Goal: Task Accomplishment & Management: Manage account settings

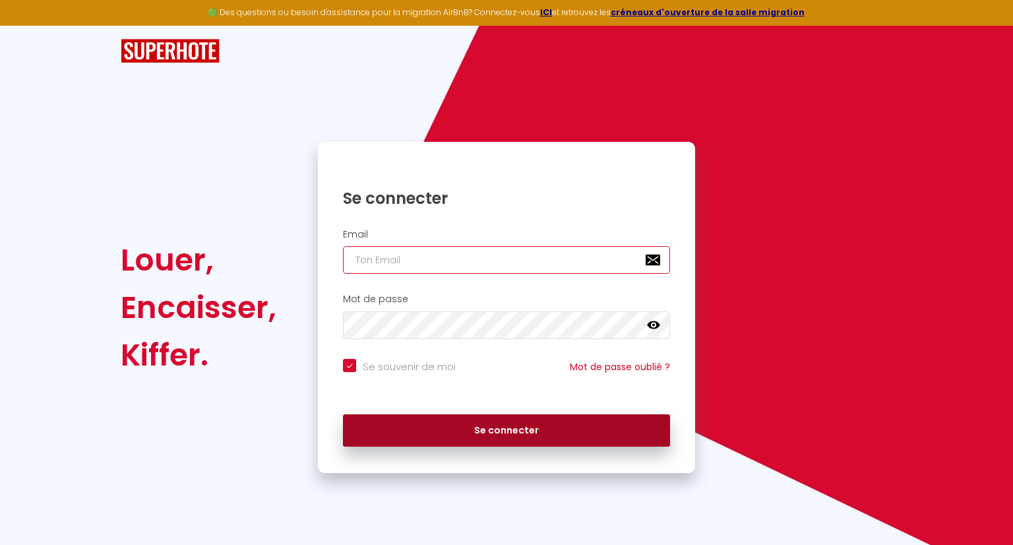
type input "[EMAIL_ADDRESS][DOMAIN_NAME]"
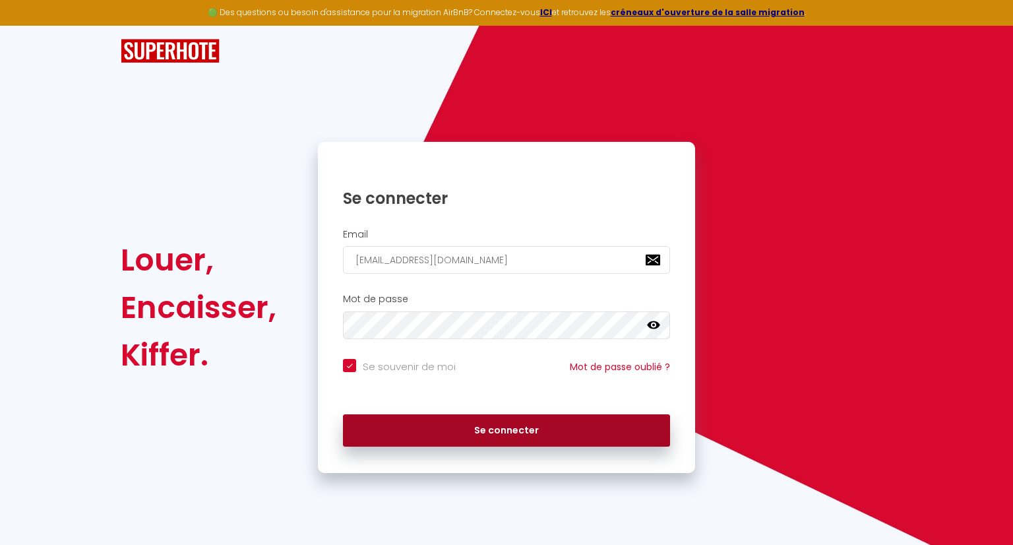
click at [448, 433] on button "Se connecter" at bounding box center [506, 430] width 327 height 33
checkbox input "true"
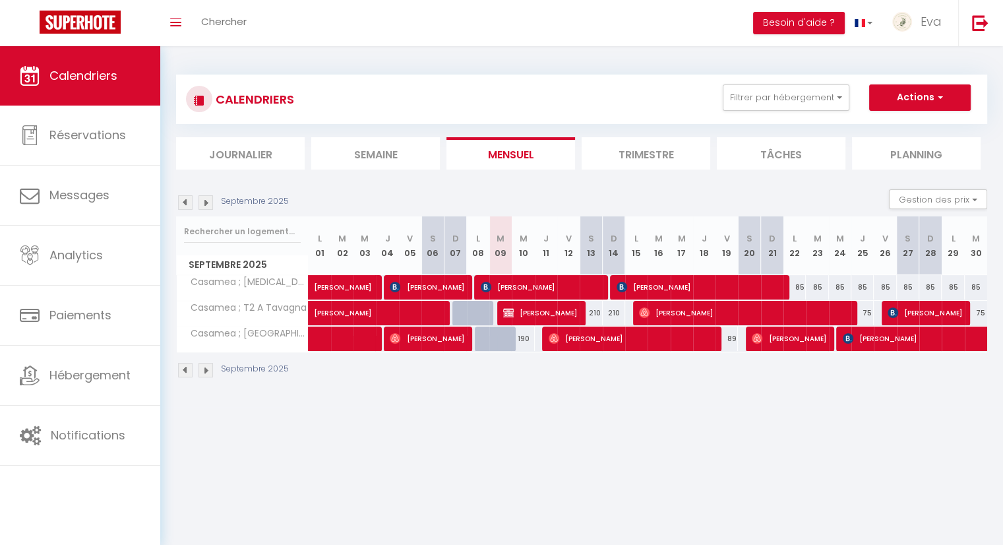
click at [202, 373] on img at bounding box center [206, 370] width 15 height 15
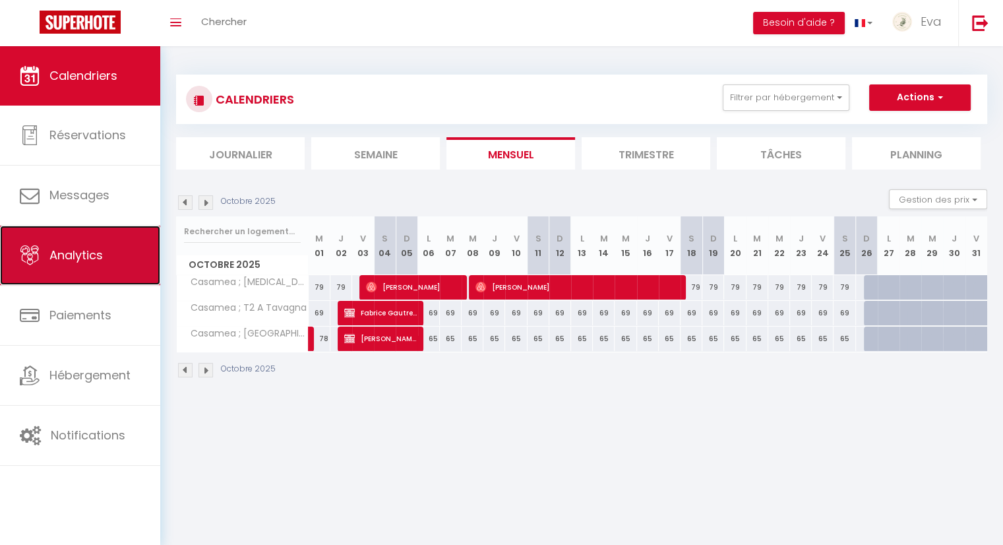
click at [83, 257] on span "Analytics" at bounding box center [75, 255] width 53 height 16
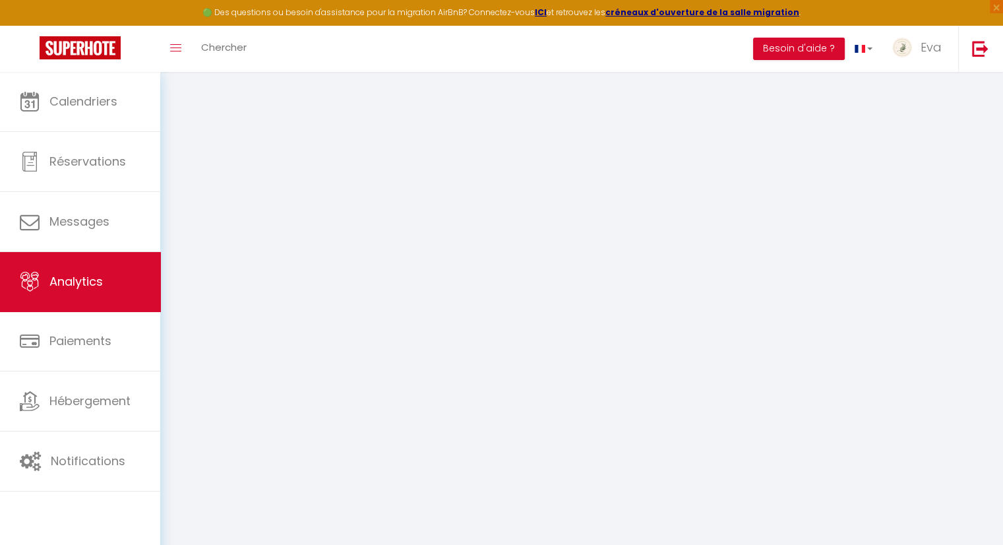
select select "2025"
select select "9"
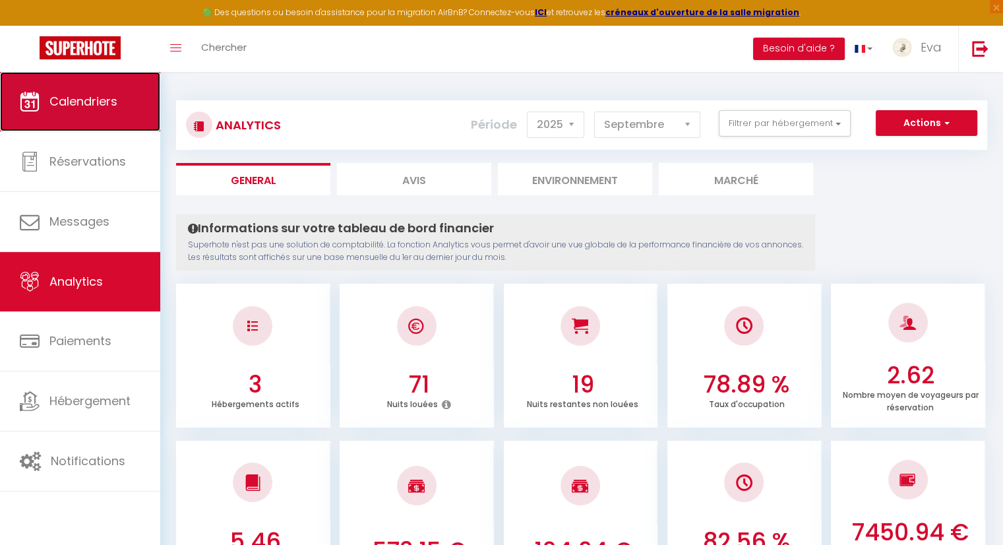
click at [99, 96] on span "Calendriers" at bounding box center [83, 101] width 68 height 16
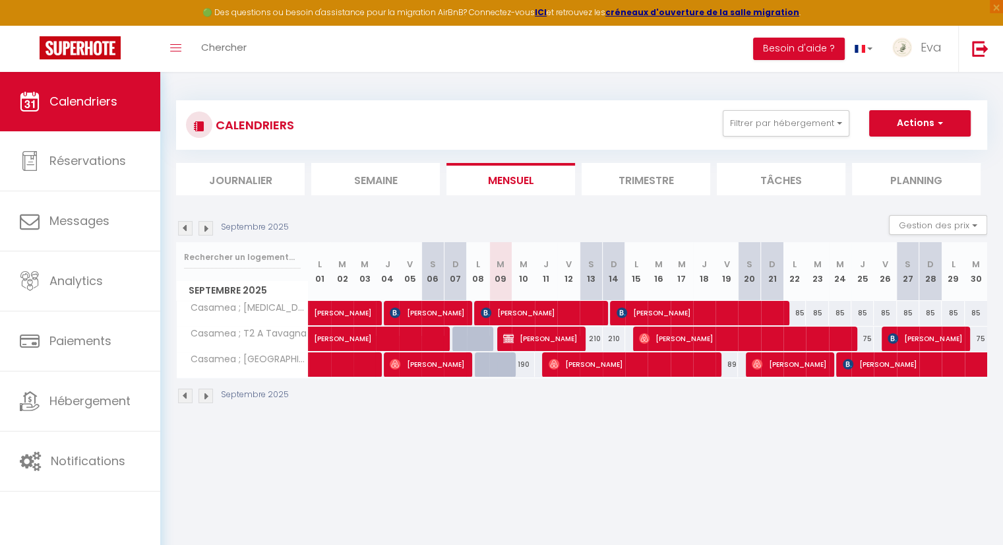
click at [183, 402] on img at bounding box center [185, 395] width 15 height 15
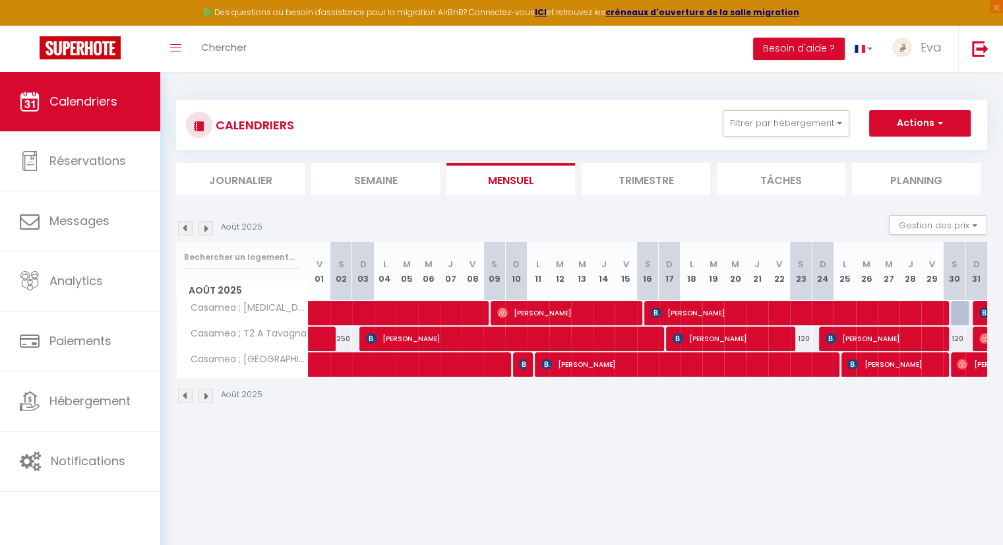
click at [186, 395] on img at bounding box center [185, 395] width 15 height 15
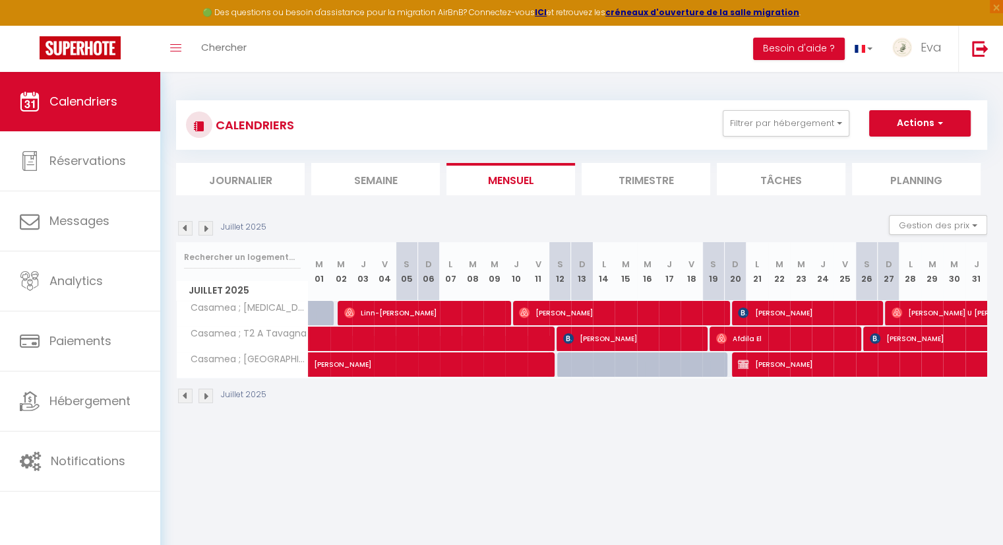
click at [186, 395] on img at bounding box center [185, 395] width 15 height 15
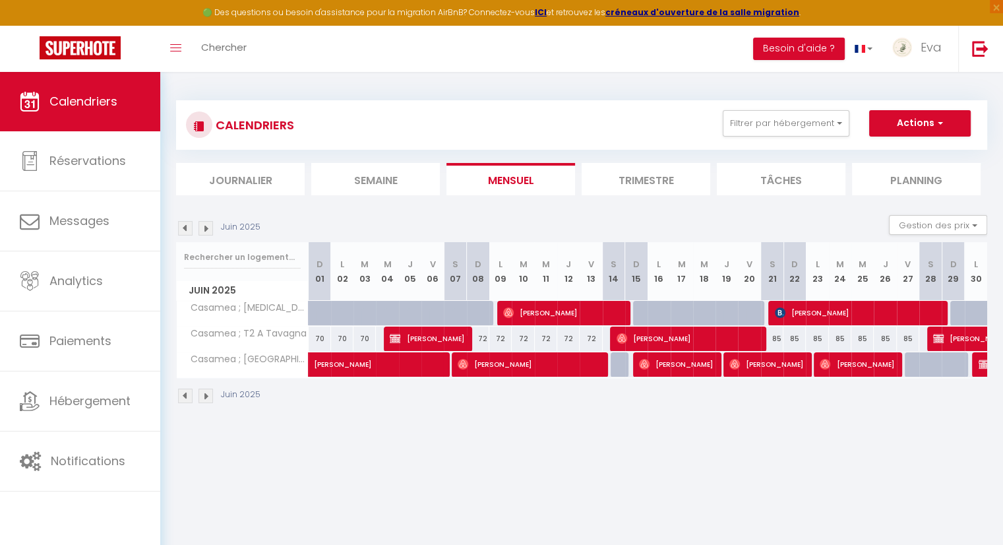
click at [185, 403] on div "Juin 2025" at bounding box center [581, 397] width 811 height 39
click at [182, 398] on img at bounding box center [185, 395] width 15 height 15
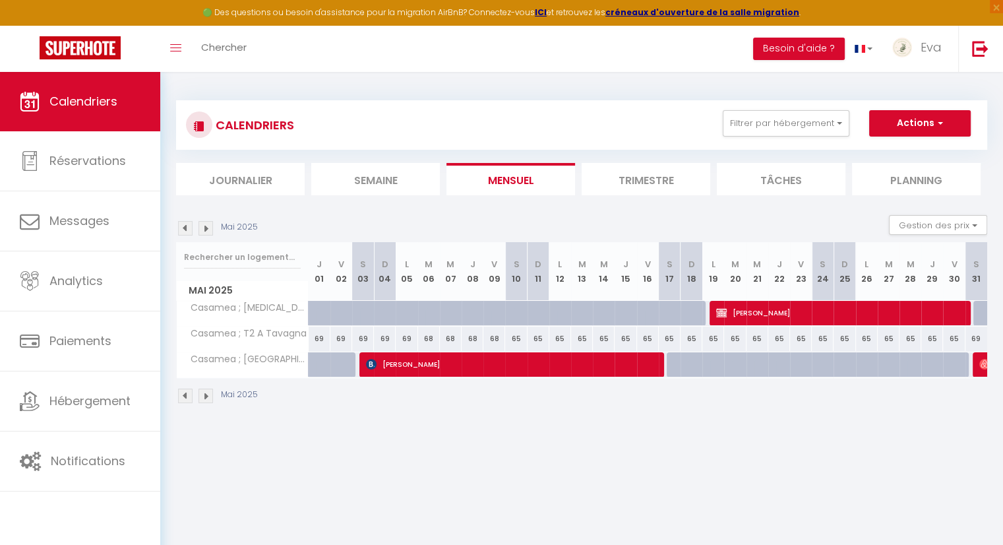
click at [206, 396] on img at bounding box center [206, 395] width 15 height 15
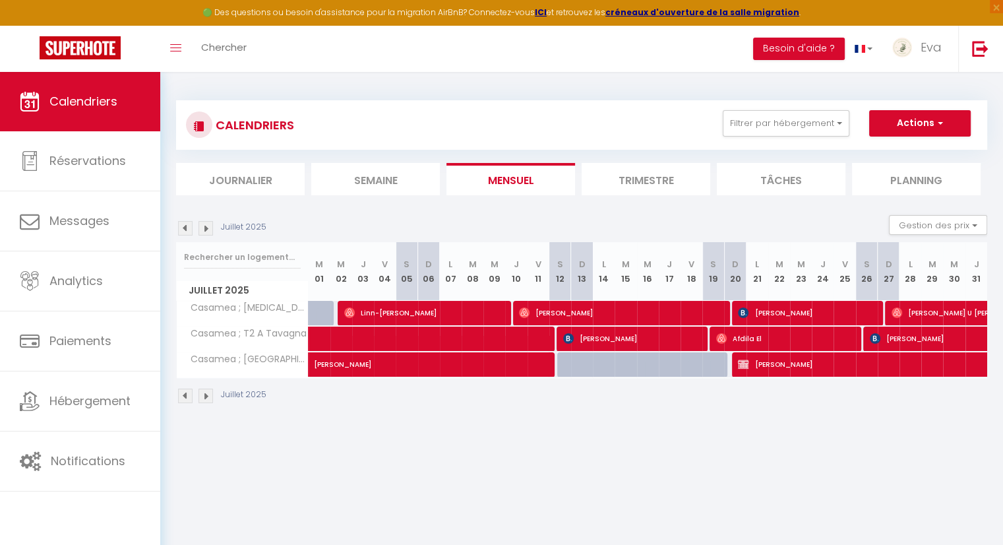
click at [206, 396] on img at bounding box center [206, 395] width 15 height 15
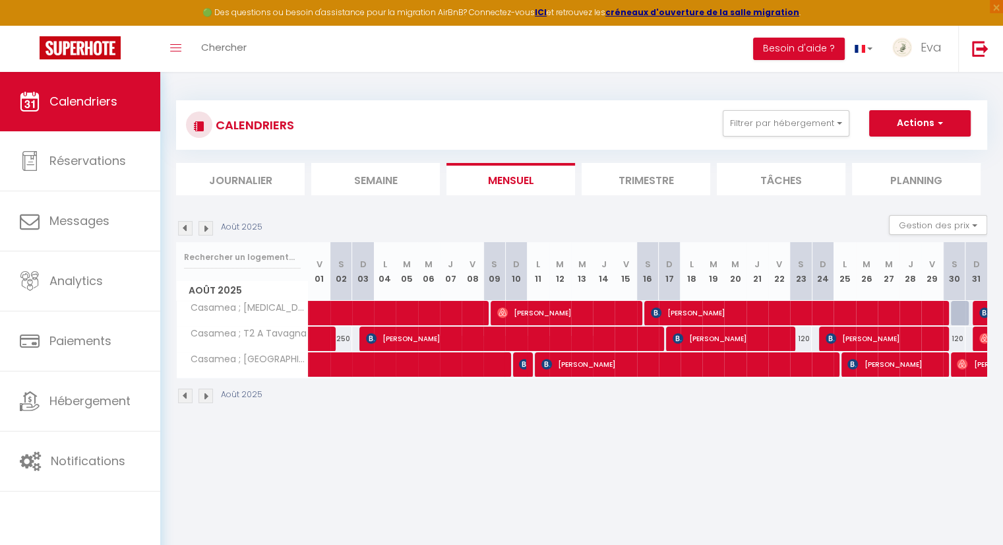
click at [206, 396] on img at bounding box center [206, 395] width 15 height 15
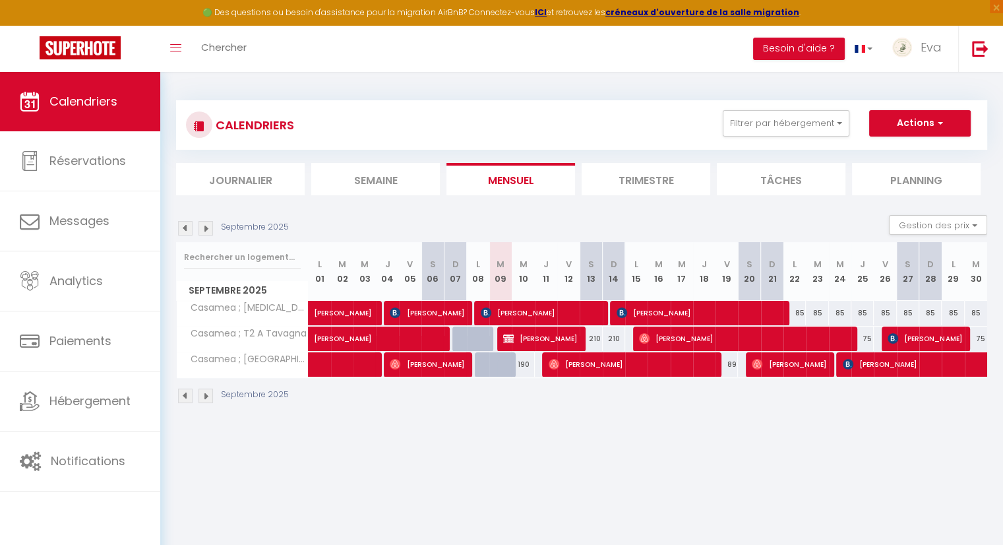
click at [206, 396] on img at bounding box center [206, 395] width 15 height 15
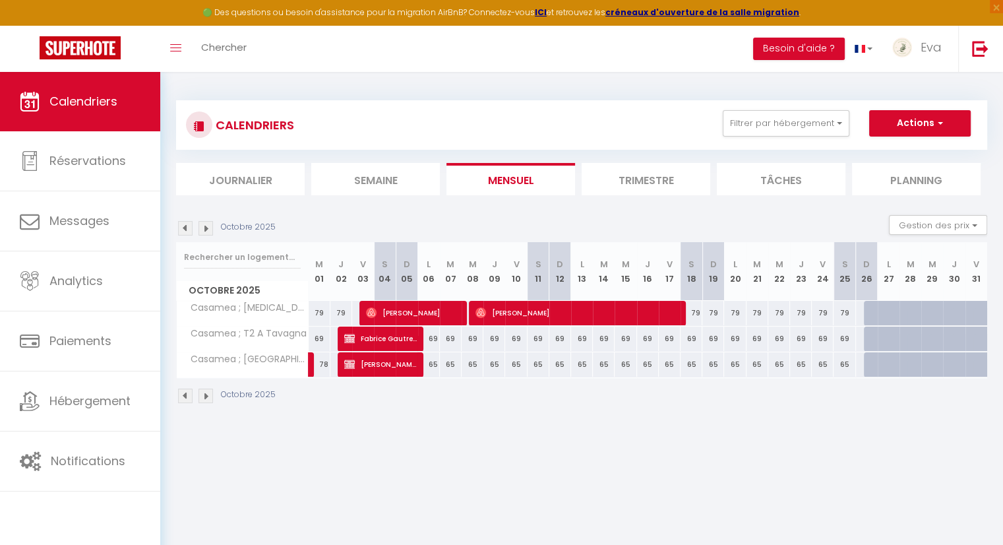
click at [206, 396] on img at bounding box center [206, 395] width 15 height 15
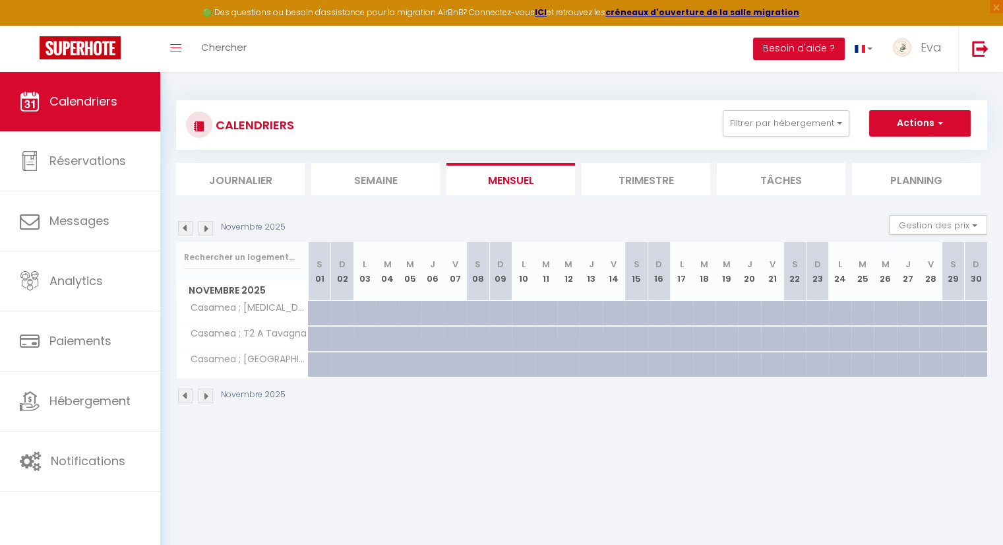
click at [206, 396] on img at bounding box center [206, 395] width 15 height 15
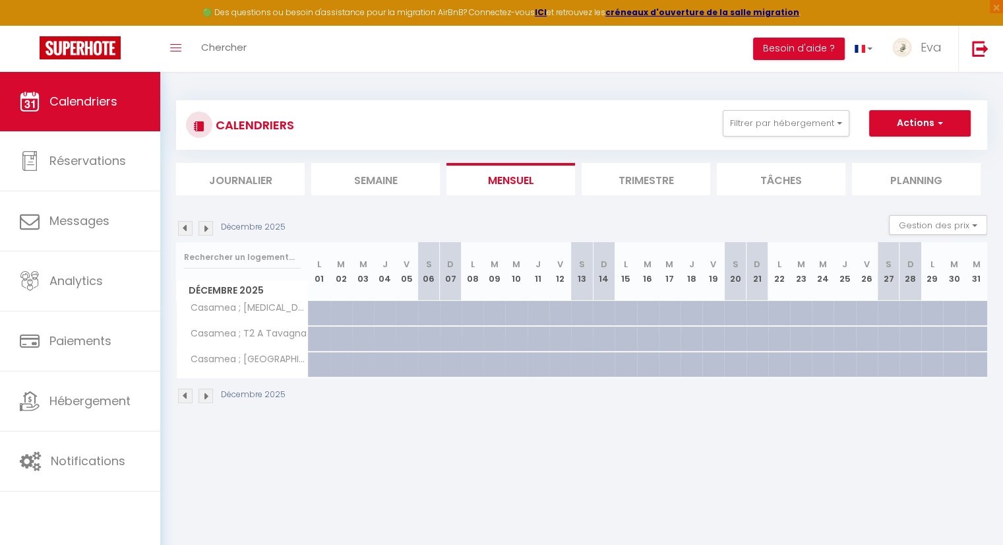
click at [206, 396] on img at bounding box center [206, 395] width 15 height 15
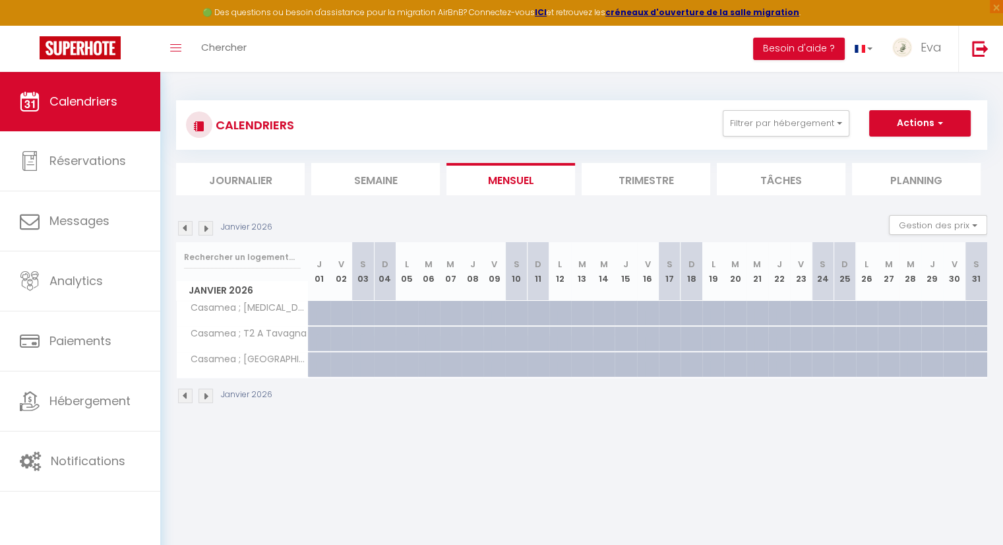
click at [206, 396] on img at bounding box center [206, 395] width 15 height 15
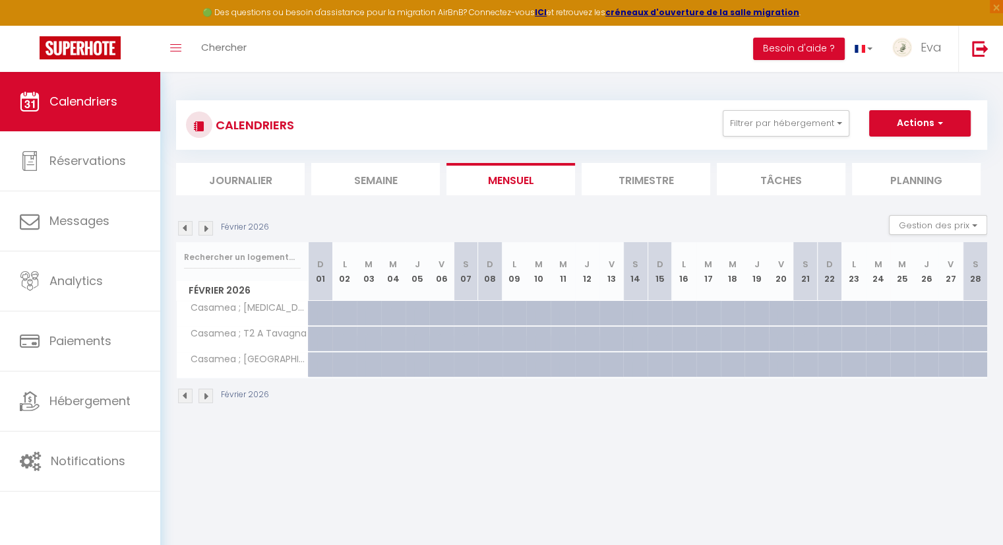
click at [206, 396] on img at bounding box center [206, 395] width 15 height 15
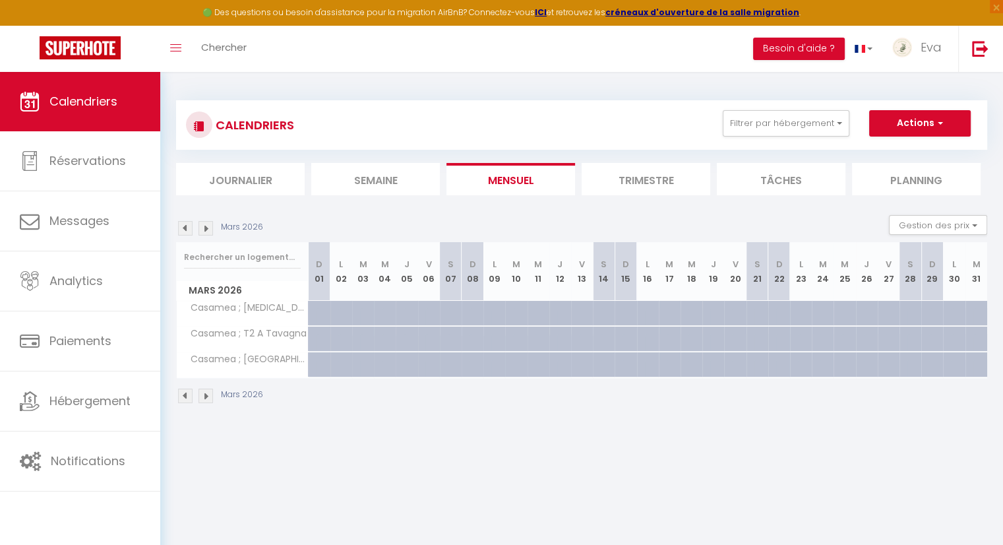
click at [206, 396] on img at bounding box center [206, 395] width 15 height 15
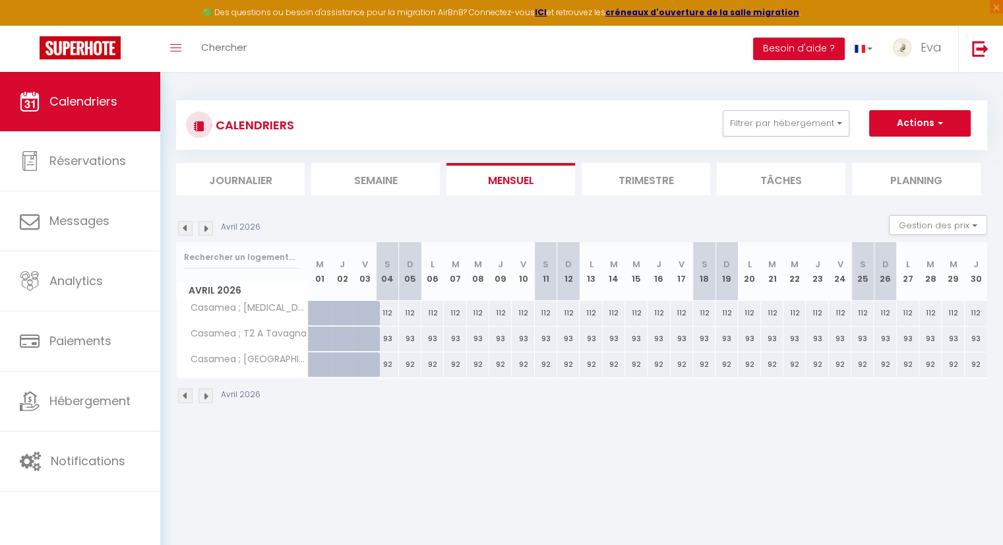
click at [206, 396] on img at bounding box center [206, 395] width 15 height 15
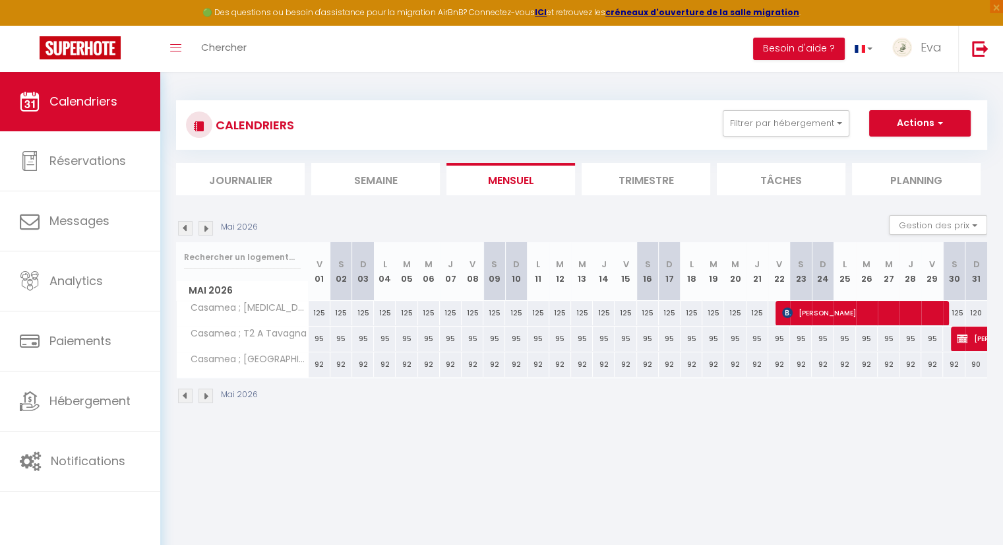
click at [187, 396] on img at bounding box center [185, 395] width 15 height 15
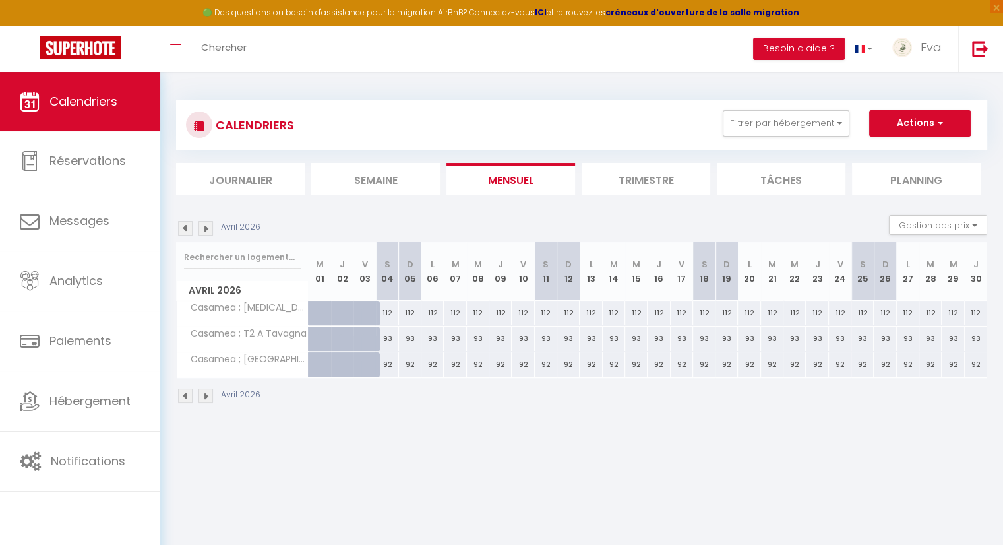
click at [206, 399] on img at bounding box center [206, 395] width 15 height 15
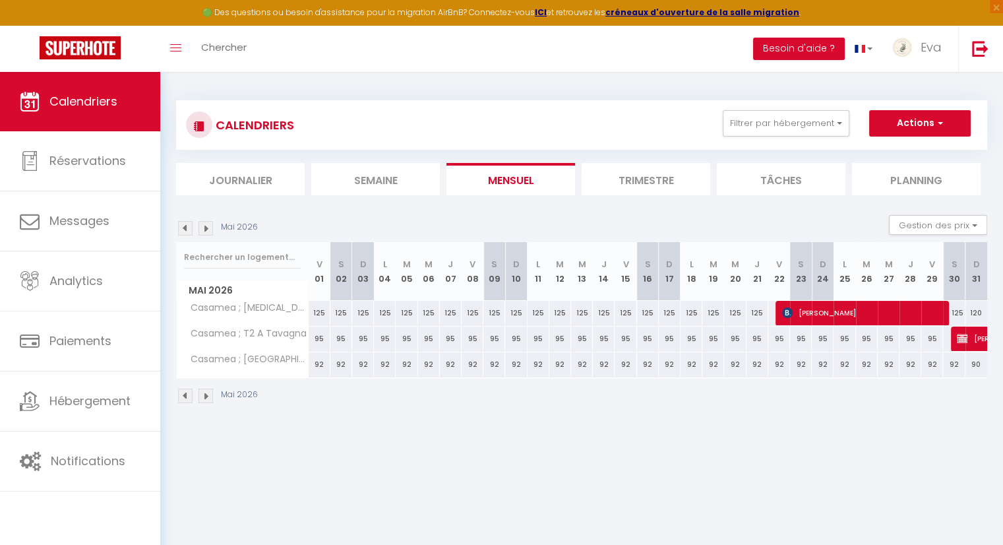
click at [185, 396] on img at bounding box center [185, 395] width 15 height 15
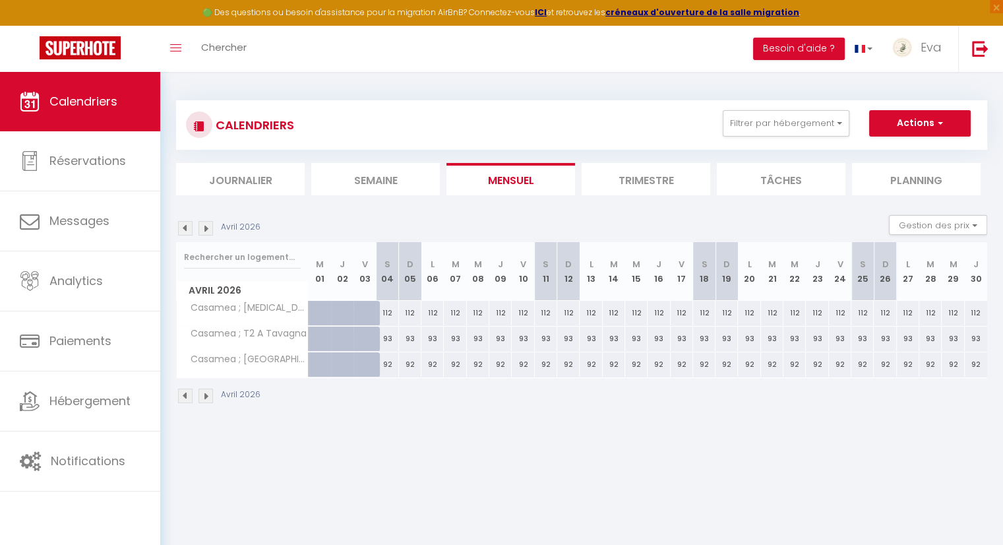
click at [388, 309] on div "112" at bounding box center [387, 313] width 22 height 24
type input "112"
type input "[PERSON_NAME] 04 Avril 2026"
type input "Dim 05 Avril 2026"
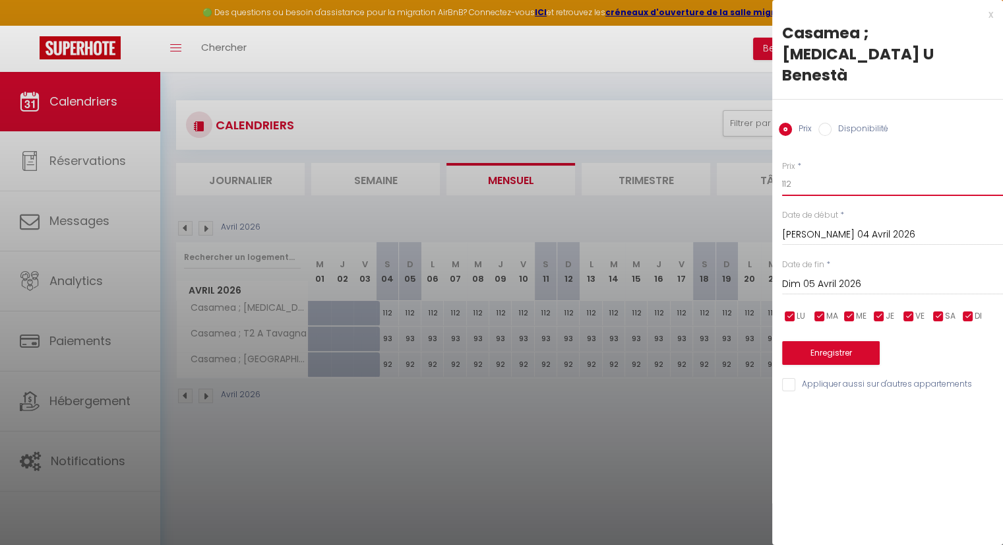
click at [801, 172] on input "112" at bounding box center [892, 184] width 221 height 24
type input "105"
click at [815, 276] on input "Dim 05 Avril 2026" at bounding box center [892, 284] width 221 height 17
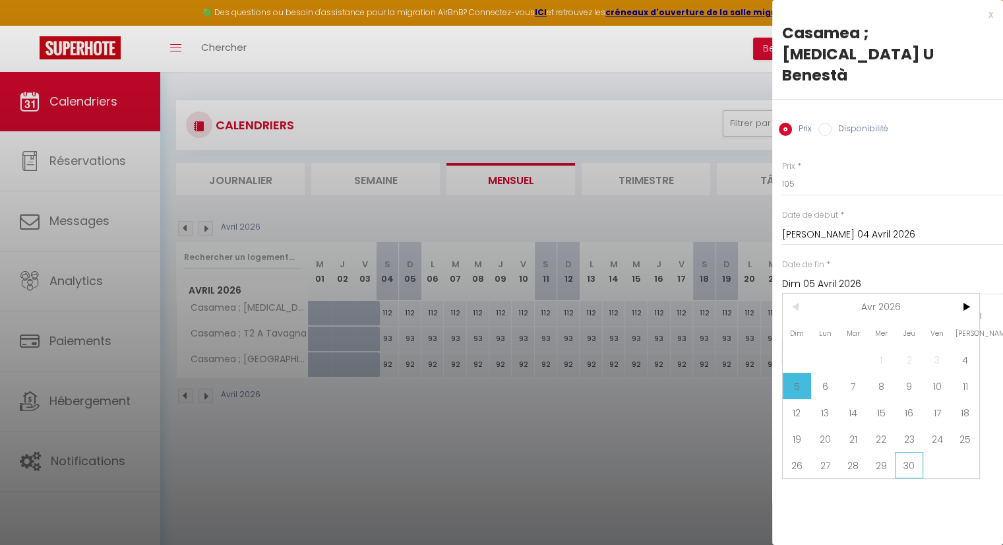
click at [914, 452] on span "30" at bounding box center [909, 465] width 28 height 26
type input "Jeu 30 Avril 2026"
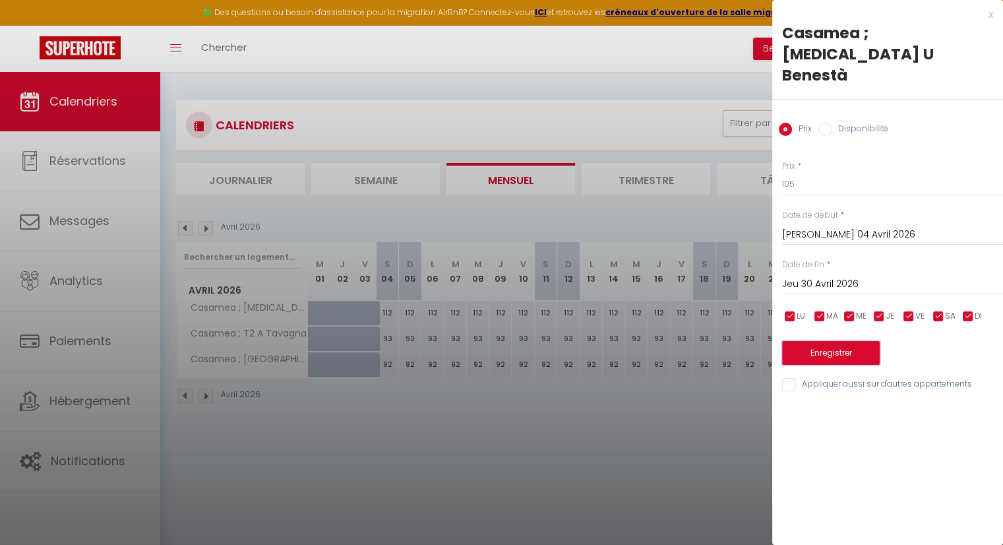
click at [839, 341] on button "Enregistrer" at bounding box center [831, 353] width 98 height 24
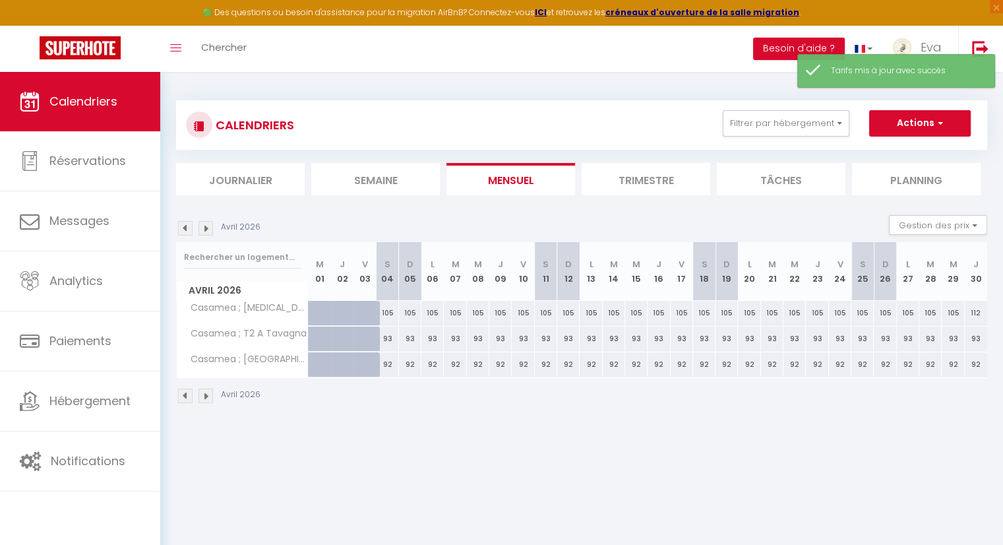
click at [971, 315] on div "112" at bounding box center [976, 313] width 22 height 24
type input "112"
type input "Jeu 30 Avril 2026"
type input "Ven 01 Mai 2026"
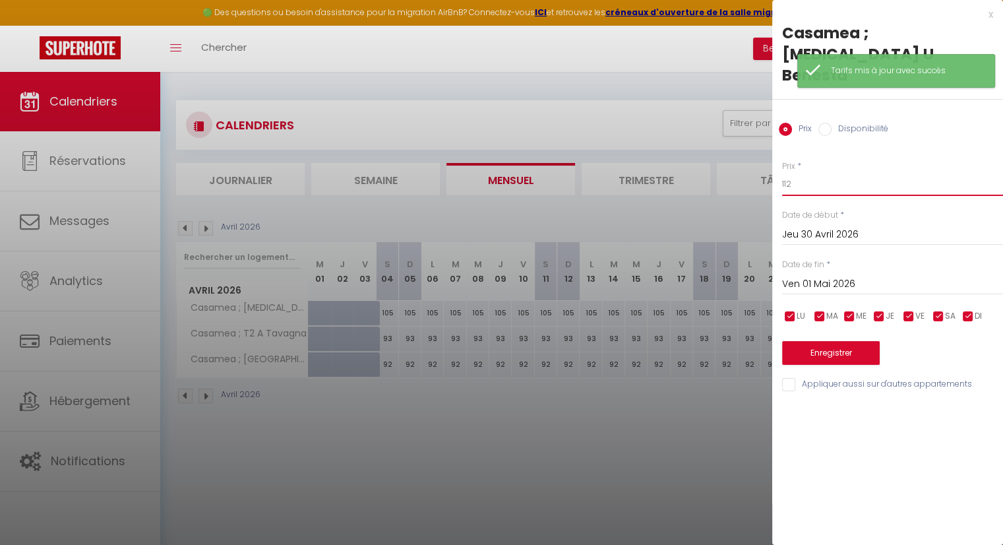
click at [805, 172] on input "112" at bounding box center [892, 184] width 221 height 24
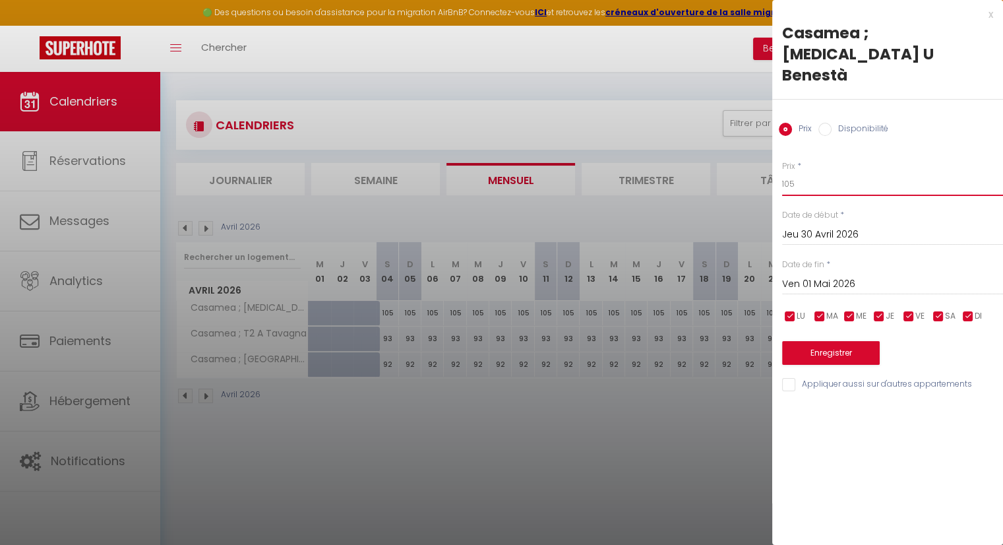
type input "105"
click at [813, 341] on button "Enregistrer" at bounding box center [831, 353] width 98 height 24
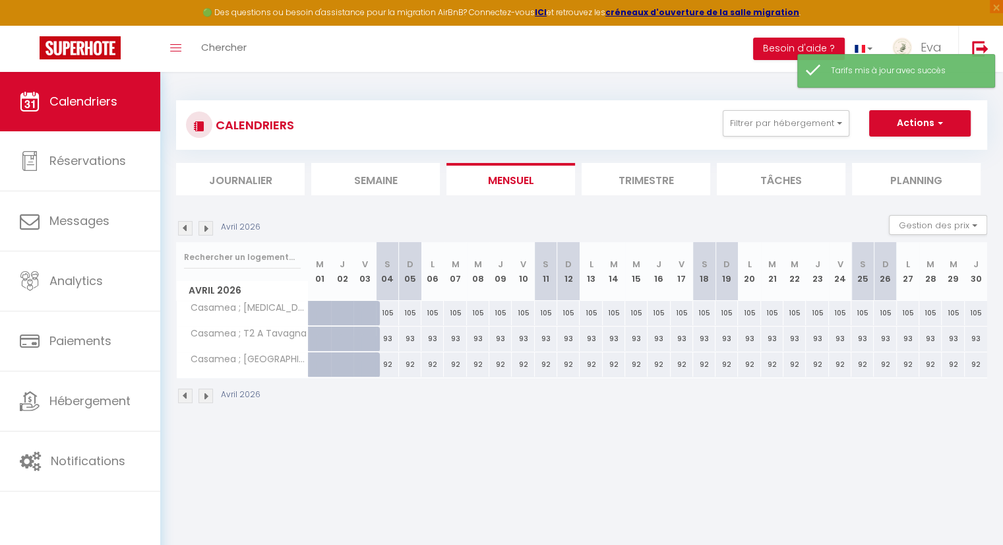
click at [387, 338] on div "93" at bounding box center [387, 338] width 22 height 24
type input "93"
type input "[PERSON_NAME] 04 Avril 2026"
type input "Dim 05 Avril 2026"
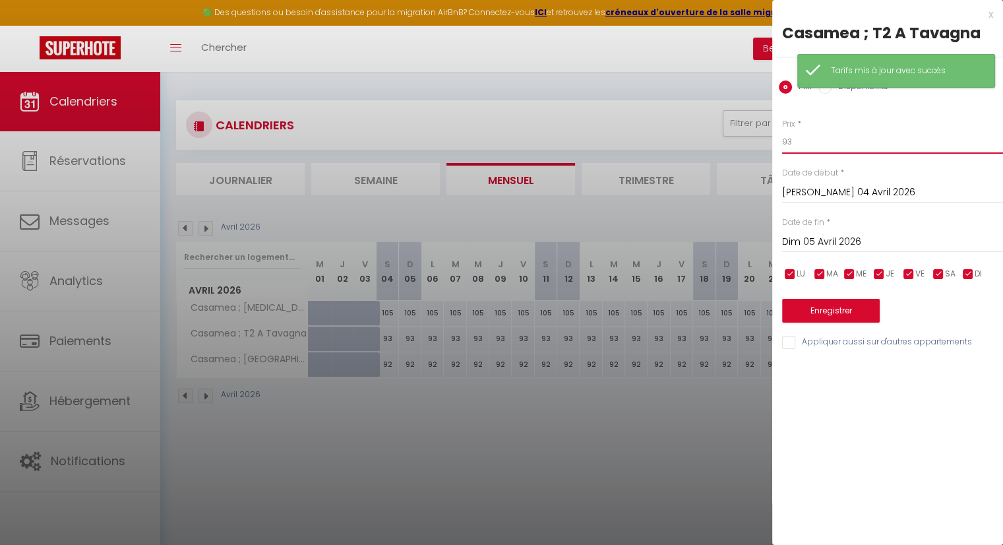
click at [846, 139] on input "93" at bounding box center [892, 142] width 221 height 24
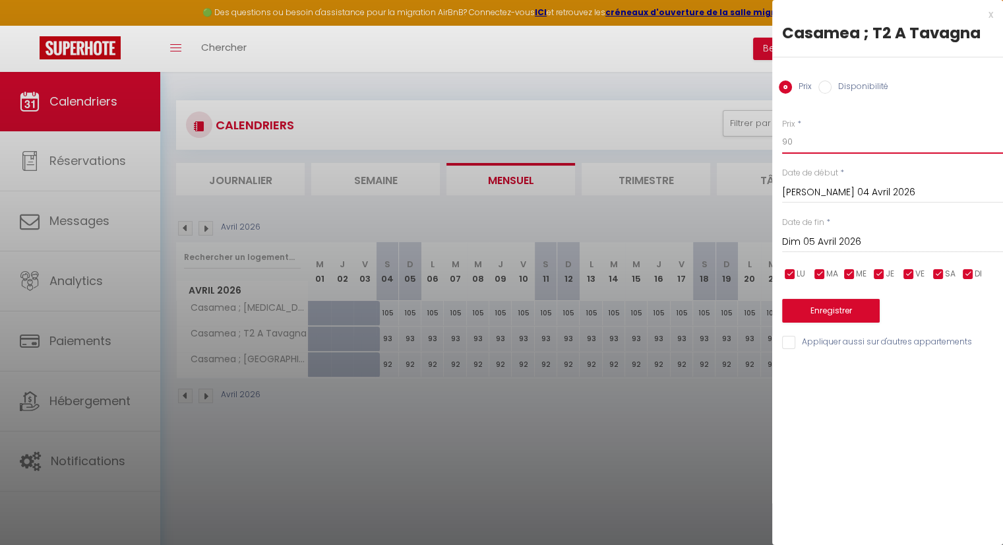
type input "90"
click at [850, 238] on input "Dim 05 Avril 2026" at bounding box center [892, 241] width 221 height 17
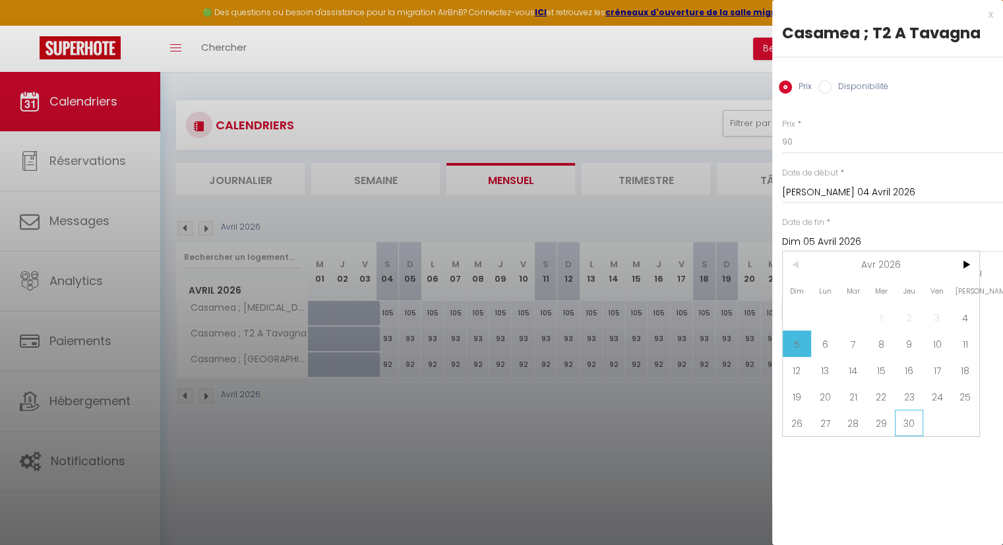
click at [918, 417] on span "30" at bounding box center [909, 423] width 28 height 26
type input "Jeu 30 Avril 2026"
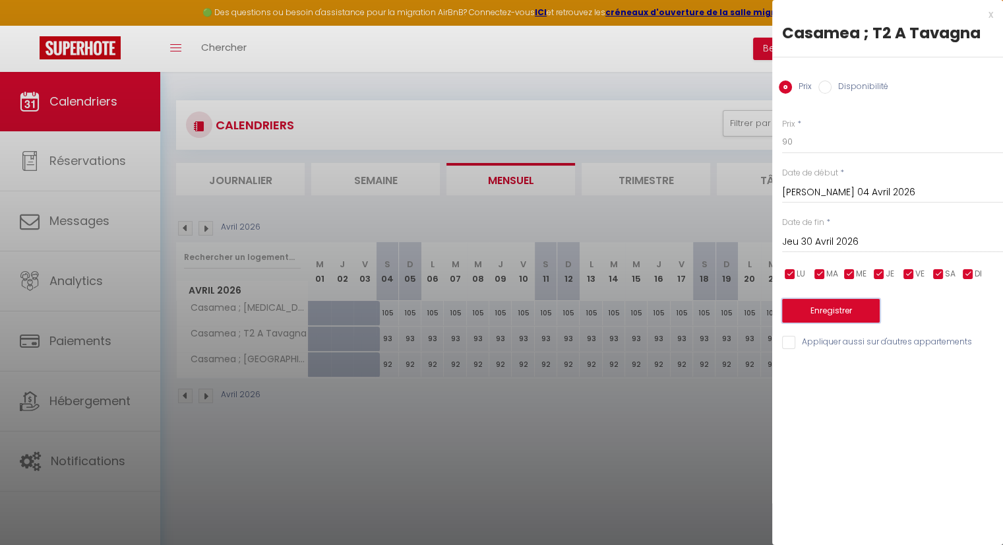
click at [837, 312] on button "Enregistrer" at bounding box center [831, 311] width 98 height 24
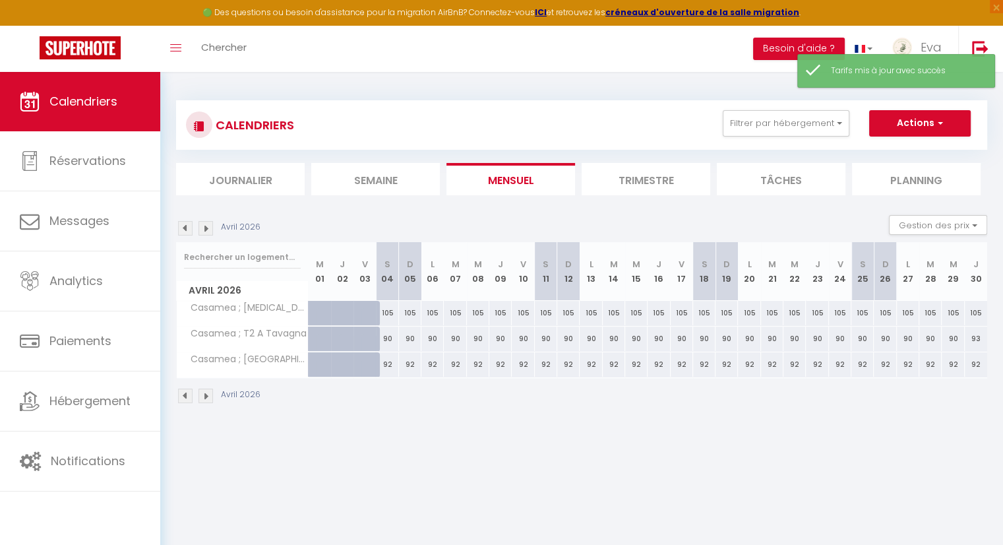
click at [388, 362] on div "92" at bounding box center [387, 364] width 22 height 24
type input "92"
type input "[PERSON_NAME] 04 Avril 2026"
type input "Dim 05 Avril 2026"
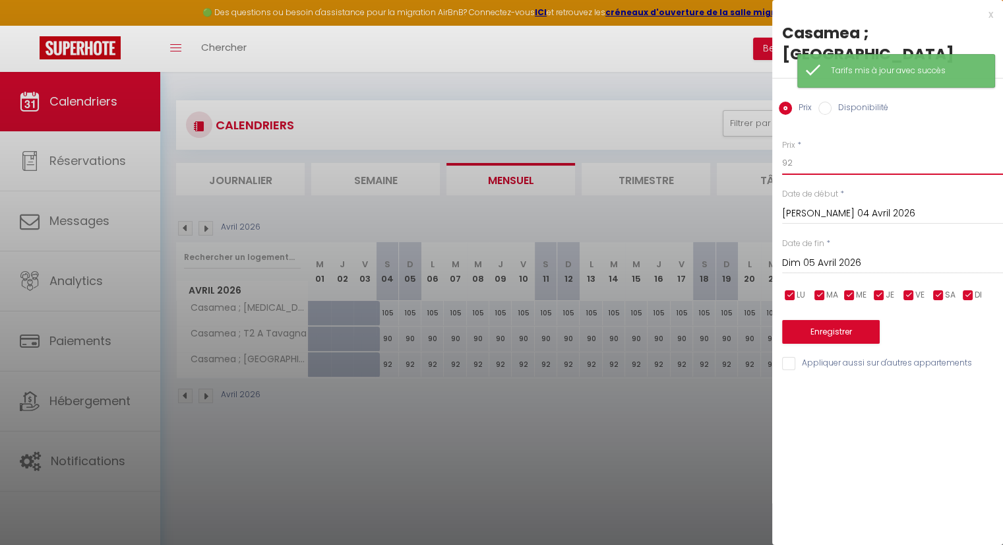
click at [796, 151] on input "92" at bounding box center [892, 163] width 221 height 24
type input "85"
click at [819, 255] on input "Dim 05 Avril 2026" at bounding box center [892, 263] width 221 height 17
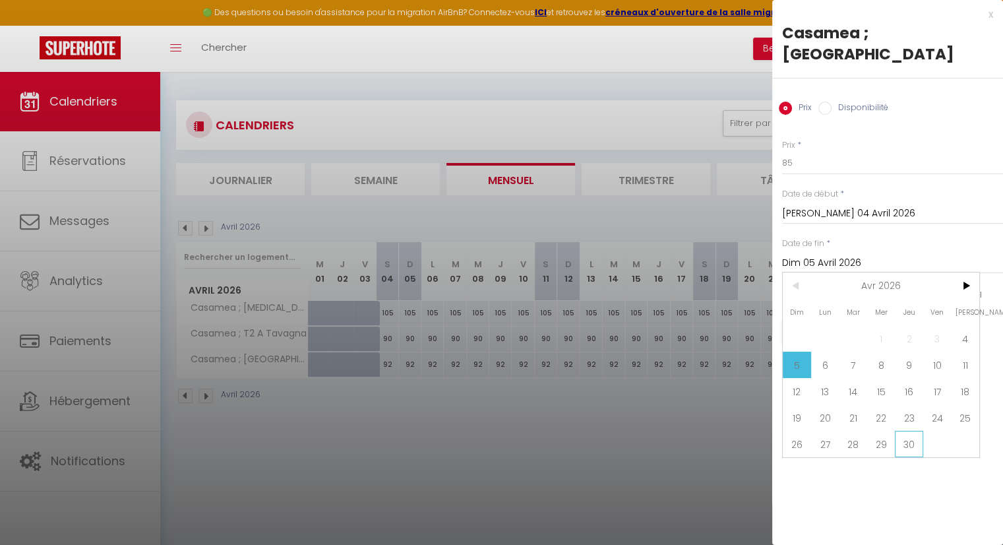
click at [908, 431] on span "30" at bounding box center [909, 444] width 28 height 26
type input "Jeu 30 Avril 2026"
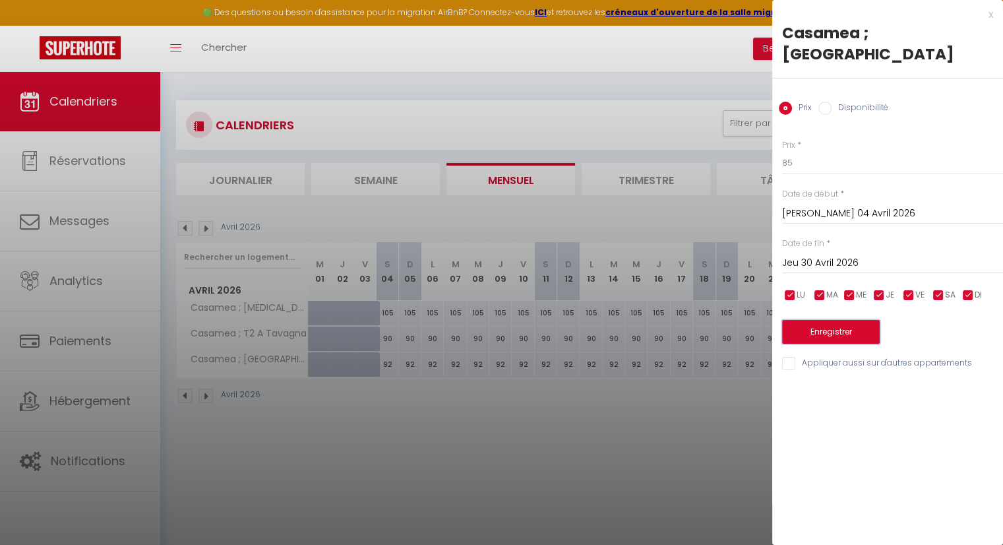
click at [828, 320] on button "Enregistrer" at bounding box center [831, 332] width 98 height 24
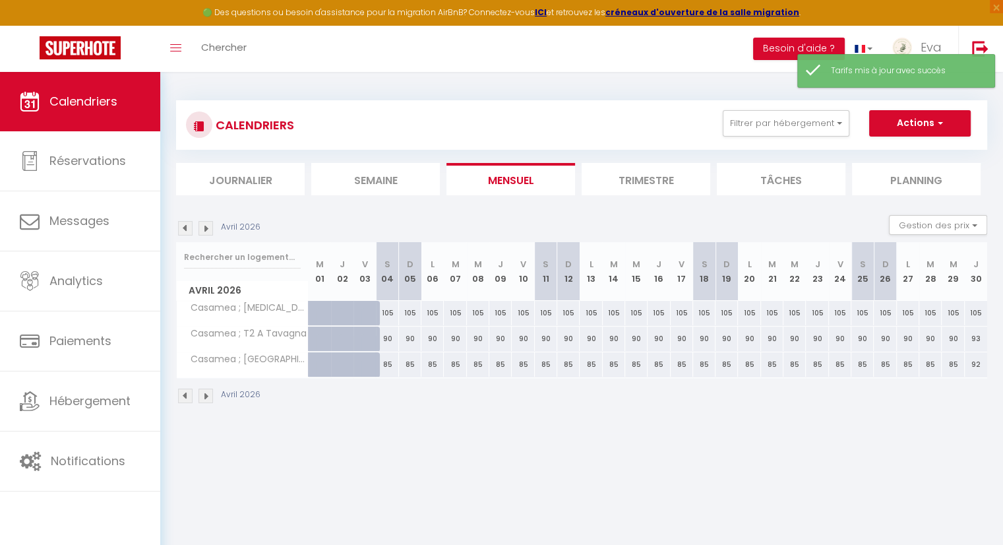
click at [977, 341] on div "93" at bounding box center [976, 338] width 22 height 24
type input "93"
type input "Jeu 30 Avril 2026"
type input "Ven 01 Mai 2026"
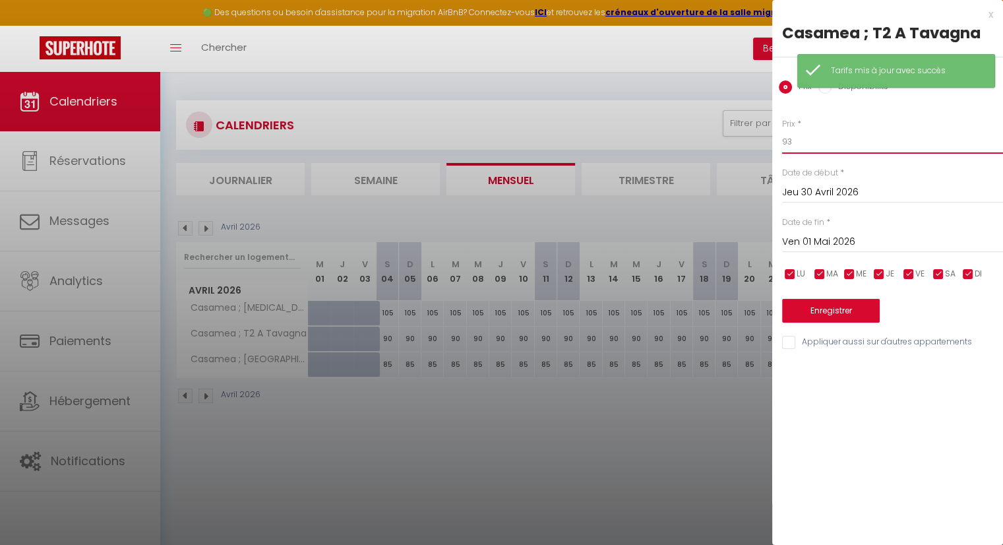
click at [818, 137] on input "93" at bounding box center [892, 142] width 221 height 24
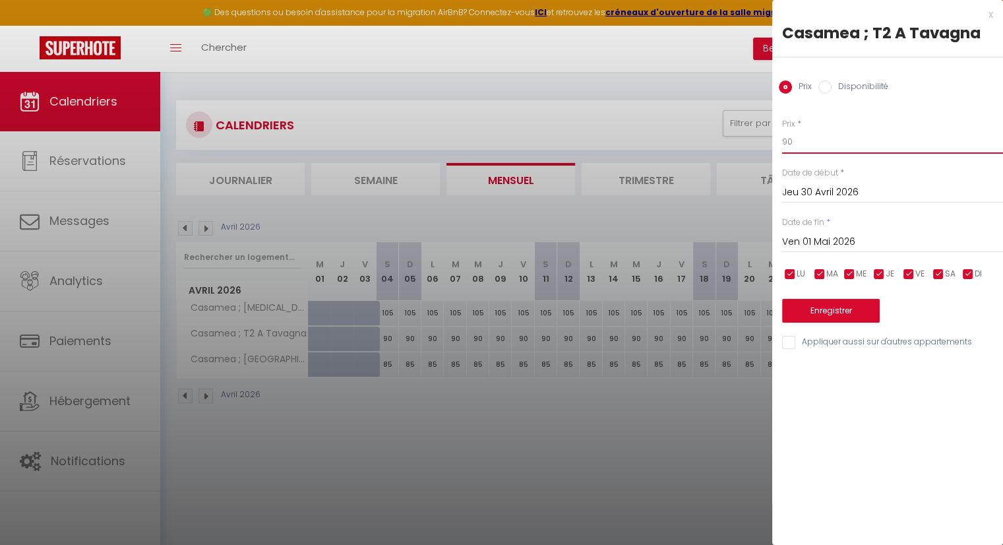
type input "90"
click at [839, 307] on button "Enregistrer" at bounding box center [831, 311] width 98 height 24
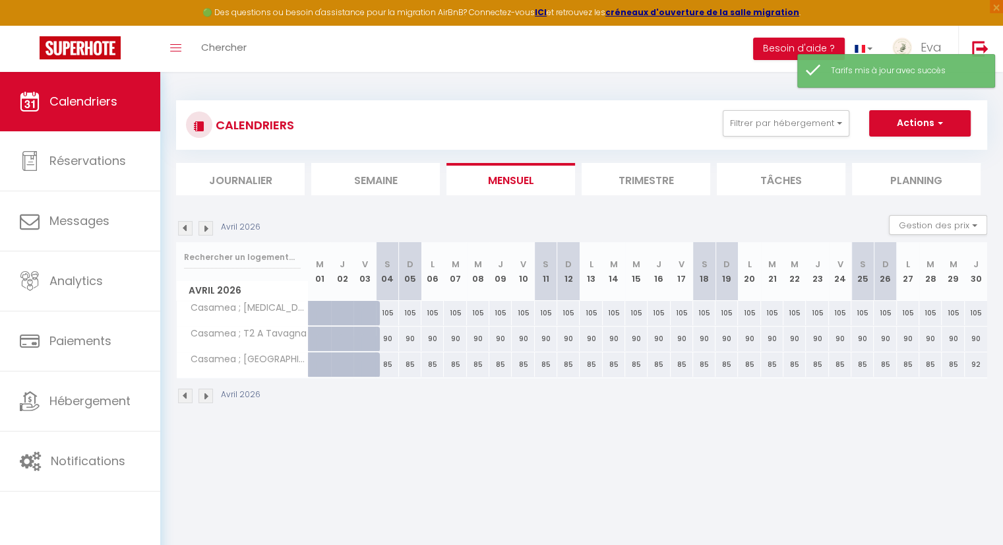
click at [977, 360] on div "92" at bounding box center [976, 364] width 22 height 24
type input "92"
type input "Jeu 30 Avril 2026"
type input "Ven 01 Mai 2026"
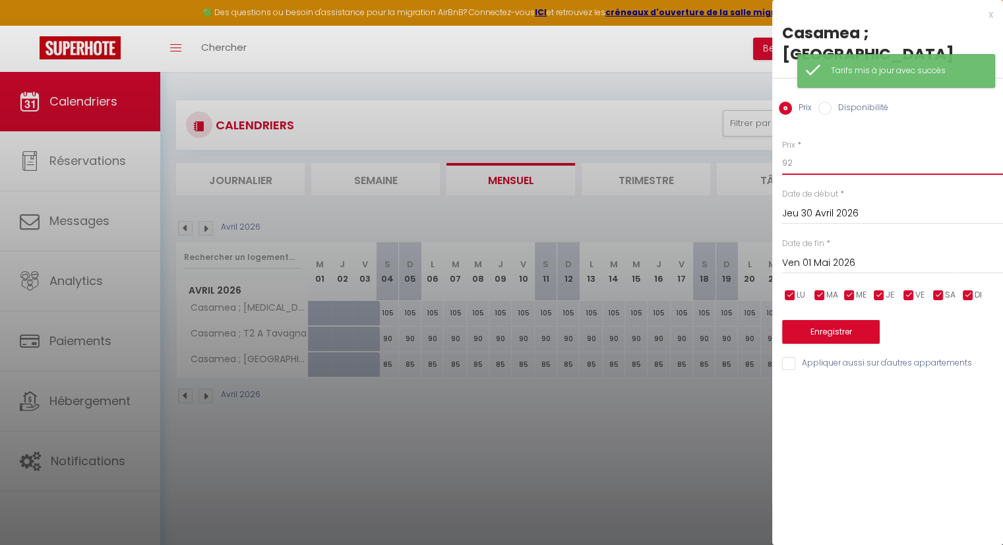
click at [816, 151] on input "92" at bounding box center [892, 163] width 221 height 24
type input "85"
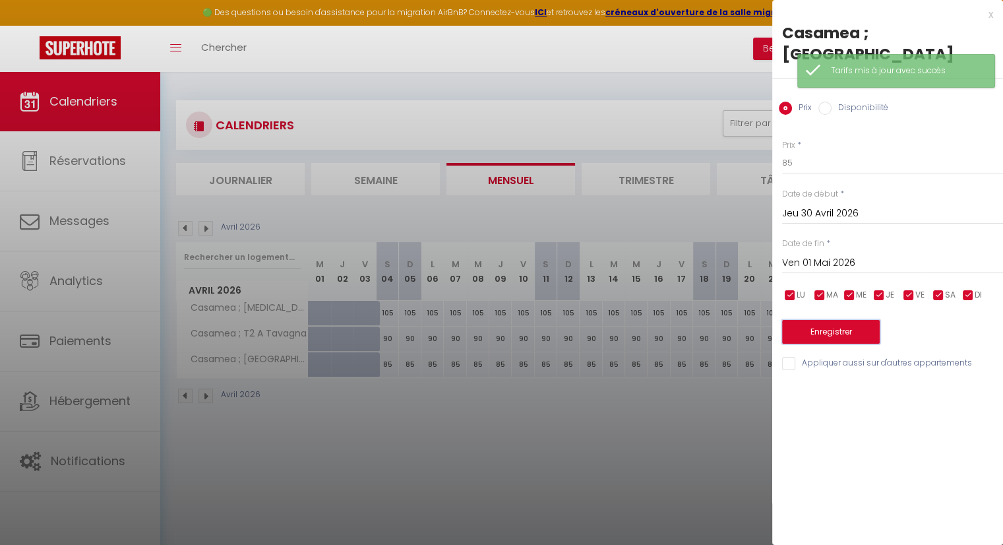
click at [816, 320] on button "Enregistrer" at bounding box center [831, 332] width 98 height 24
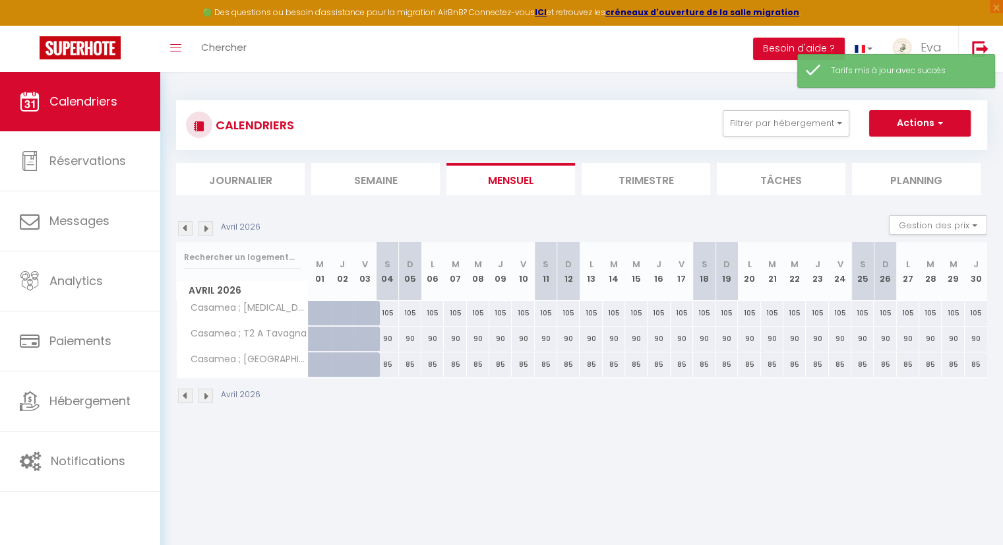
click at [200, 395] on img at bounding box center [206, 395] width 15 height 15
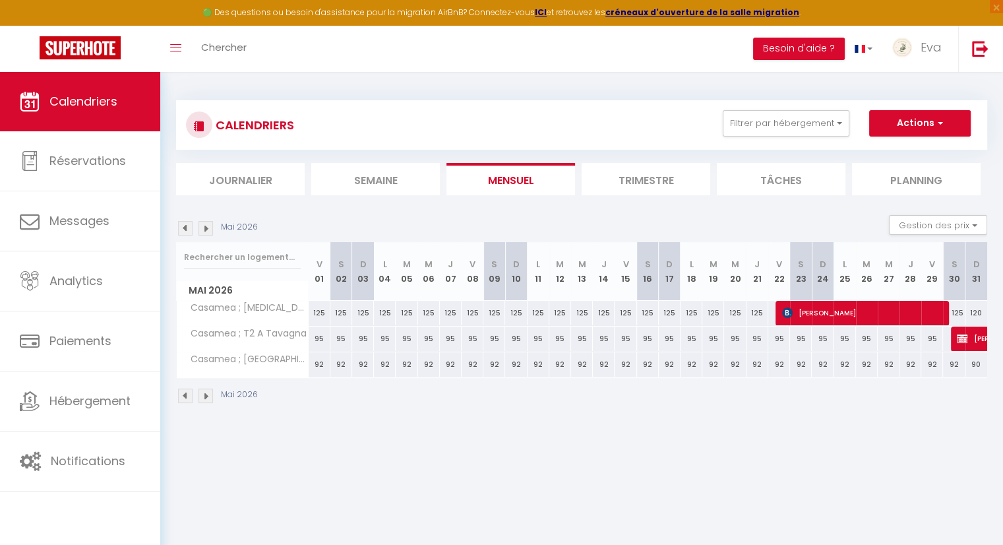
click at [187, 397] on img at bounding box center [185, 395] width 15 height 15
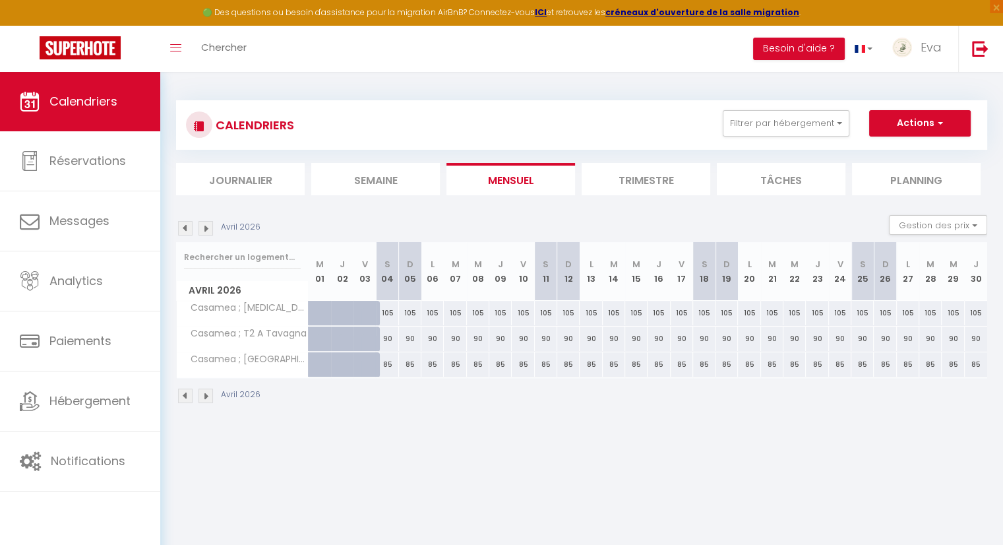
click at [206, 393] on img at bounding box center [206, 395] width 15 height 15
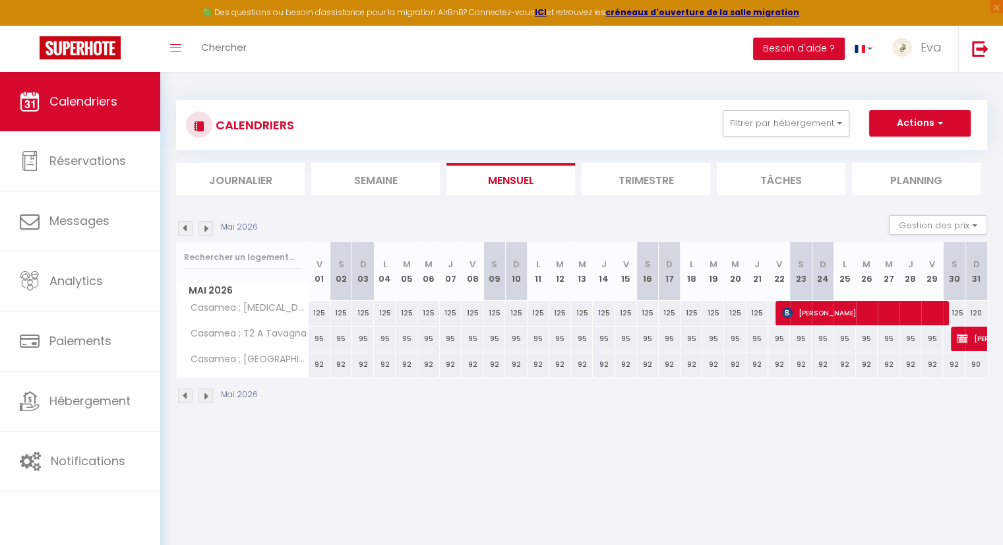
click at [188, 396] on img at bounding box center [185, 395] width 15 height 15
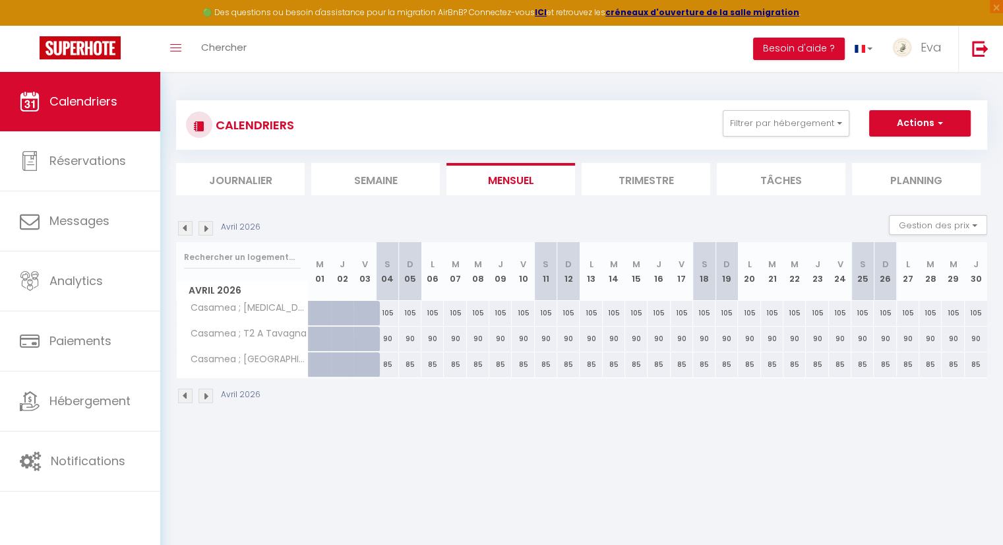
click at [204, 397] on img at bounding box center [206, 395] width 15 height 15
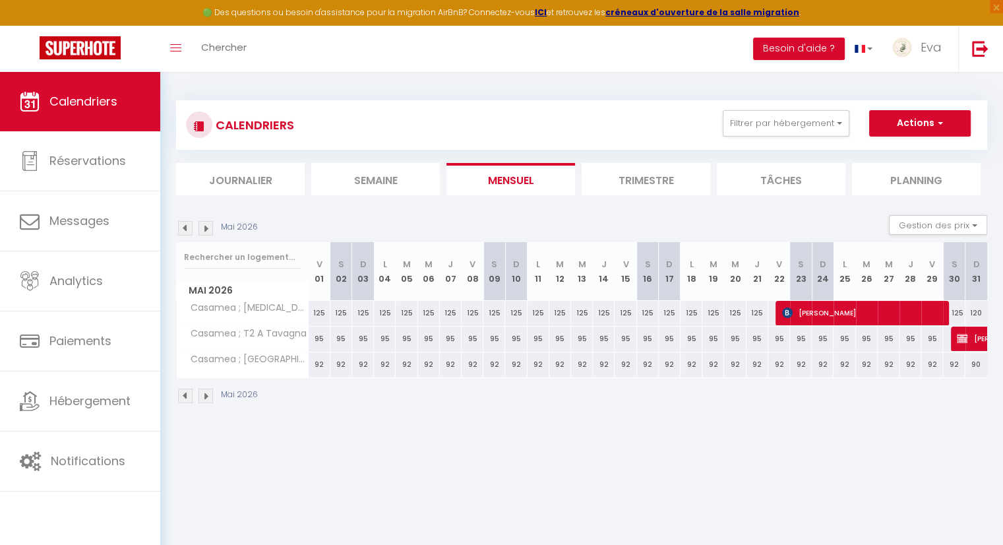
click at [322, 366] on div "92" at bounding box center [320, 364] width 22 height 24
type input "92"
type input "Ven 01 Mai 2026"
type input "[PERSON_NAME] 02 Mai 2026"
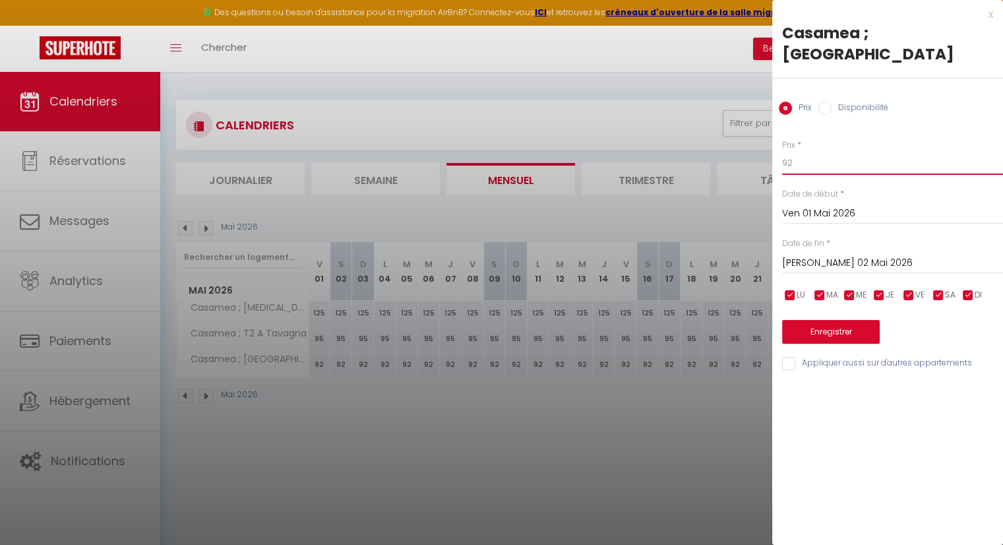
click at [810, 151] on input "92" at bounding box center [892, 163] width 221 height 24
type input "9"
type input "89"
click at [819, 255] on input "[PERSON_NAME] 02 Mai 2026" at bounding box center [892, 263] width 221 height 17
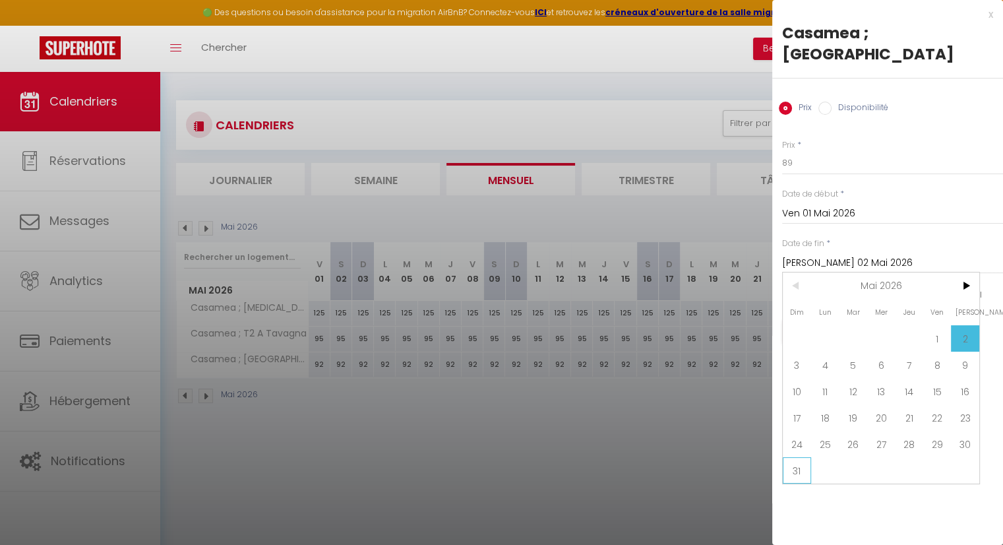
click at [790, 457] on span "31" at bounding box center [797, 470] width 28 height 26
type input "Dim 31 Mai 2026"
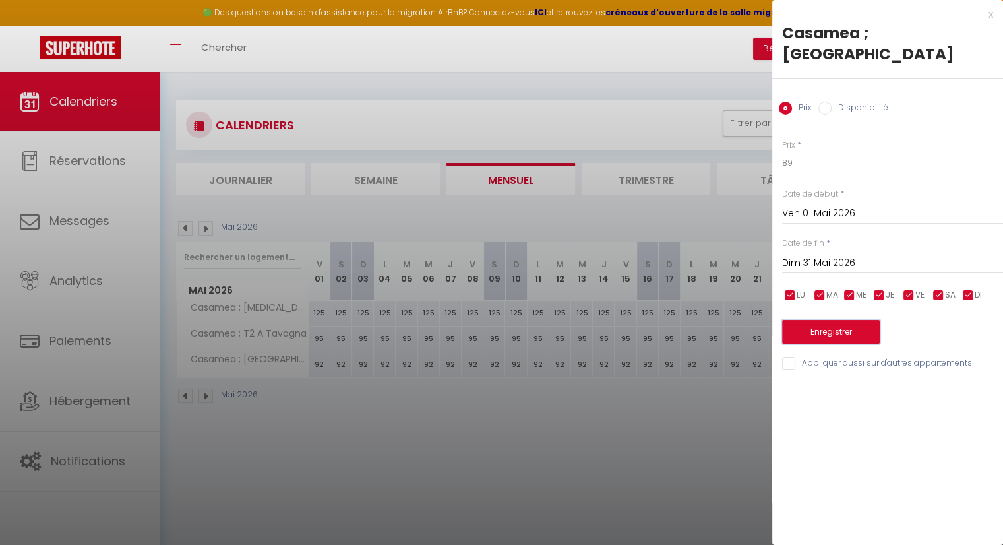
click at [824, 320] on button "Enregistrer" at bounding box center [831, 332] width 98 height 24
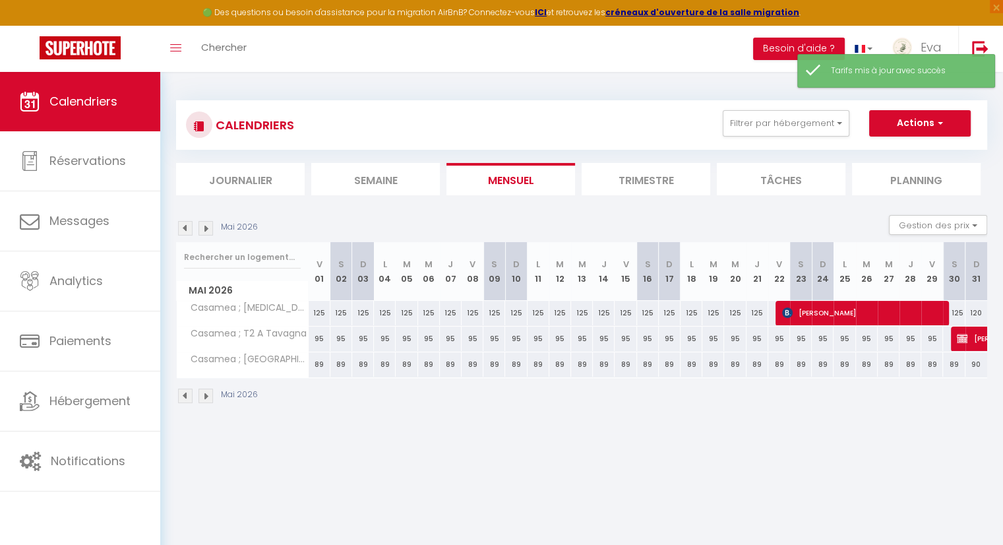
click at [973, 362] on div "90" at bounding box center [977, 364] width 22 height 24
type input "90"
type input "Dim 31 Mai 2026"
type input "Lun 01 Juin 2026"
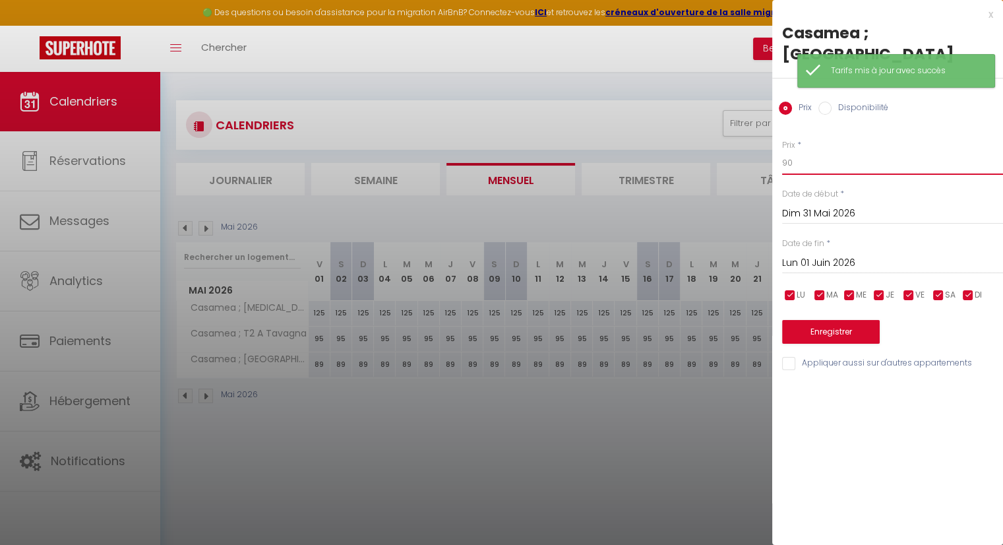
click at [801, 151] on input "90" at bounding box center [892, 163] width 221 height 24
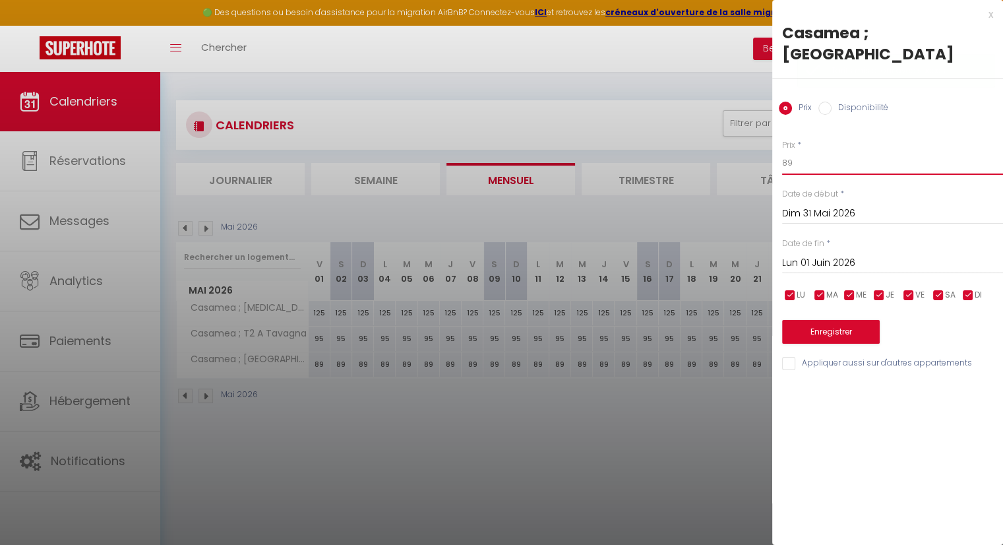
type input "89"
click at [822, 320] on button "Enregistrer" at bounding box center [831, 332] width 98 height 24
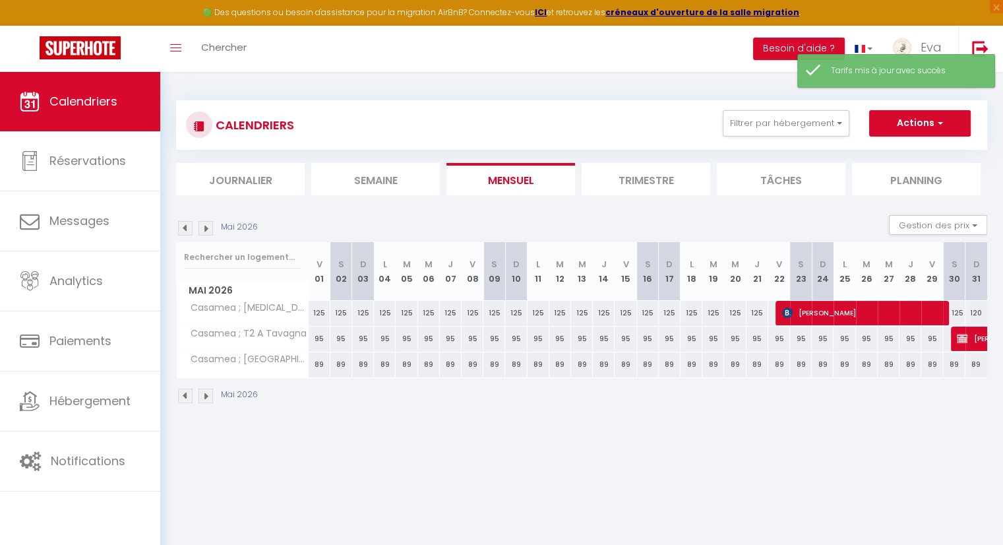
click at [190, 396] on img at bounding box center [185, 395] width 15 height 15
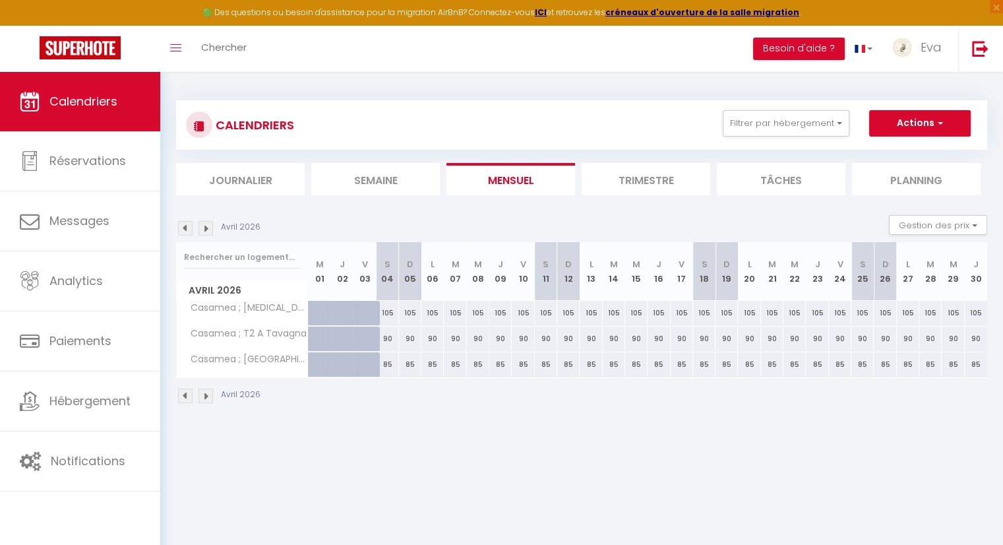
click at [211, 396] on img at bounding box center [206, 395] width 15 height 15
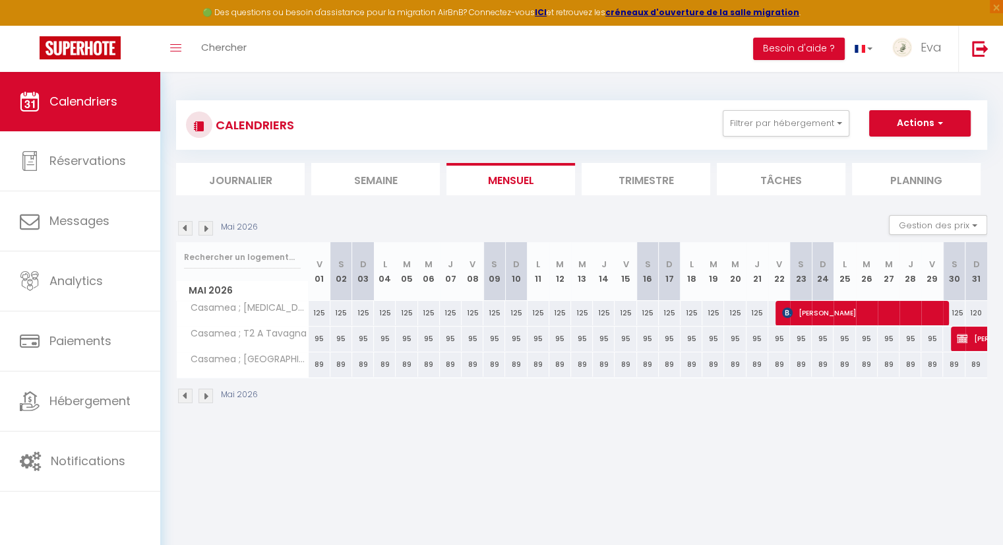
click at [317, 340] on div "95" at bounding box center [320, 338] width 22 height 24
type input "95"
type input "Ven 01 Mai 2026"
type input "[PERSON_NAME] 02 Mai 2026"
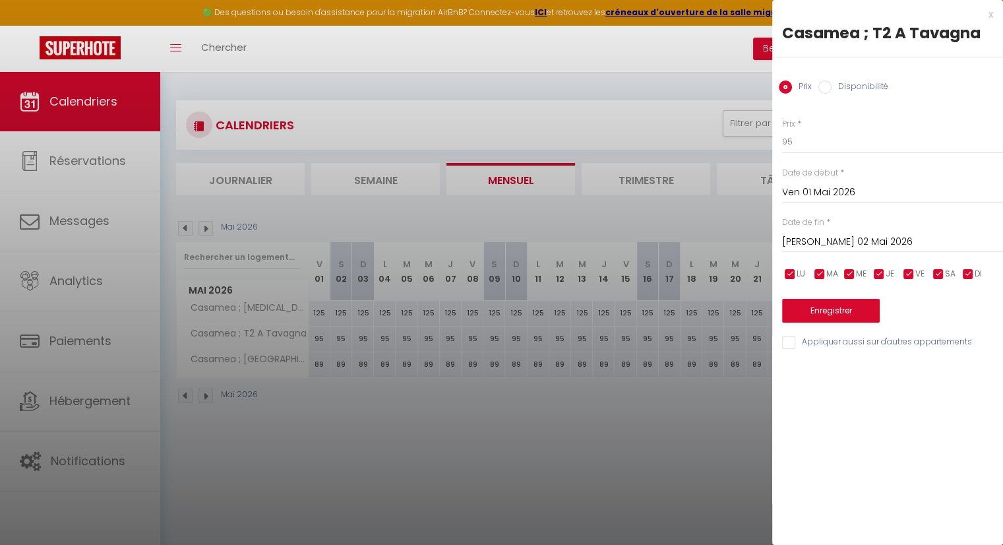
click at [845, 129] on div "Prix * 95" at bounding box center [892, 136] width 221 height 36
click at [834, 141] on input "95" at bounding box center [892, 142] width 221 height 24
type input "94"
click at [845, 232] on div "[PERSON_NAME] 02 Mai 2026 < Mai 2026 > Dim Lun Mar Mer Jeu Ven Sam 1 2 3 4 5 6 …" at bounding box center [892, 241] width 221 height 24
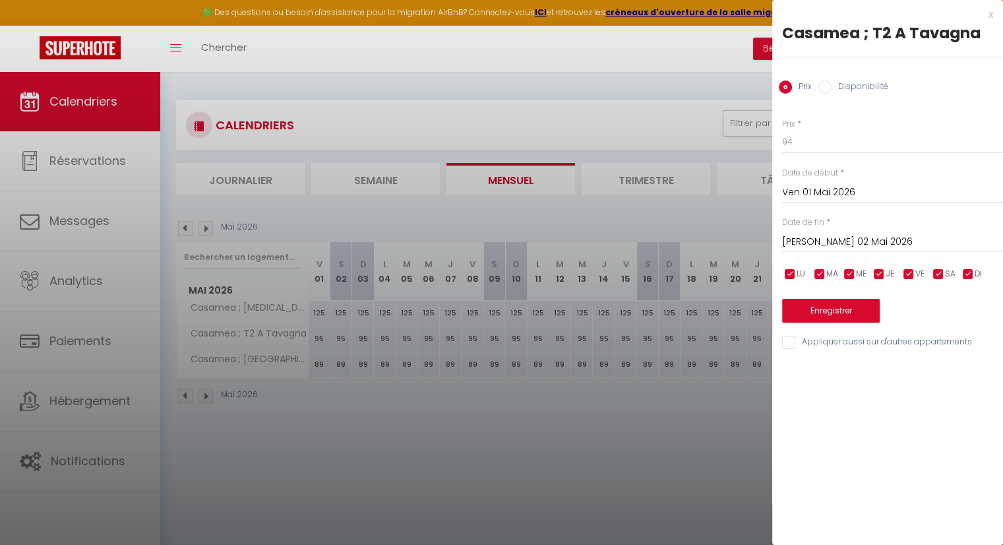
click at [847, 241] on input "[PERSON_NAME] 02 Mai 2026" at bounding box center [892, 241] width 221 height 17
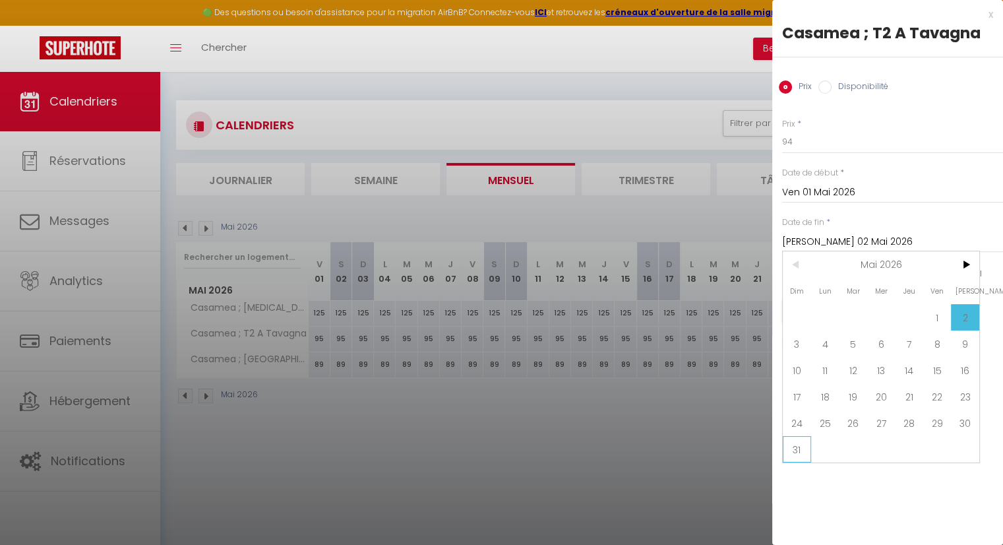
click at [803, 438] on span "31" at bounding box center [797, 449] width 28 height 26
type input "Dim 31 Mai 2026"
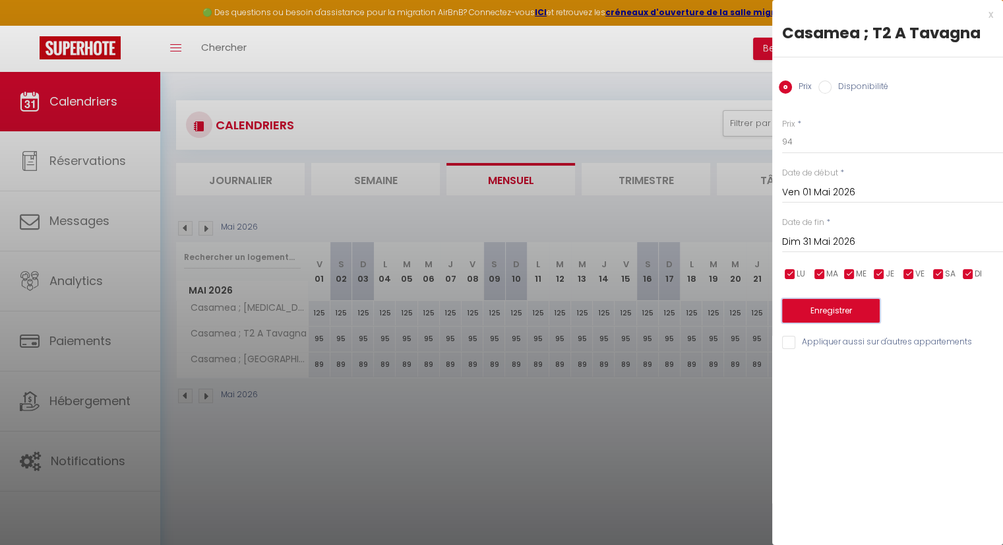
click at [819, 312] on button "Enregistrer" at bounding box center [831, 311] width 98 height 24
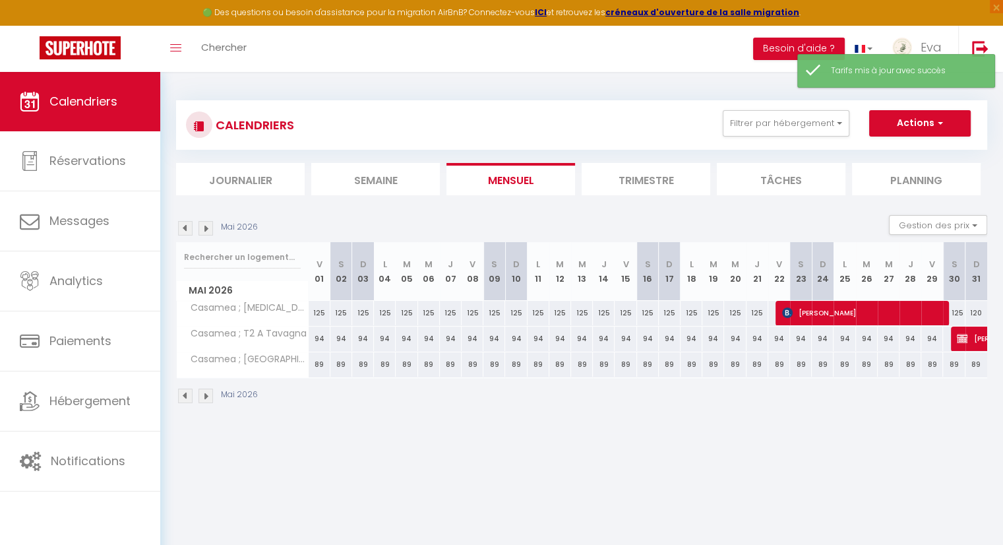
click at [184, 398] on img at bounding box center [185, 395] width 15 height 15
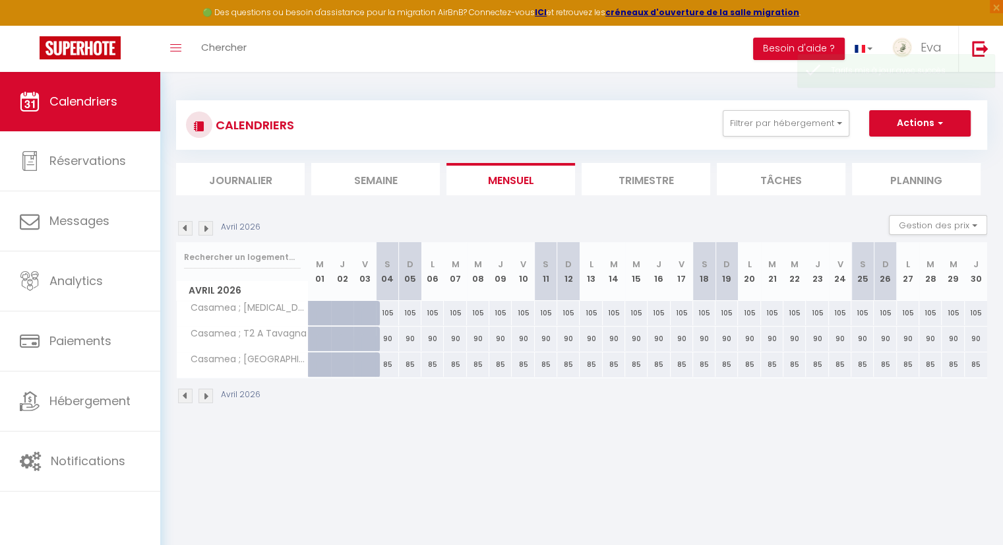
click at [207, 399] on img at bounding box center [206, 395] width 15 height 15
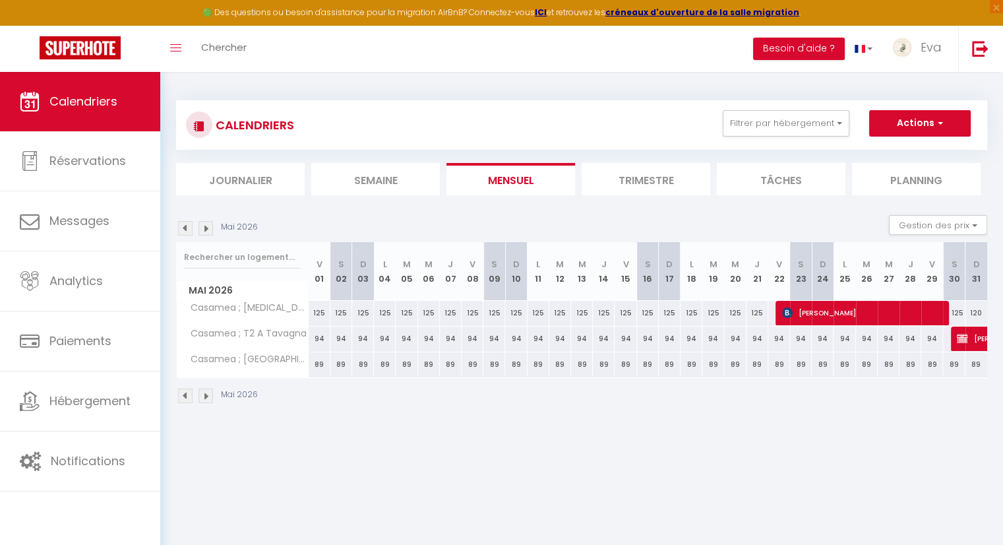
click at [316, 313] on div "125" at bounding box center [320, 313] width 22 height 24
type input "125"
type input "Ven 01 Mai 2026"
type input "[PERSON_NAME] 02 Mai 2026"
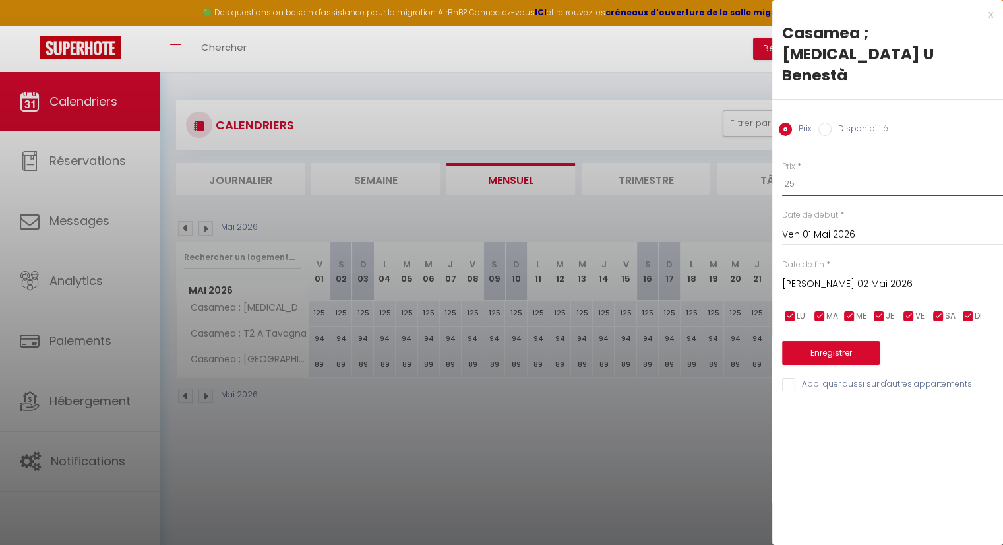
click at [824, 172] on input "125" at bounding box center [892, 184] width 221 height 24
type input "119"
click at [834, 271] on div "[PERSON_NAME] 02 Mai 2026 < Mai 2026 > Dim Lun Mar Mer Jeu Ven Sam 1 2 3 4 5 6 …" at bounding box center [892, 283] width 221 height 24
click at [826, 276] on input "[PERSON_NAME] 02 Mai 2026" at bounding box center [892, 284] width 221 height 17
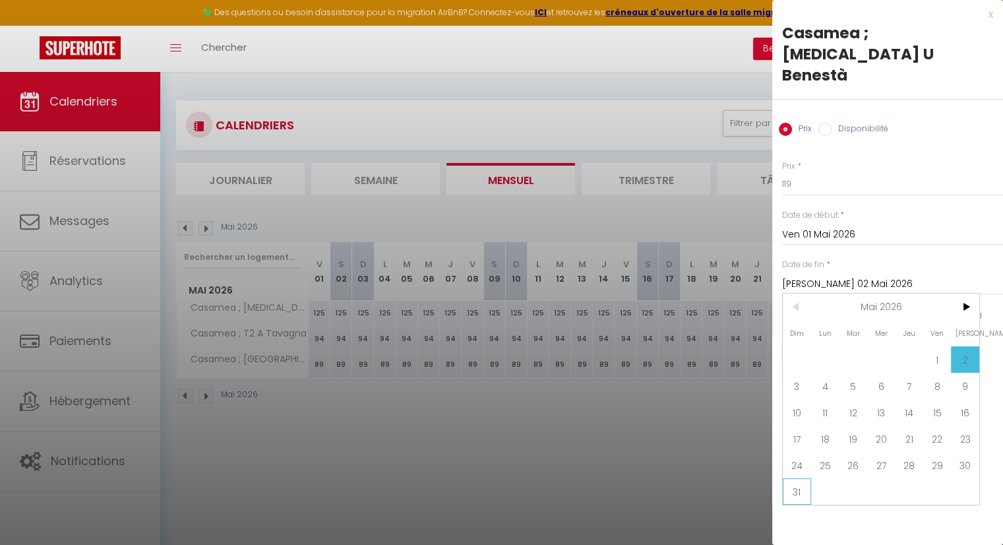
click at [803, 478] on span "31" at bounding box center [797, 491] width 28 height 26
type input "Dim 31 Mai 2026"
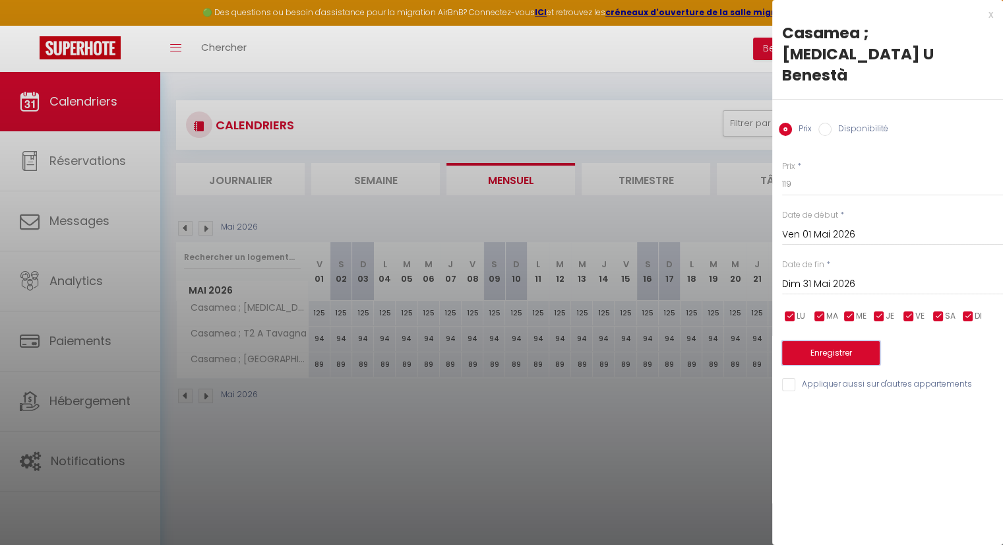
click at [815, 341] on button "Enregistrer" at bounding box center [831, 353] width 98 height 24
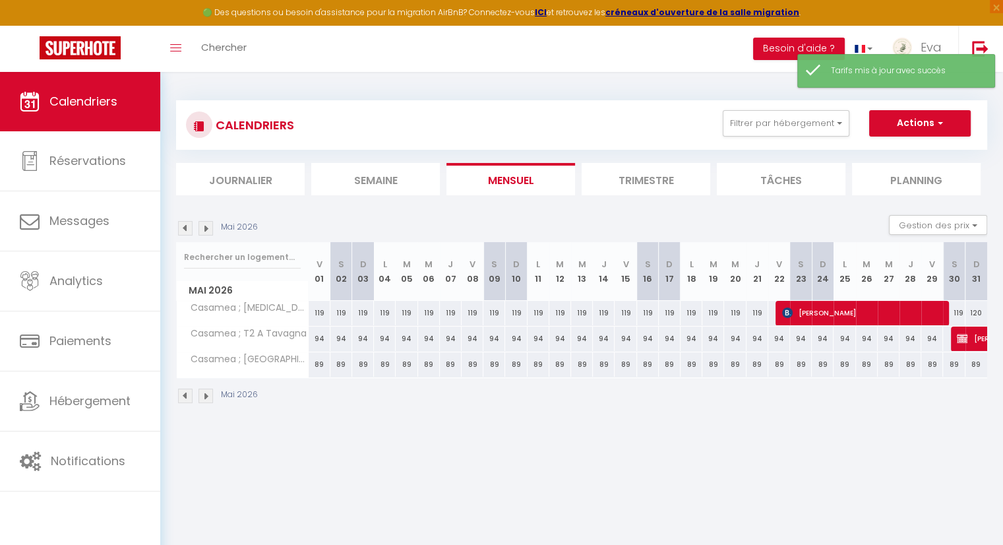
click at [979, 314] on div "120" at bounding box center [977, 313] width 22 height 24
type input "120"
type input "Dim 31 Mai 2026"
type input "Lun 01 Juin 2026"
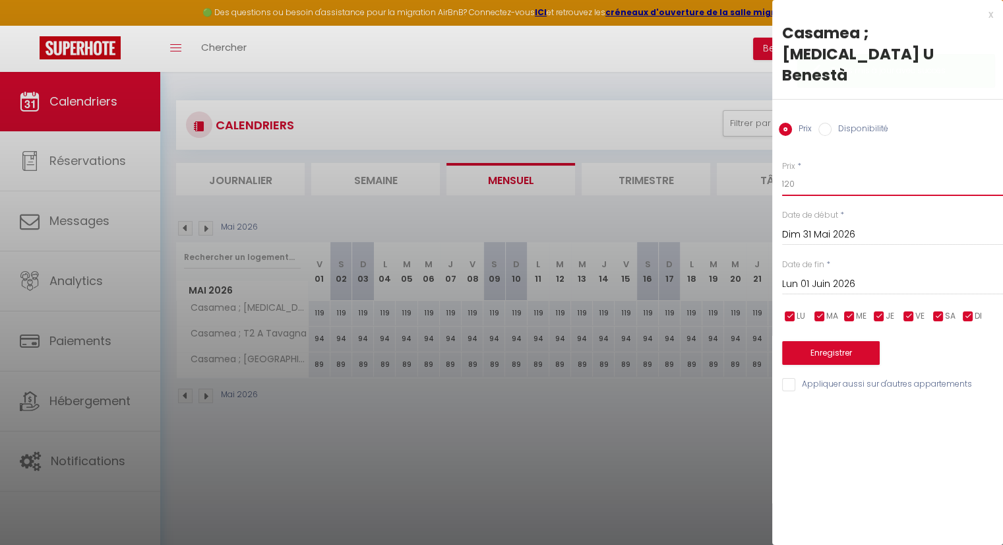
click at [847, 172] on input "120" at bounding box center [892, 184] width 221 height 24
type input "119"
click at [837, 341] on button "Enregistrer" at bounding box center [831, 353] width 98 height 24
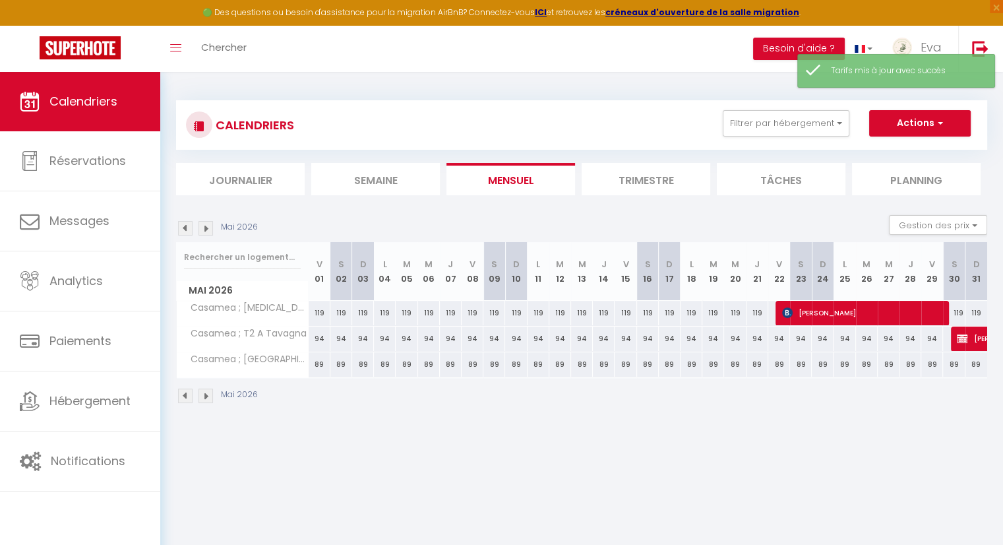
click at [185, 394] on img at bounding box center [185, 395] width 15 height 15
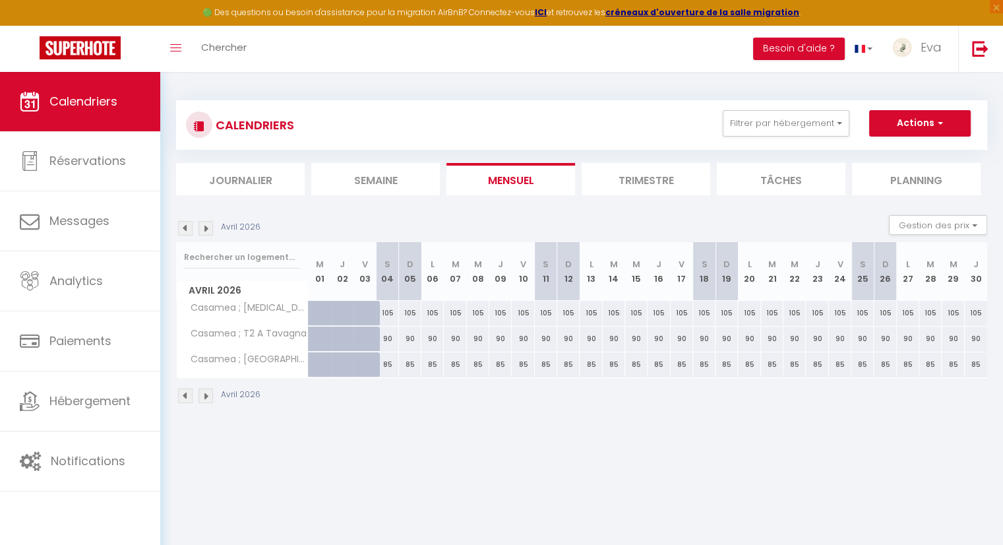
click at [204, 394] on img at bounding box center [206, 395] width 15 height 15
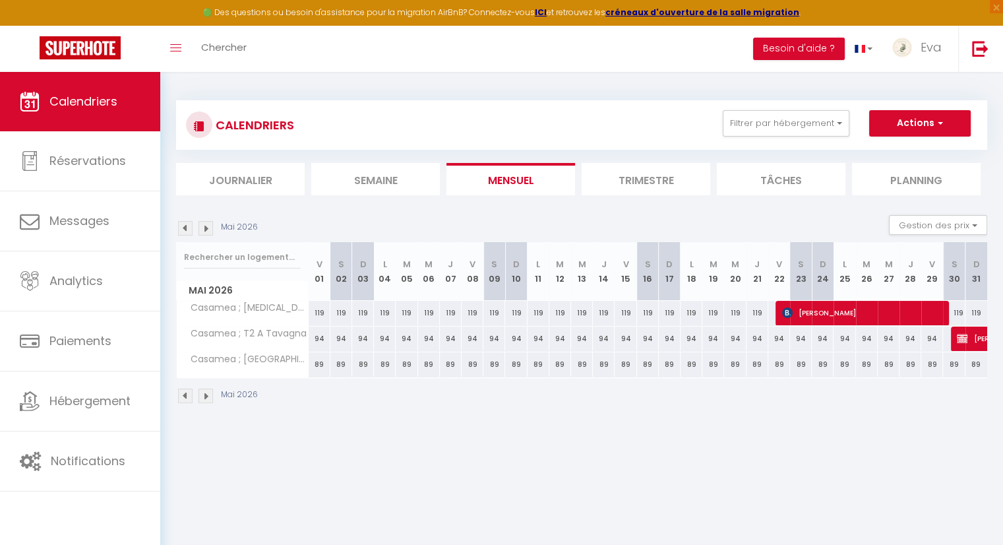
click at [204, 394] on img at bounding box center [206, 395] width 15 height 15
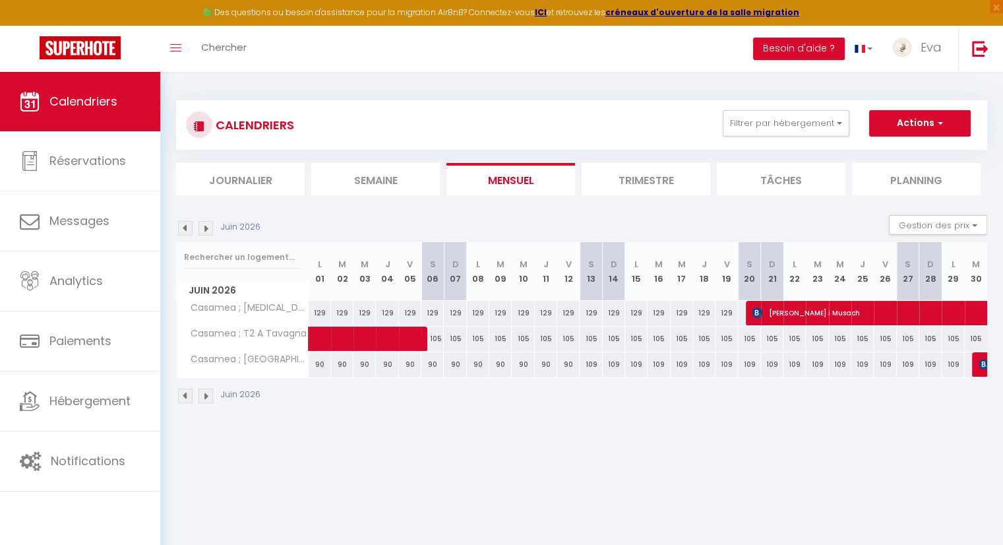
click at [183, 396] on img at bounding box center [185, 395] width 15 height 15
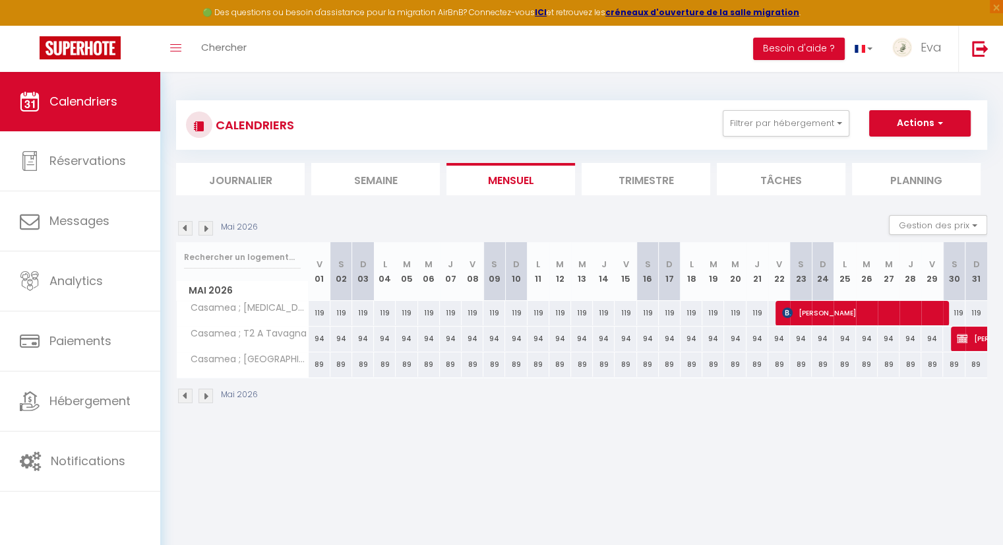
click at [205, 396] on img at bounding box center [206, 395] width 15 height 15
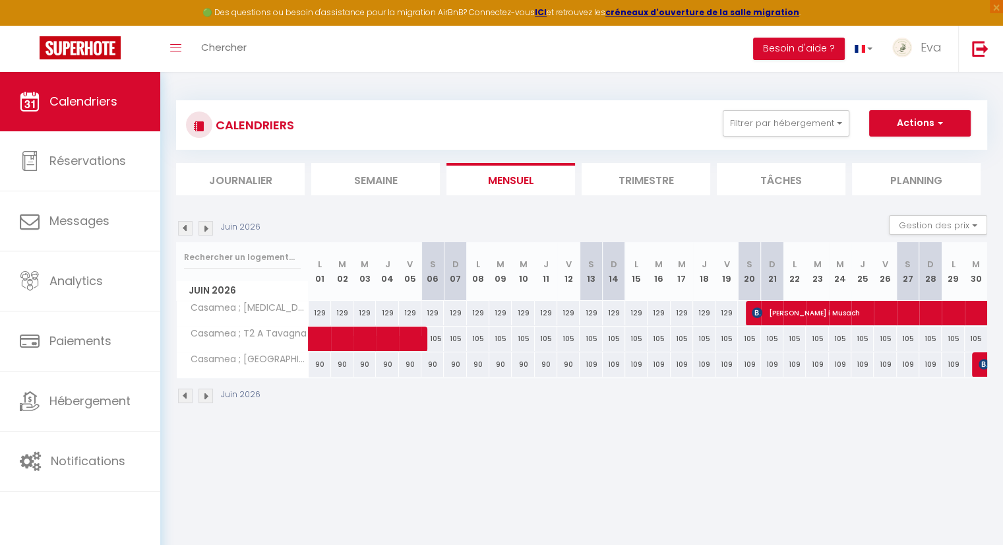
click at [210, 396] on img at bounding box center [206, 395] width 15 height 15
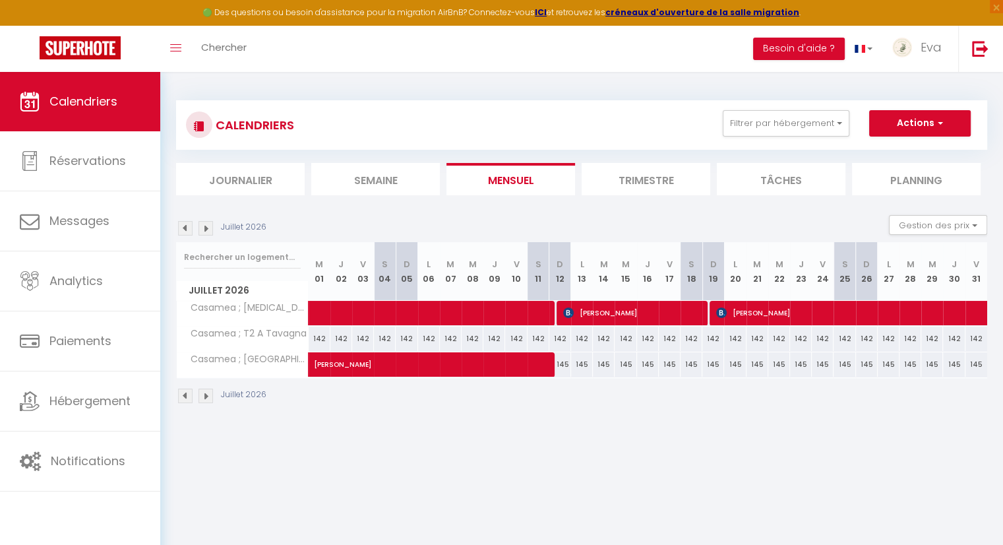
click at [179, 397] on img at bounding box center [185, 395] width 15 height 15
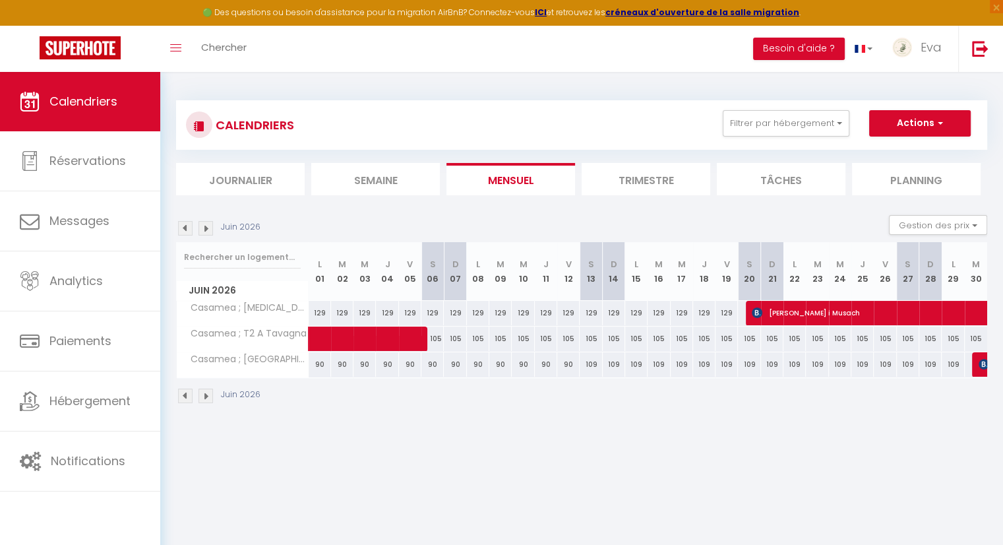
click at [211, 394] on img at bounding box center [206, 395] width 15 height 15
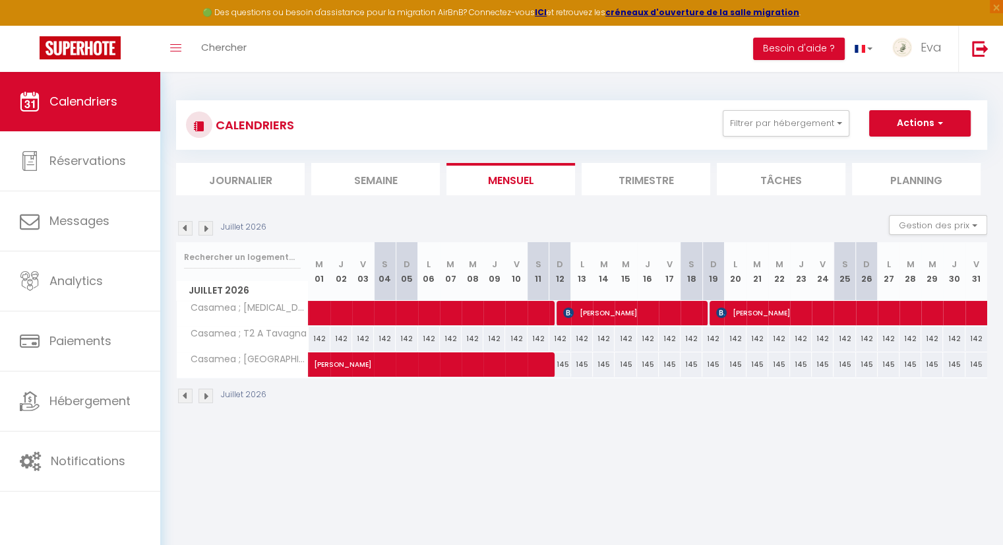
click at [210, 393] on img at bounding box center [206, 395] width 15 height 15
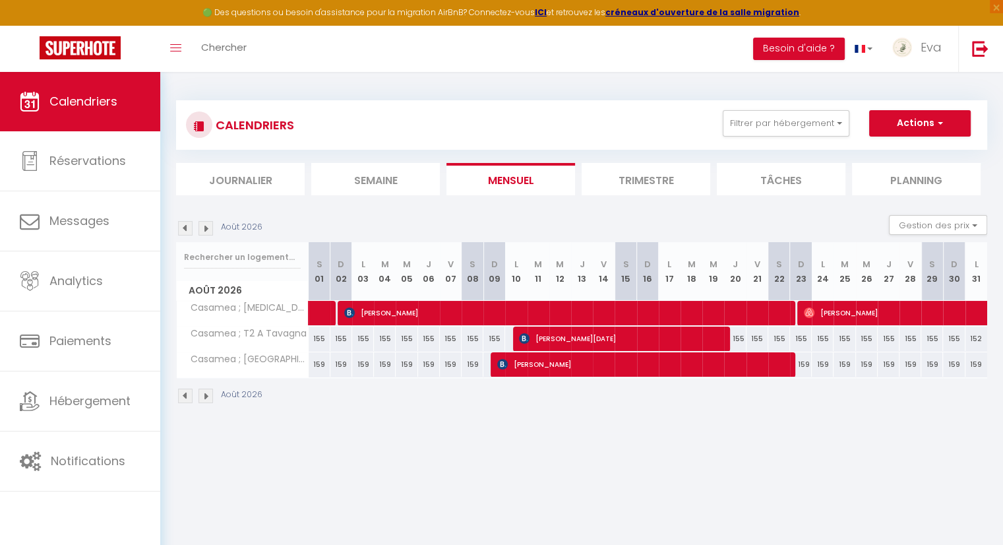
click at [211, 394] on img at bounding box center [206, 395] width 15 height 15
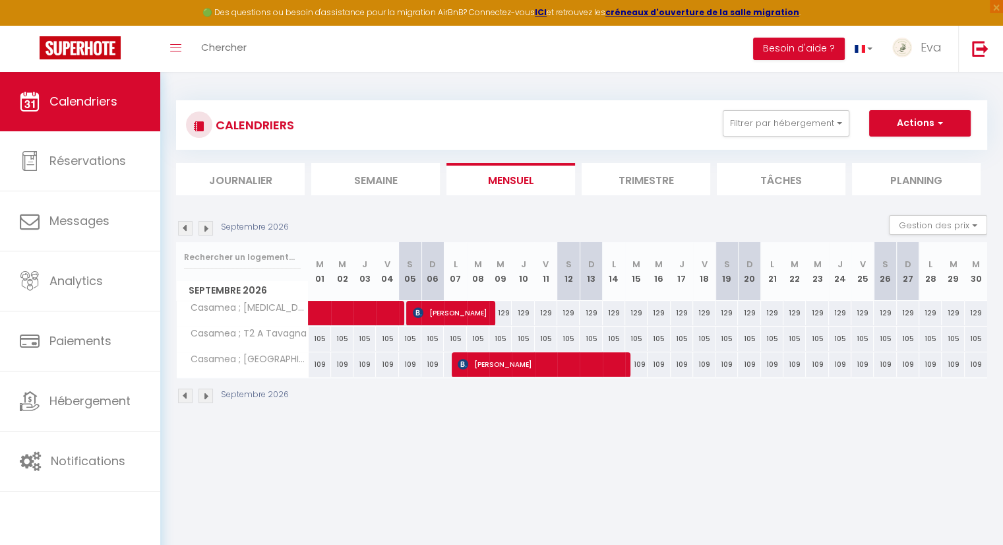
click at [187, 399] on img at bounding box center [185, 395] width 15 height 15
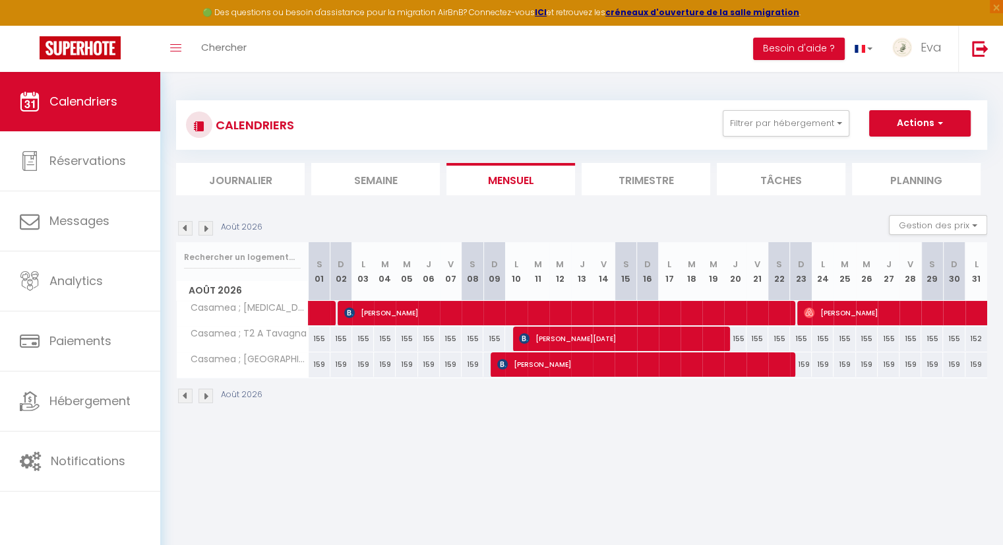
click at [187, 399] on img at bounding box center [185, 395] width 15 height 15
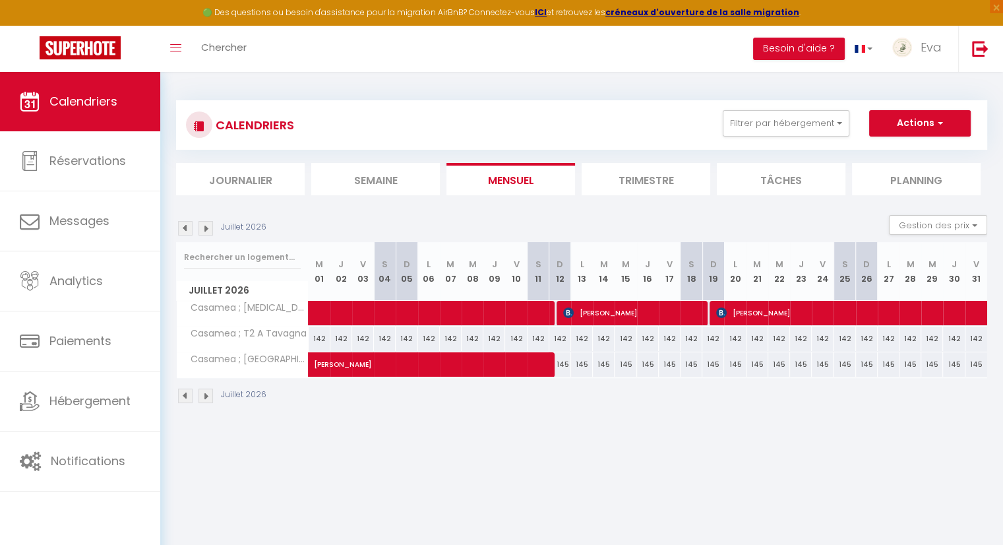
click at [187, 399] on img at bounding box center [185, 395] width 15 height 15
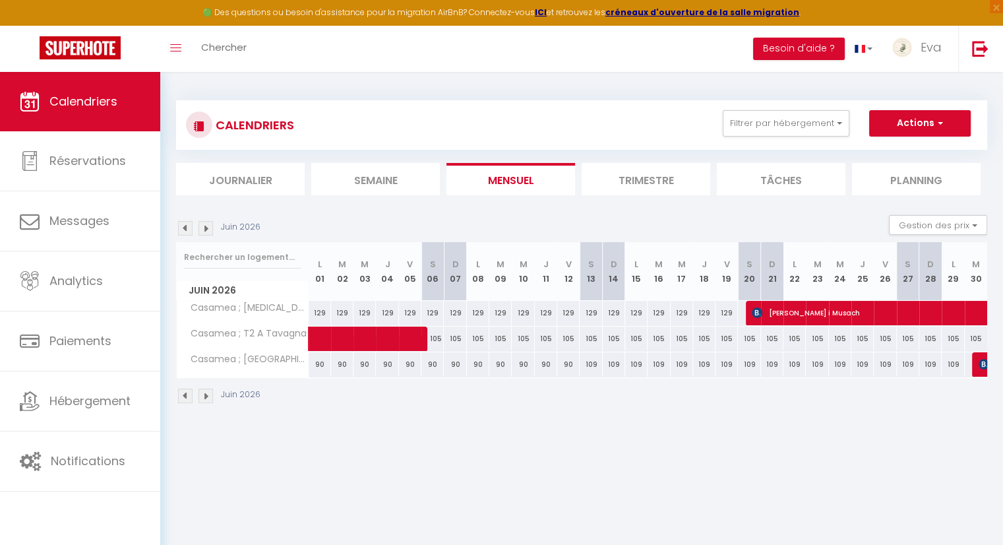
click at [185, 395] on img at bounding box center [185, 395] width 15 height 15
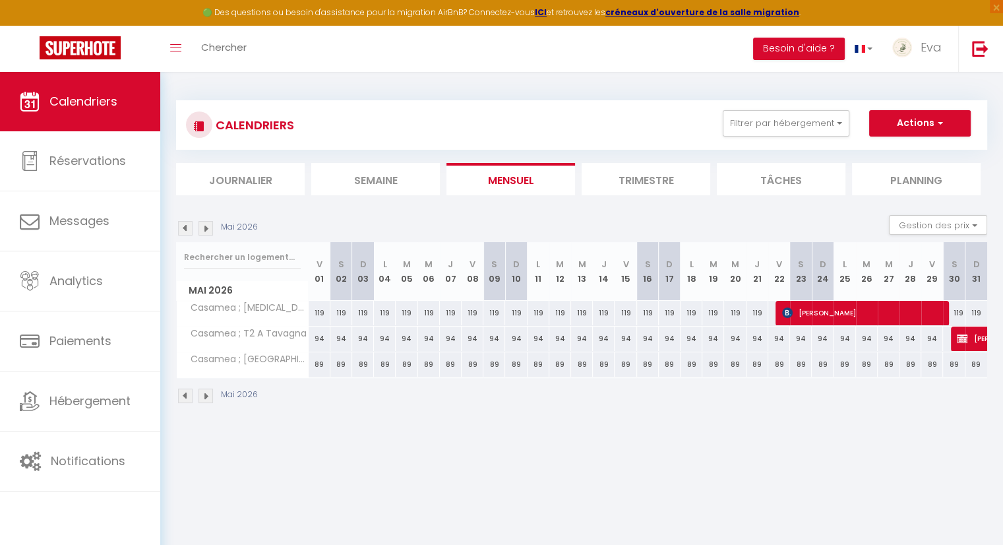
click at [185, 395] on img at bounding box center [185, 395] width 15 height 15
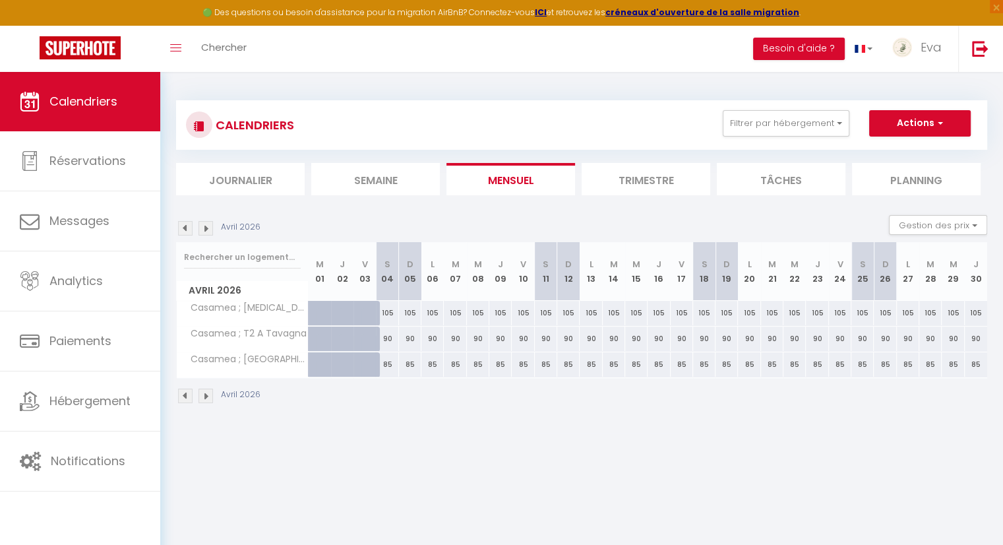
click at [204, 398] on img at bounding box center [206, 395] width 15 height 15
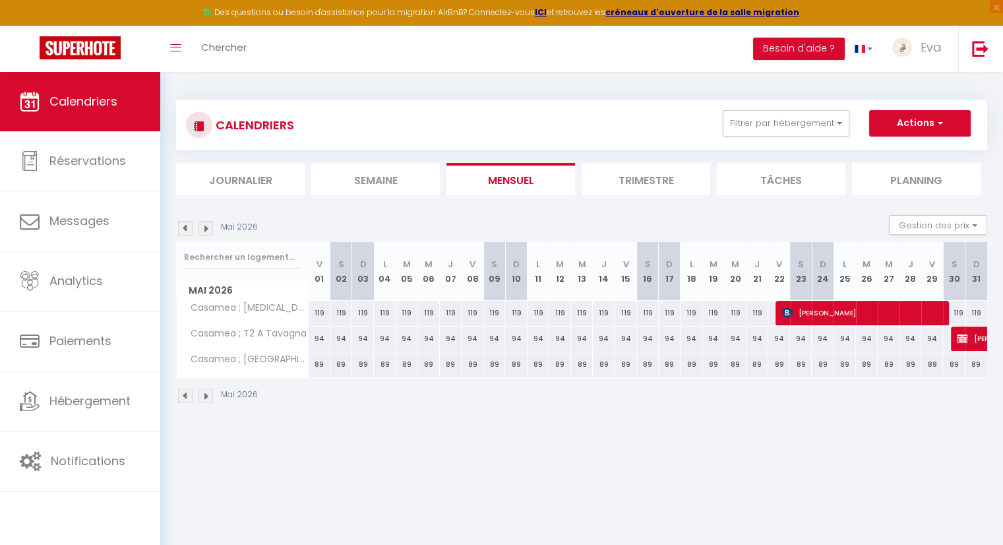
click at [187, 396] on img at bounding box center [185, 395] width 15 height 15
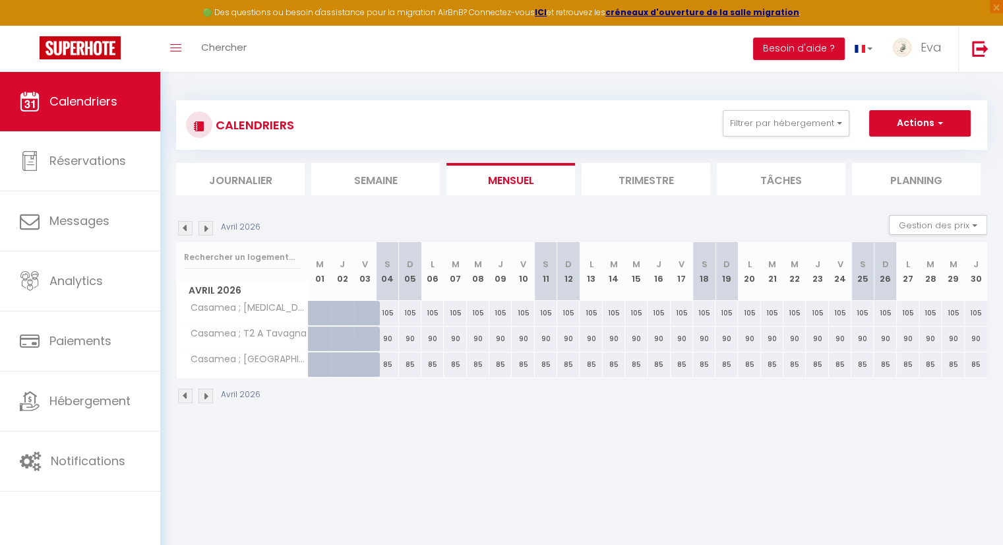
click at [386, 333] on div "90" at bounding box center [387, 338] width 22 height 24
type input "90"
type input "[PERSON_NAME] 04 Avril 2026"
type input "Dim 05 Avril 2026"
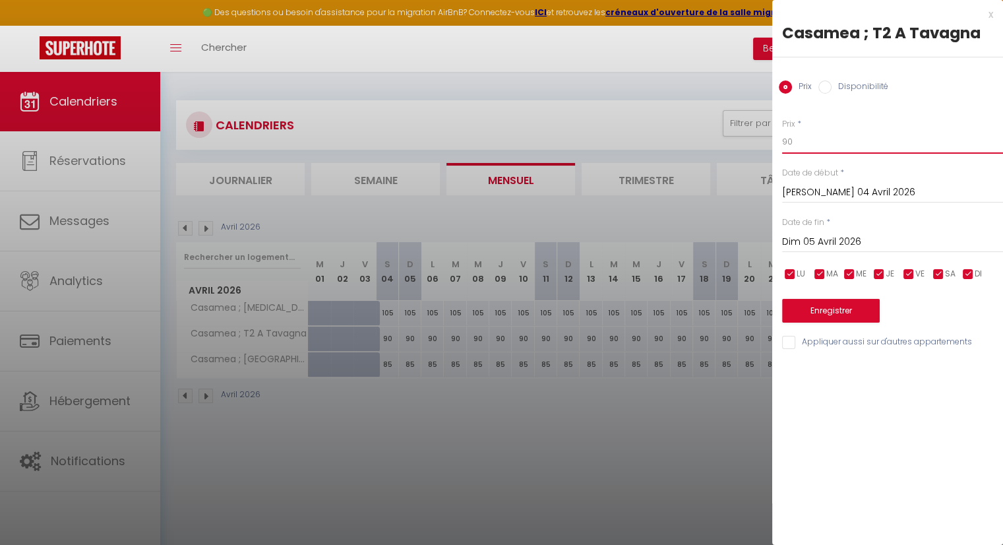
click at [807, 148] on input "90" at bounding box center [892, 142] width 221 height 24
type input "95"
click at [836, 238] on input "Dim 05 Avril 2026" at bounding box center [892, 241] width 221 height 17
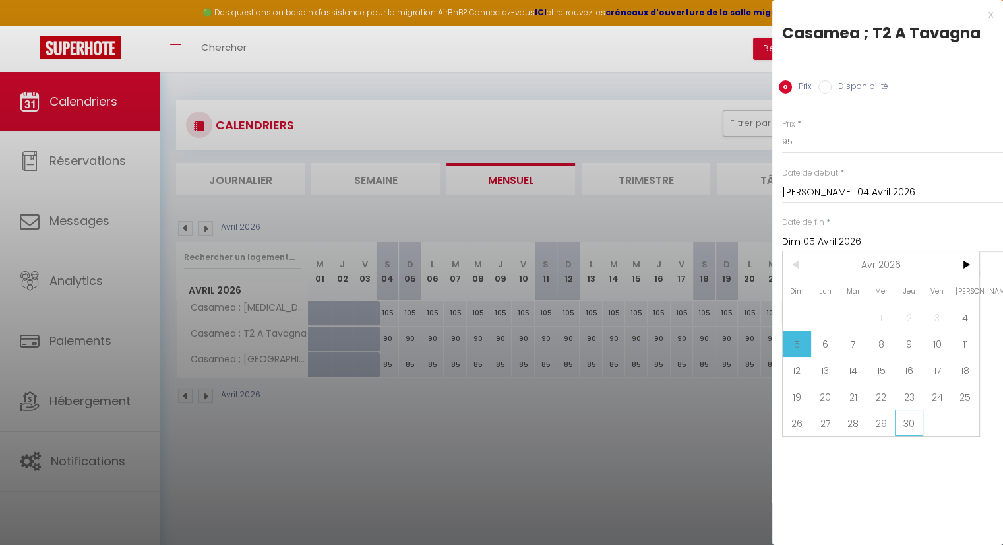
click at [908, 428] on span "30" at bounding box center [909, 423] width 28 height 26
type input "Jeu 30 Avril 2026"
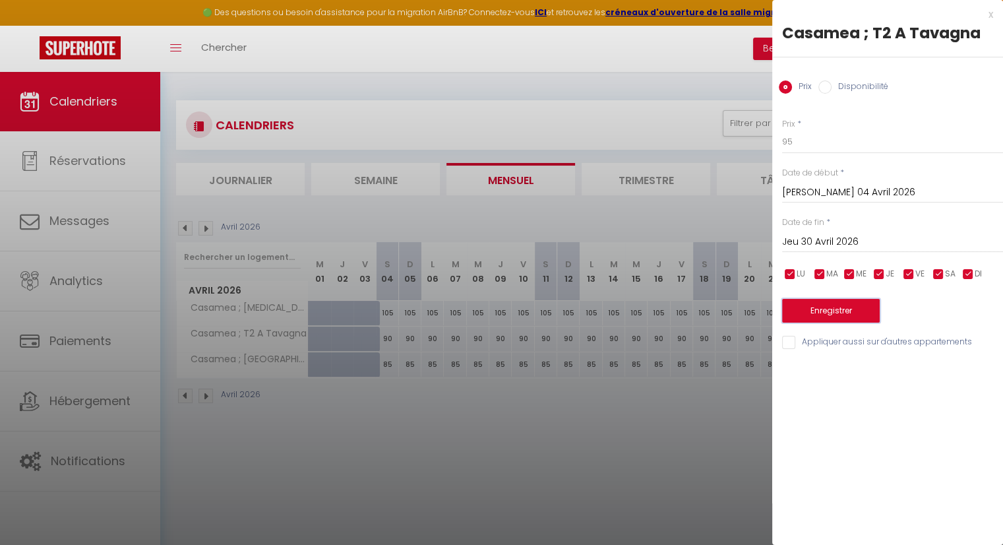
click at [844, 312] on button "Enregistrer" at bounding box center [831, 311] width 98 height 24
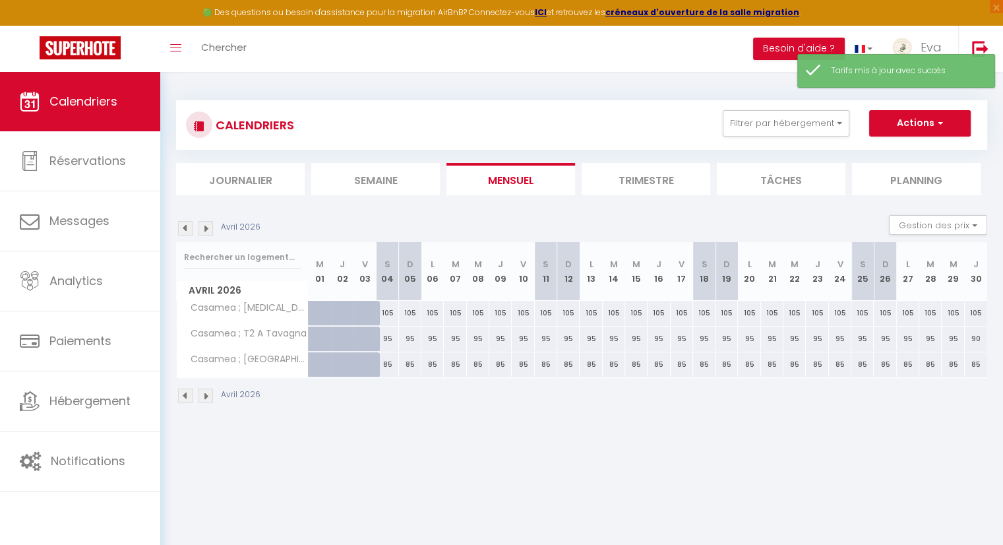
click at [977, 334] on div "90" at bounding box center [976, 338] width 22 height 24
type input "90"
type input "Jeu 30 Avril 2026"
type input "Ven 01 Mai 2026"
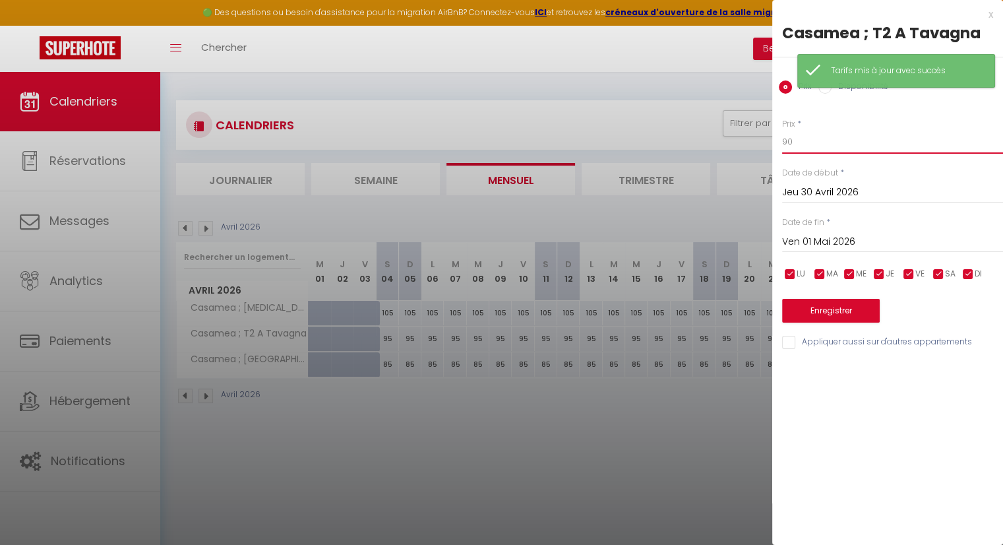
click at [815, 151] on input "90" at bounding box center [892, 142] width 221 height 24
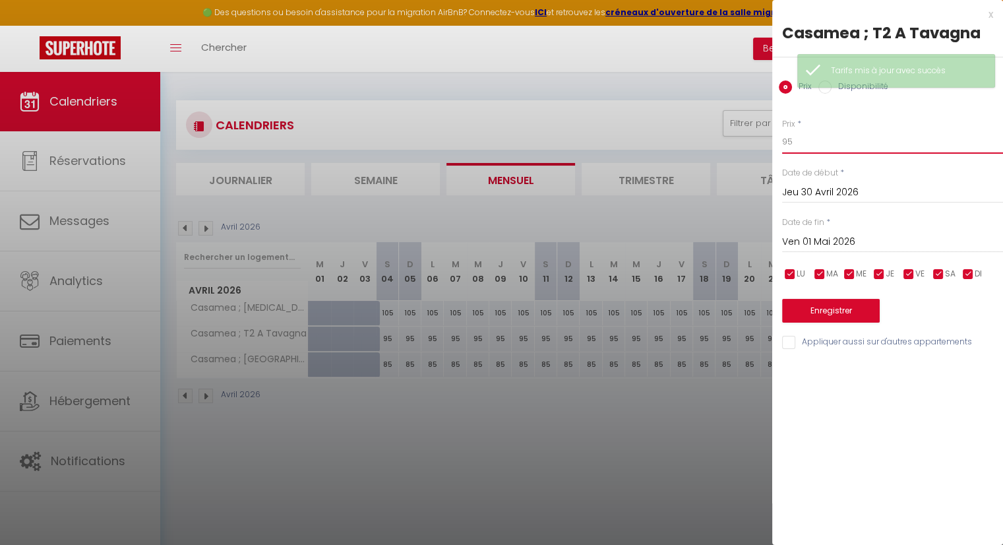
type input "95"
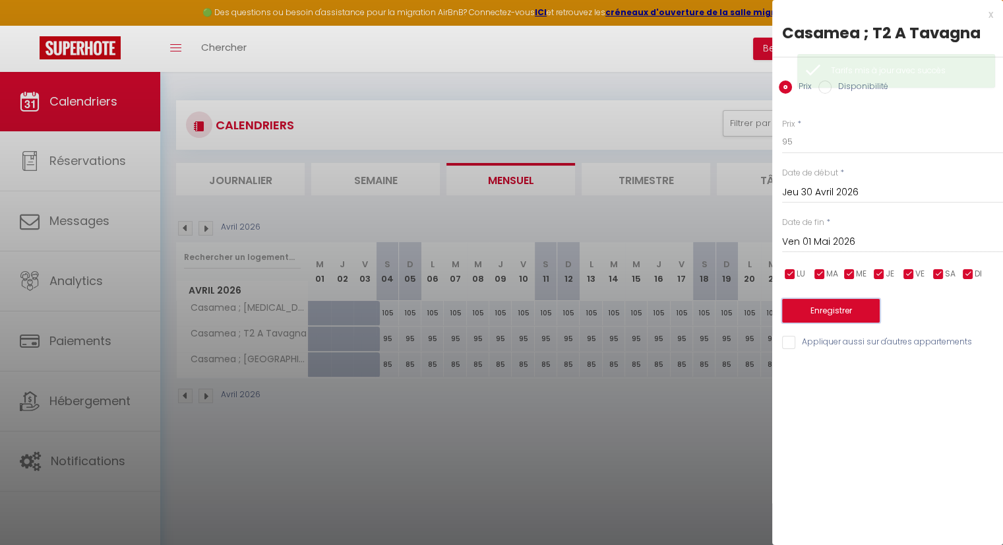
click at [824, 309] on button "Enregistrer" at bounding box center [831, 311] width 98 height 24
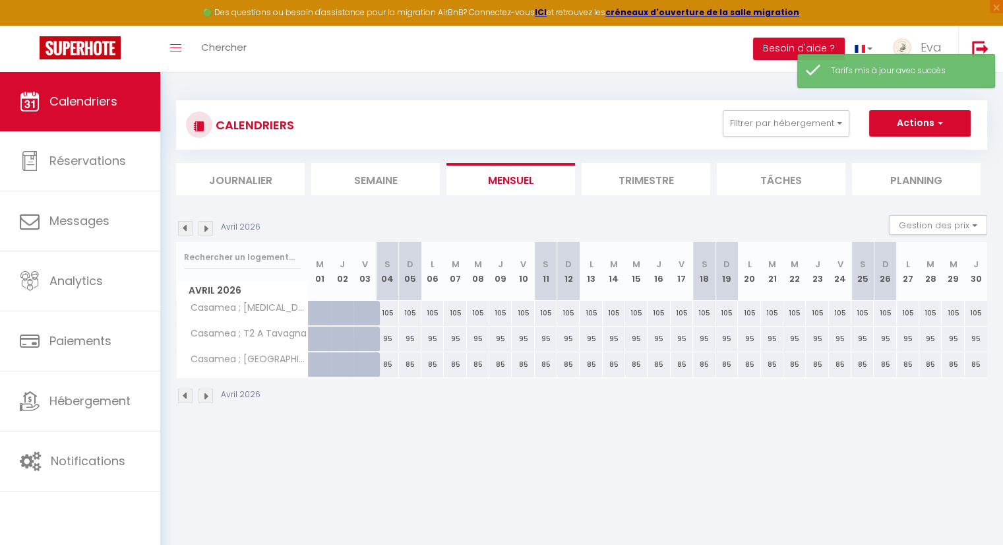
click at [208, 394] on img at bounding box center [206, 395] width 15 height 15
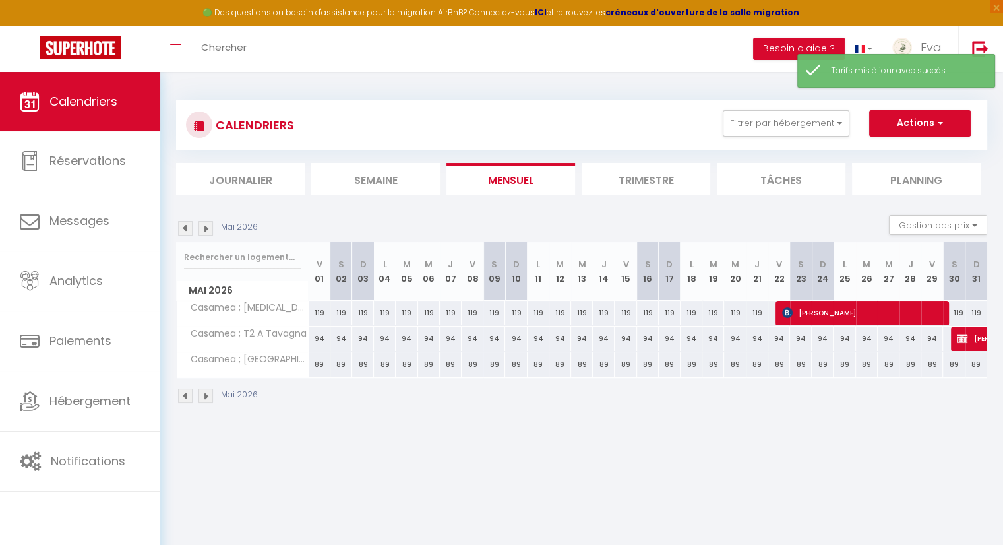
click at [323, 340] on div "94" at bounding box center [320, 338] width 22 height 24
type input "94"
type input "Ven 01 Mai 2026"
type input "[PERSON_NAME] 02 Mai 2026"
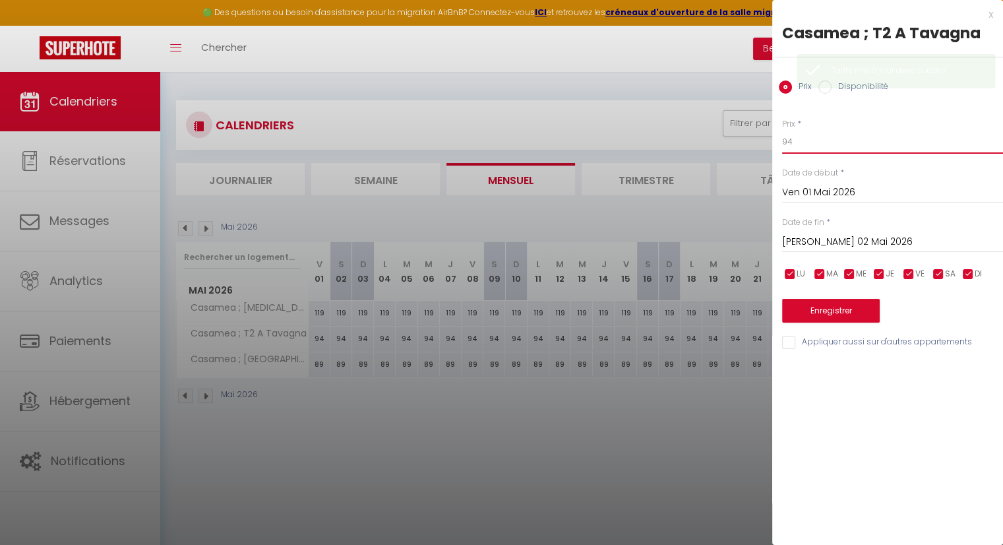
click at [805, 141] on input "94" at bounding box center [892, 142] width 221 height 24
type input "98"
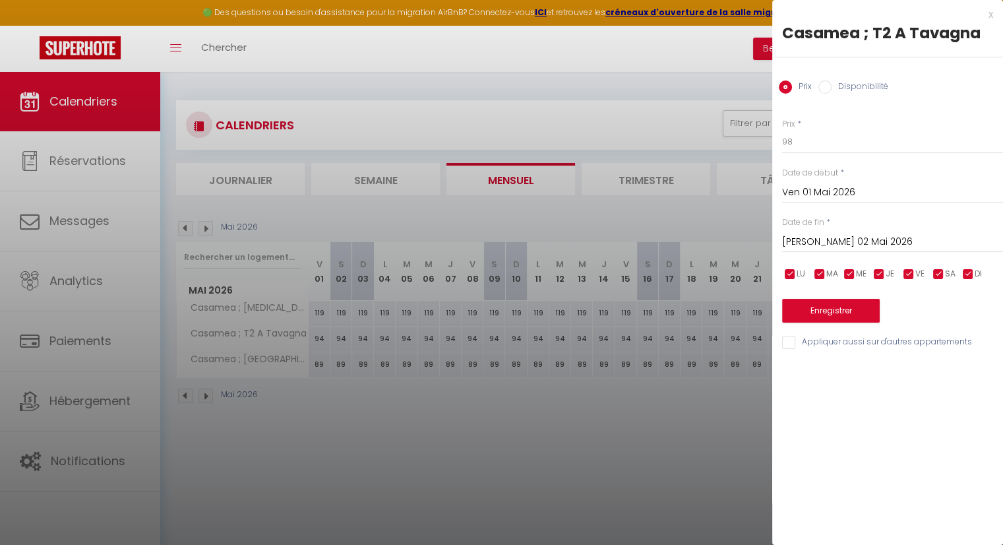
click at [805, 235] on input "[PERSON_NAME] 02 Mai 2026" at bounding box center [892, 241] width 221 height 17
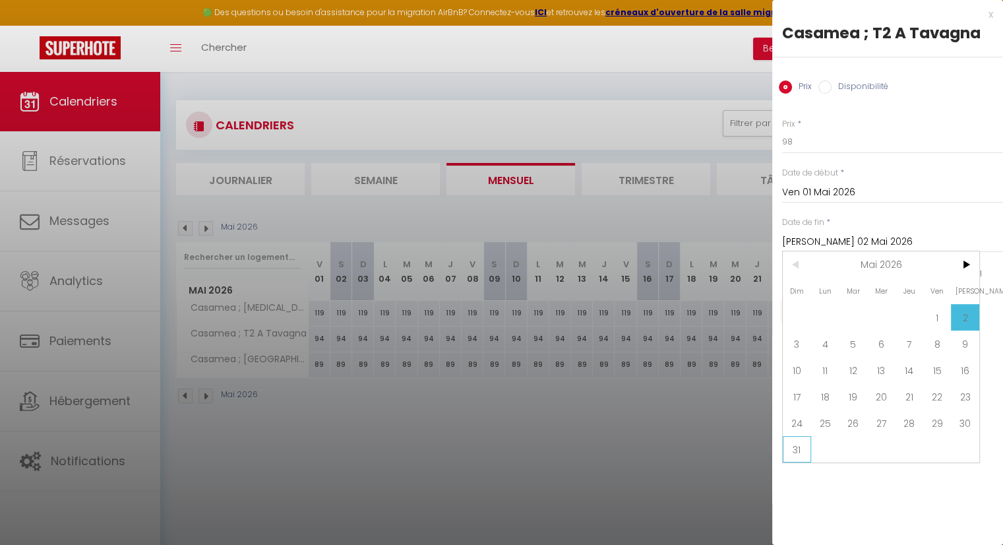
click at [797, 452] on span "31" at bounding box center [797, 449] width 28 height 26
type input "Dim 31 Mai 2026"
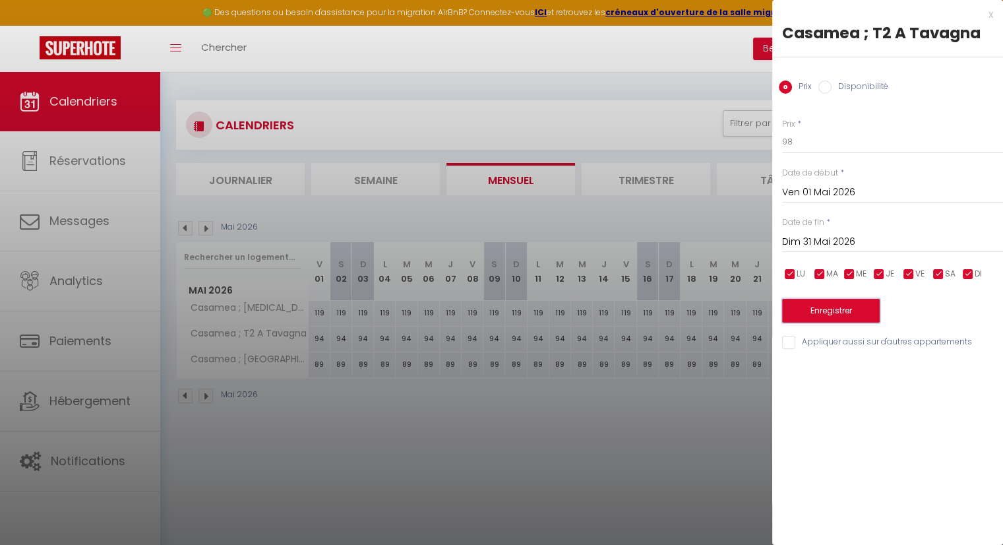
click at [820, 307] on button "Enregistrer" at bounding box center [831, 311] width 98 height 24
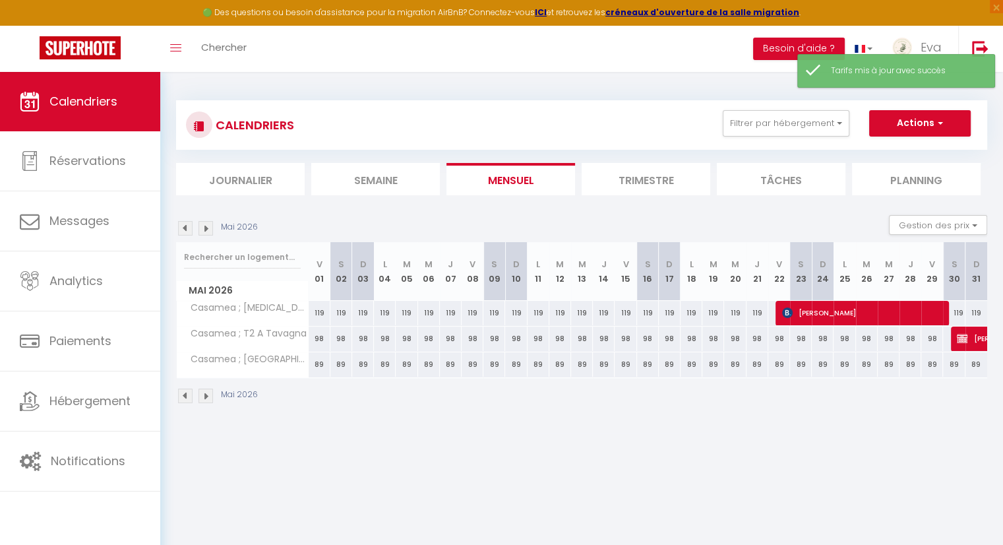
click at [207, 398] on img at bounding box center [206, 395] width 15 height 15
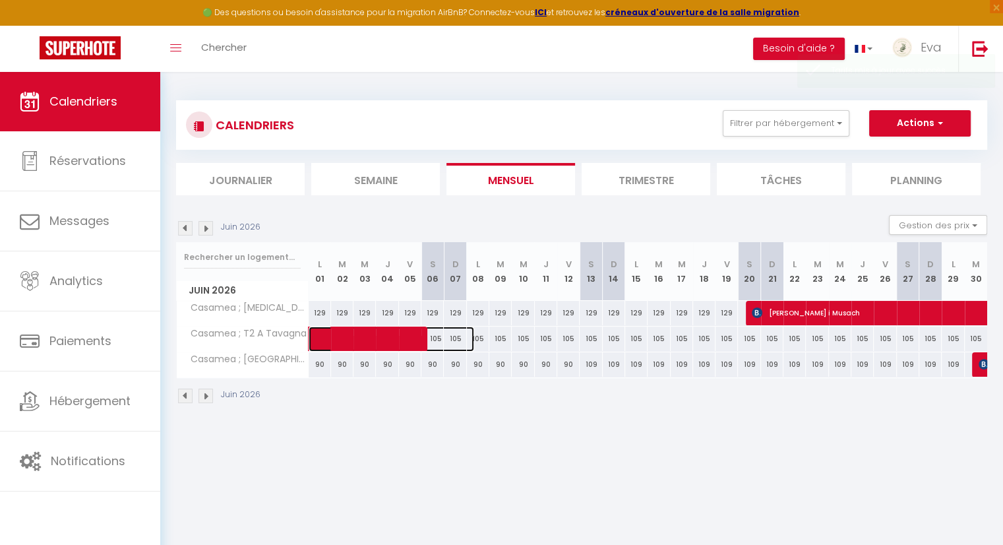
click at [441, 336] on span at bounding box center [399, 338] width 152 height 25
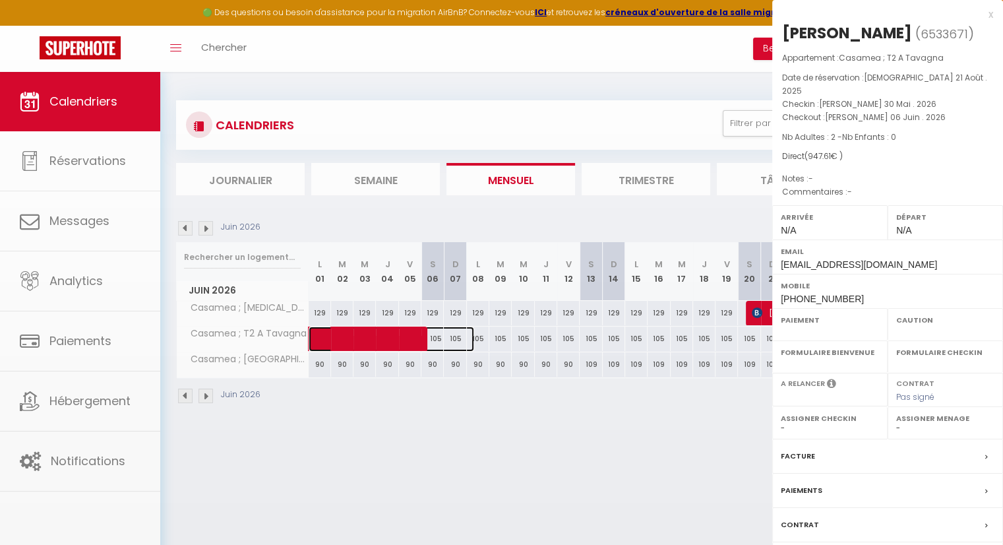
select select "OK"
select select "KO"
select select "0"
select select "1"
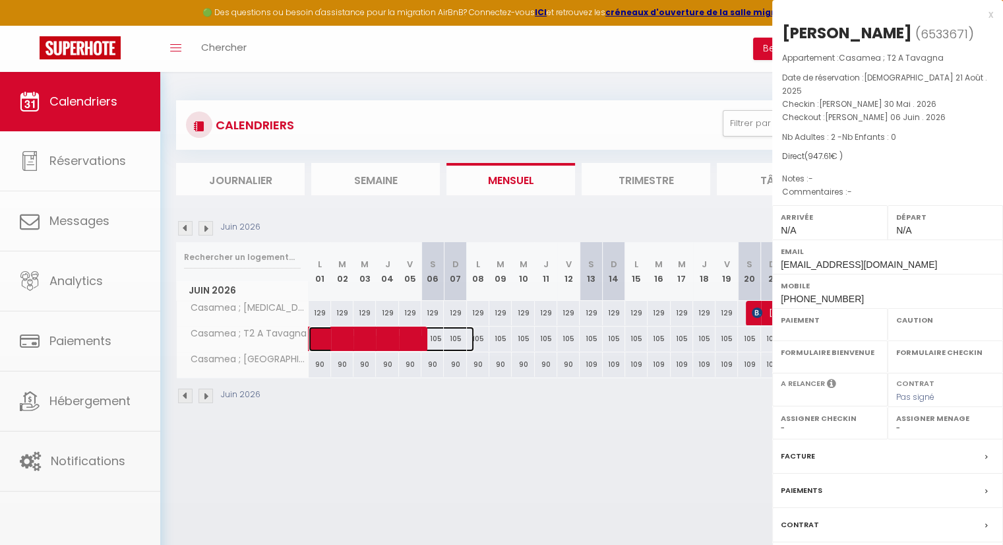
select select
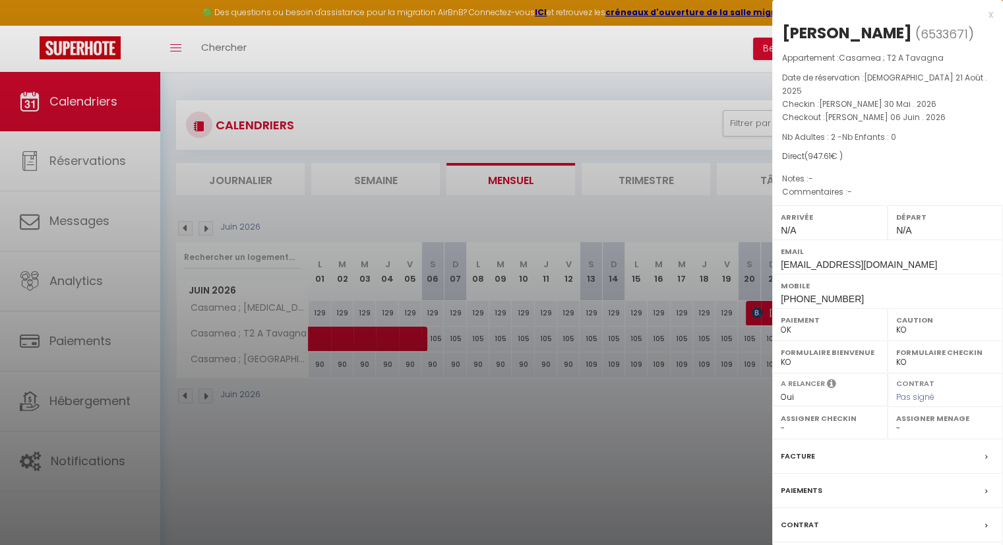
click at [521, 464] on div at bounding box center [501, 272] width 1003 height 545
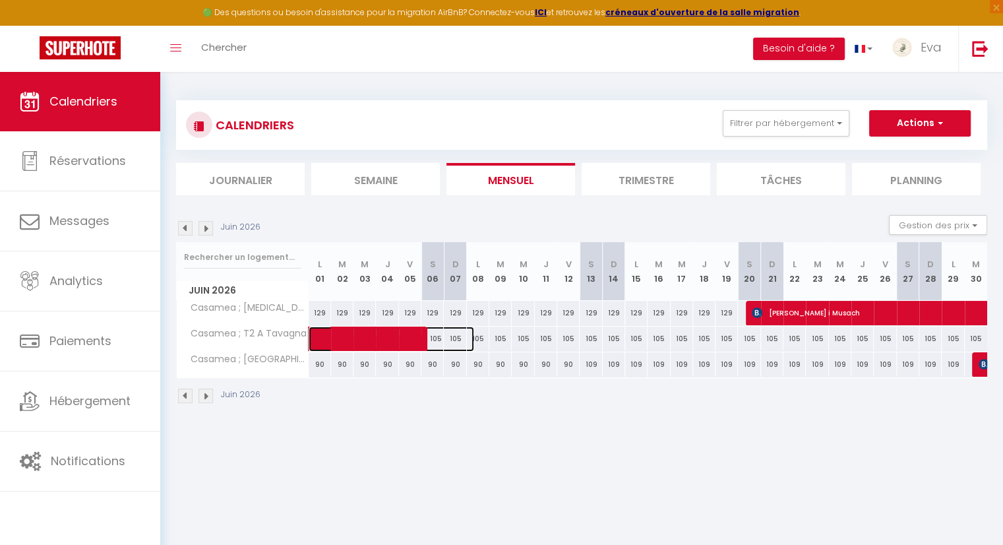
click at [438, 344] on span at bounding box center [399, 338] width 152 height 25
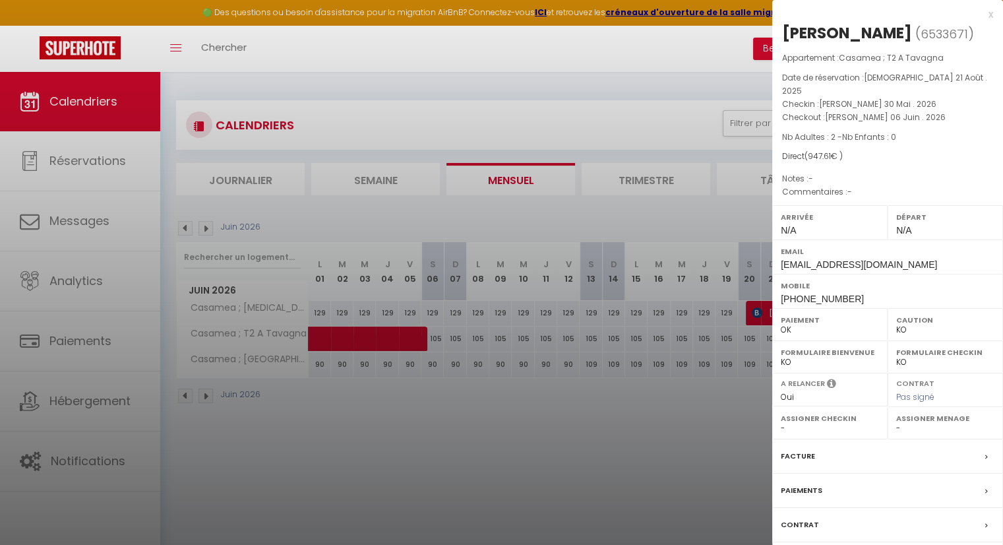
click at [506, 454] on div at bounding box center [501, 272] width 1003 height 545
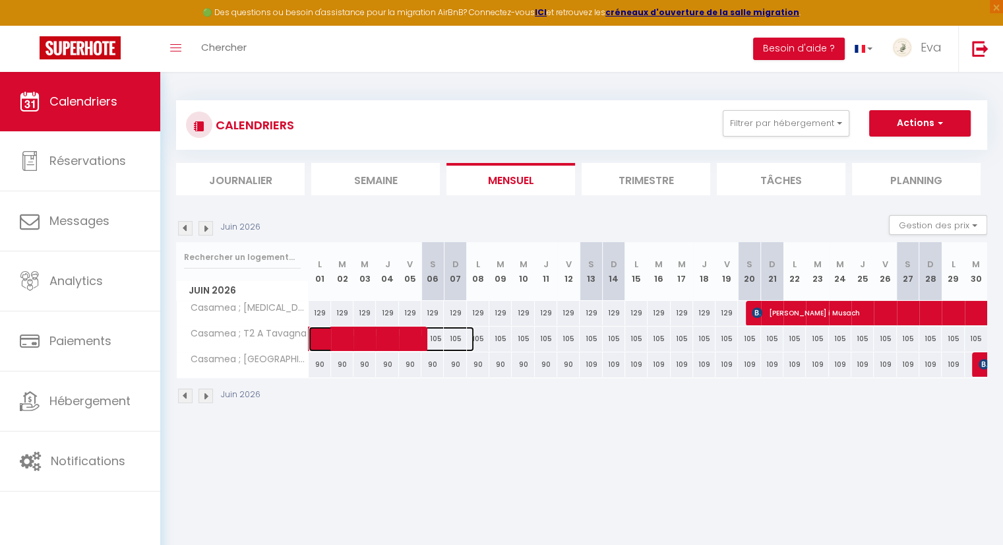
click at [453, 337] on span at bounding box center [399, 338] width 152 height 25
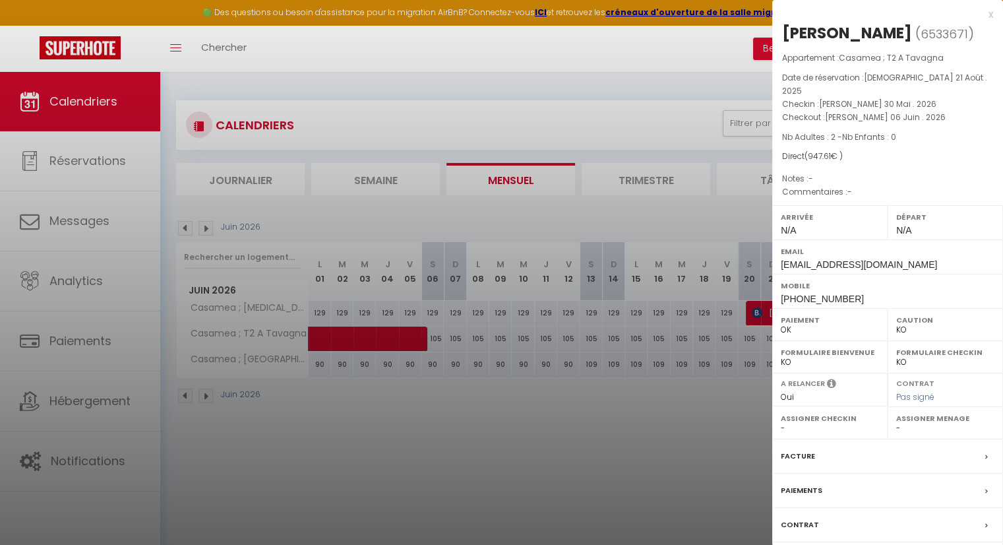
click at [501, 445] on div at bounding box center [501, 272] width 1003 height 545
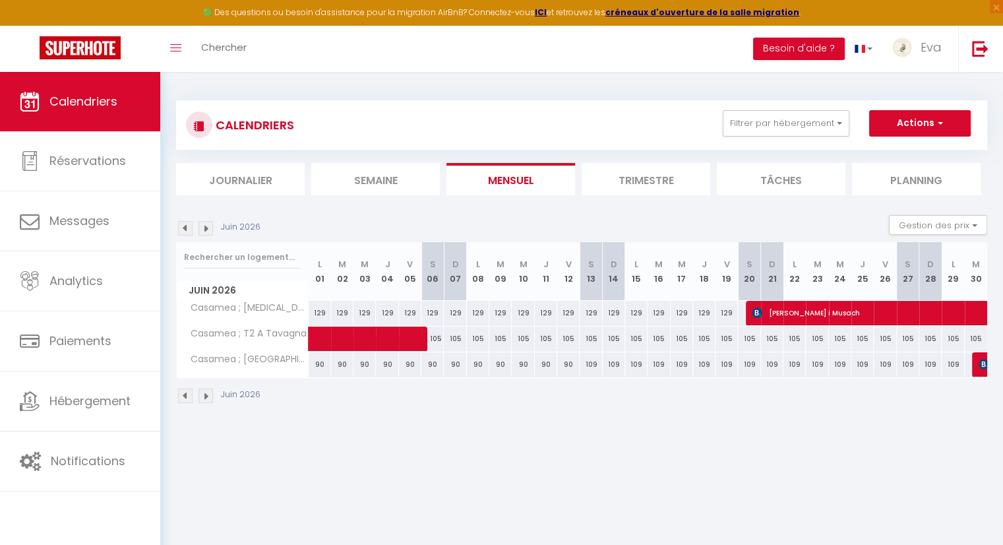
click at [479, 339] on div "105" at bounding box center [478, 338] width 22 height 24
type input "105"
type input "Lun 08 Juin 2026"
type input "[DATE] Juin 2026"
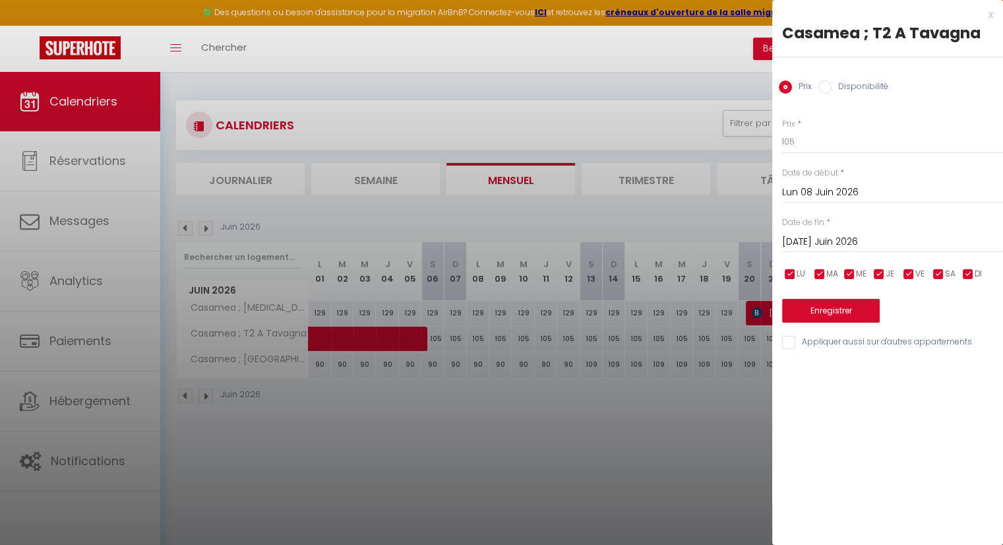
click at [809, 196] on input "Lun 08 Juin 2026" at bounding box center [892, 192] width 221 height 17
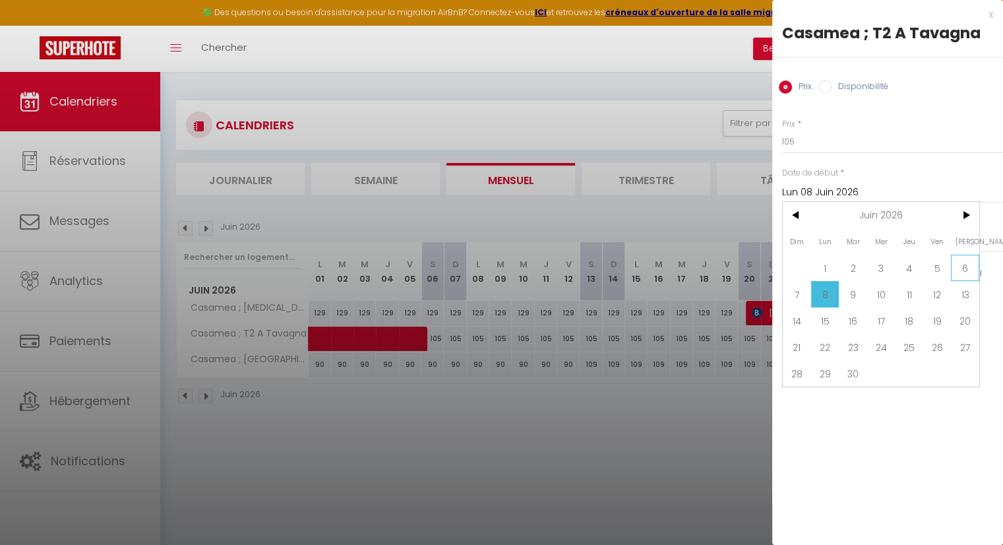
click at [964, 268] on span "6" at bounding box center [965, 268] width 28 height 26
type input "[PERSON_NAME] 06 Juin 2026"
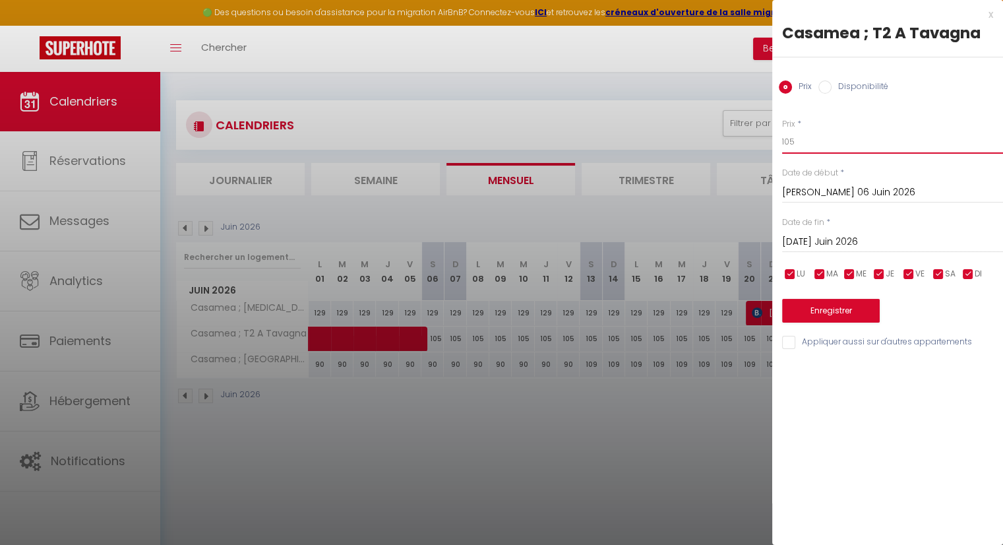
click at [815, 140] on input "105" at bounding box center [892, 142] width 221 height 24
type input "109"
click at [842, 227] on div "Date de fin * [DATE] Juin 2026 < Juin 2026 > Dim Lun Mar Mer Jeu Ven Sam 1 2 3 …" at bounding box center [892, 234] width 221 height 36
click at [842, 233] on input "[DATE] Juin 2026" at bounding box center [892, 241] width 221 height 17
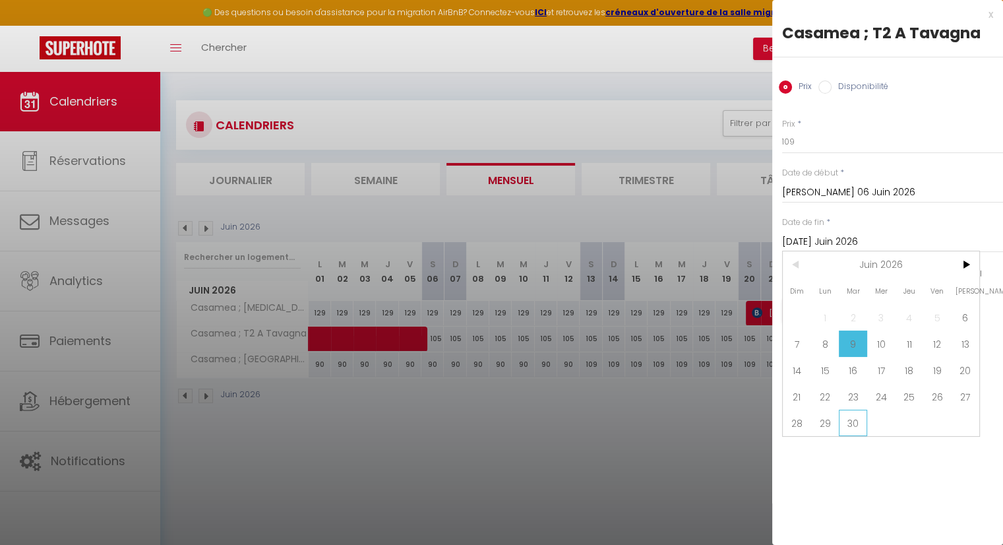
click at [851, 425] on span "30" at bounding box center [853, 423] width 28 height 26
type input "[DATE] Juin 2026"
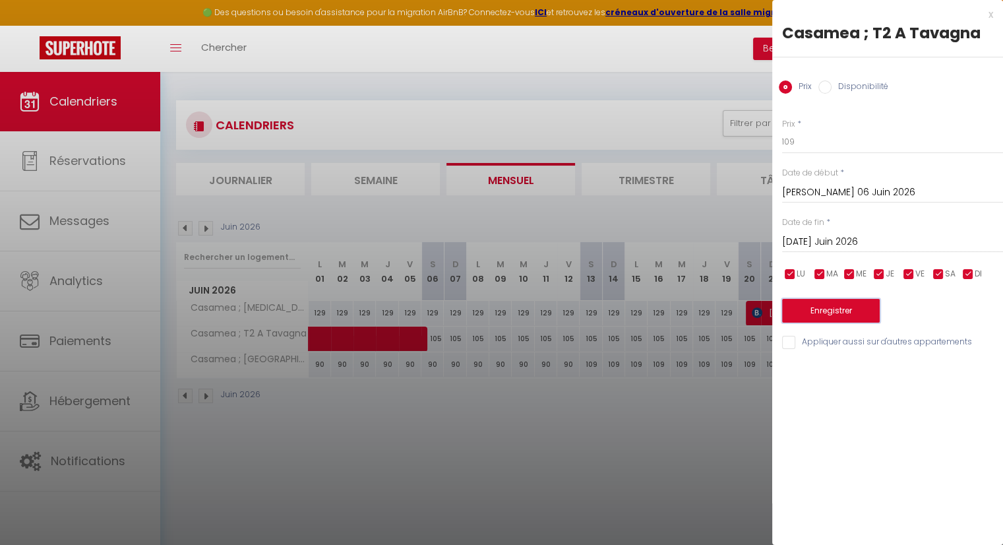
click at [828, 317] on button "Enregistrer" at bounding box center [831, 311] width 98 height 24
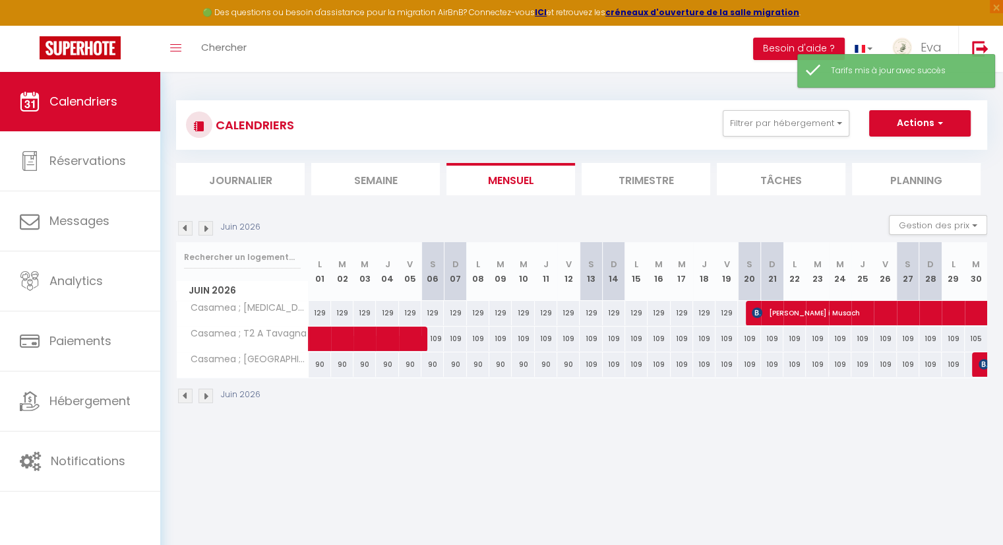
click at [977, 340] on div "105" at bounding box center [976, 338] width 22 height 24
type input "105"
type input "[DATE] Juin 2026"
type input "Mer 01 Juillet 2026"
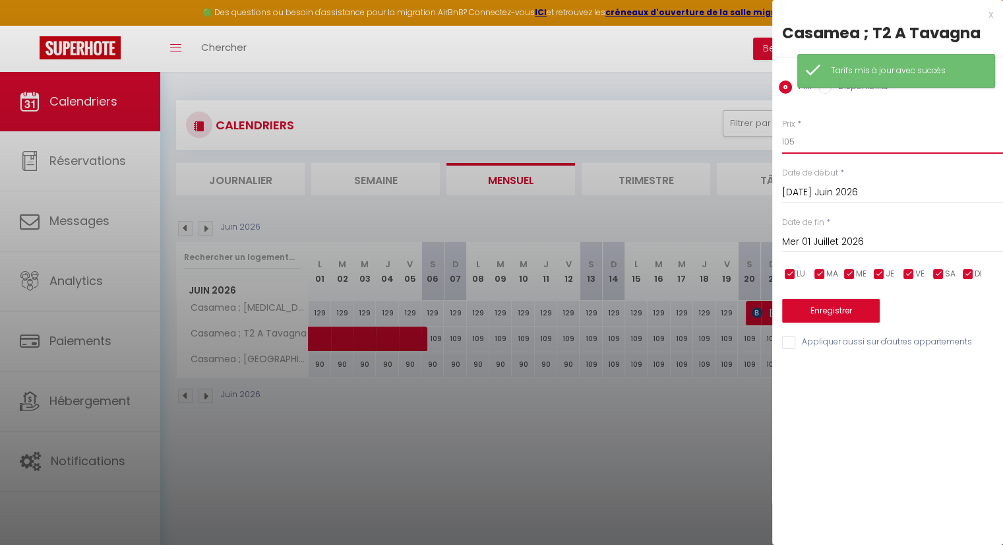
click at [799, 146] on input "105" at bounding box center [892, 142] width 221 height 24
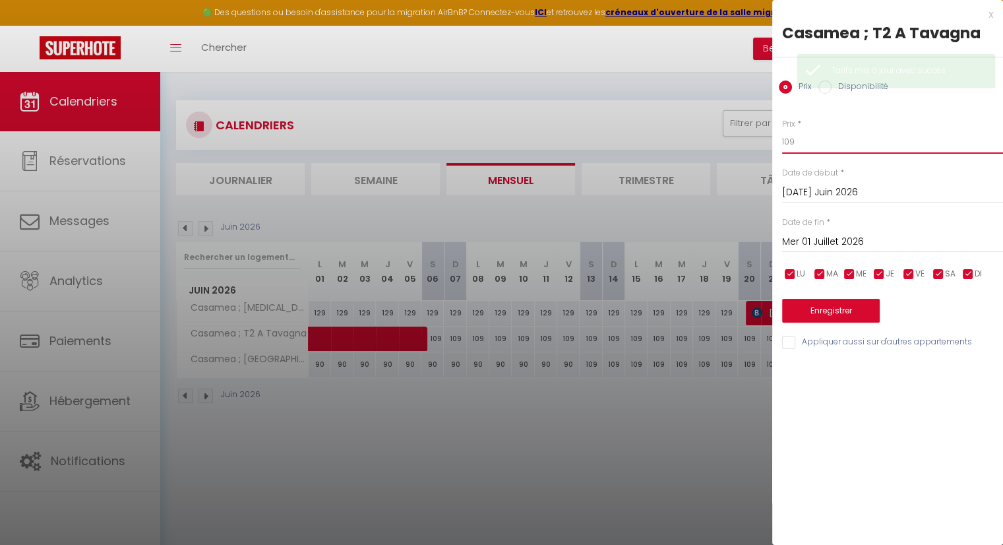
type input "109"
click at [822, 307] on button "Enregistrer" at bounding box center [831, 311] width 98 height 24
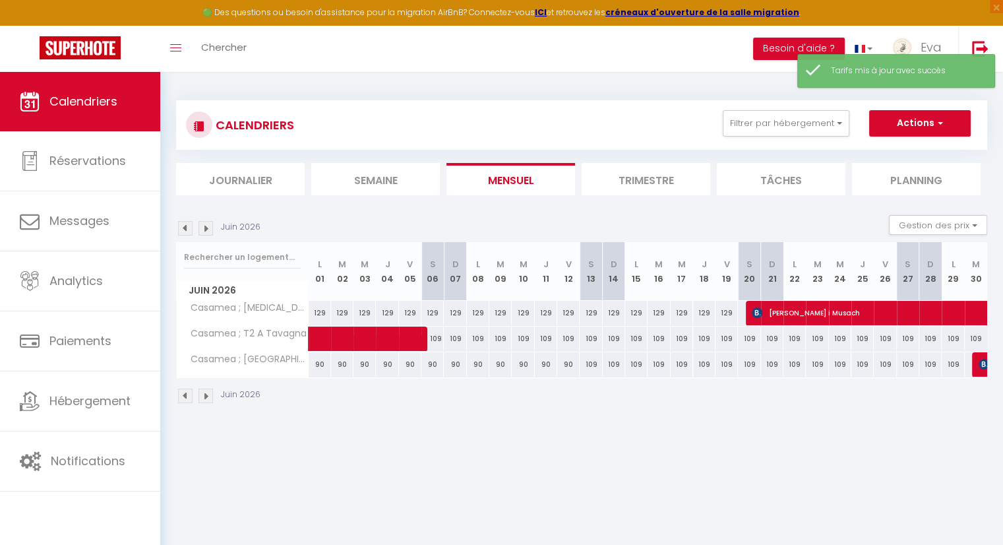
click at [594, 367] on div "109" at bounding box center [591, 364] width 22 height 24
type input "109"
type input "[PERSON_NAME] 13 Juin 2026"
type input "Dim 14 Juin 2026"
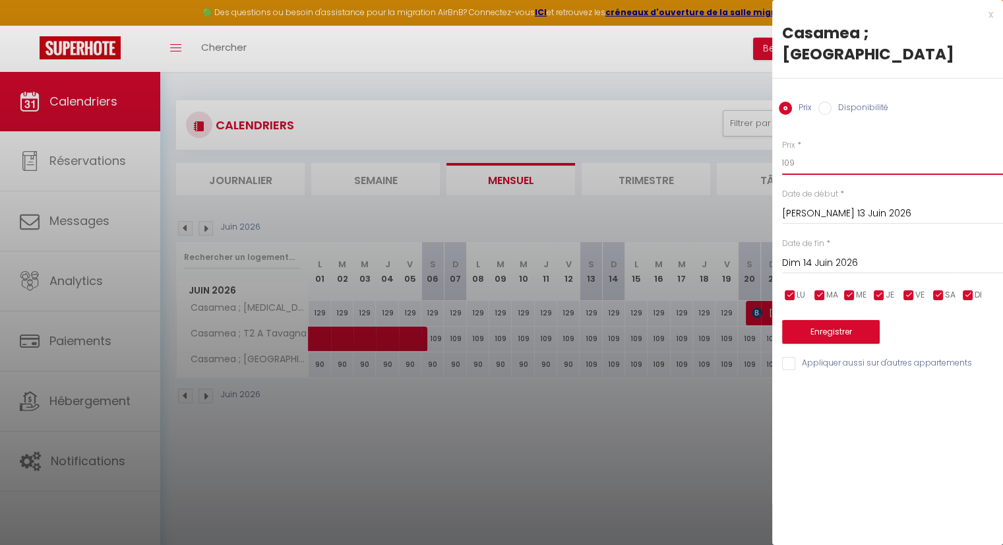
click at [811, 151] on input "109" at bounding box center [892, 163] width 221 height 24
type input "90"
click at [828, 255] on input "Dim 14 Juin 2026" at bounding box center [892, 263] width 221 height 17
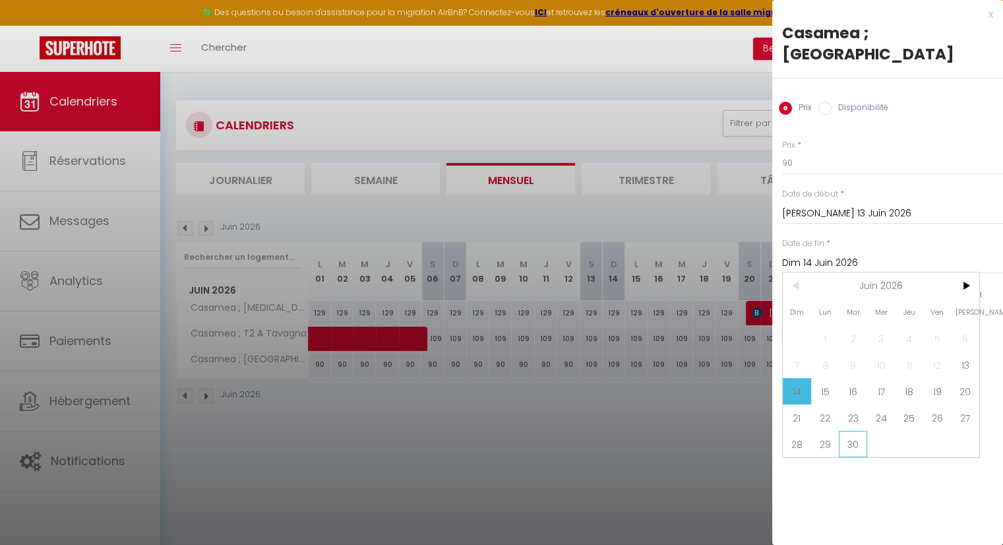
click at [865, 431] on span "30" at bounding box center [853, 444] width 28 height 26
type input "[DATE] Juin 2026"
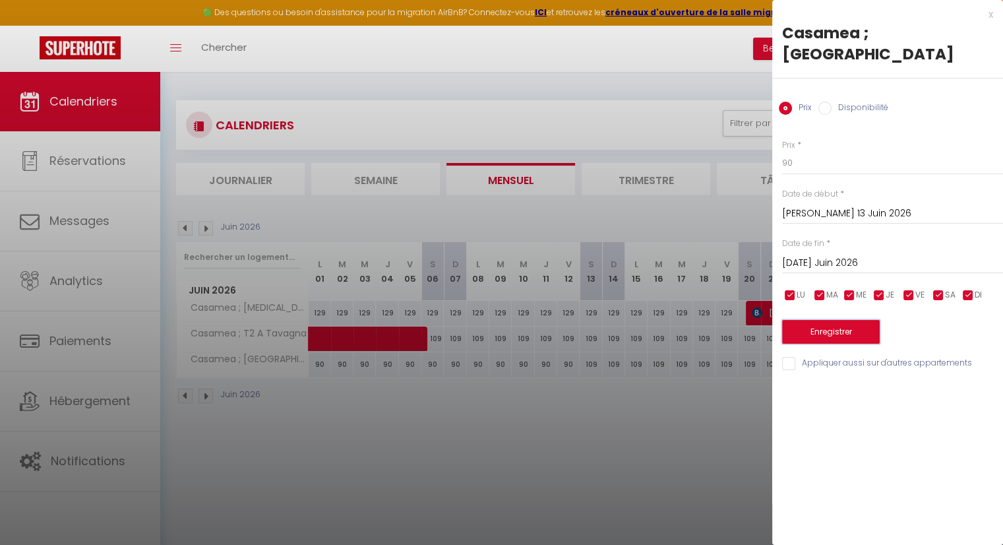
click at [834, 320] on button "Enregistrer" at bounding box center [831, 332] width 98 height 24
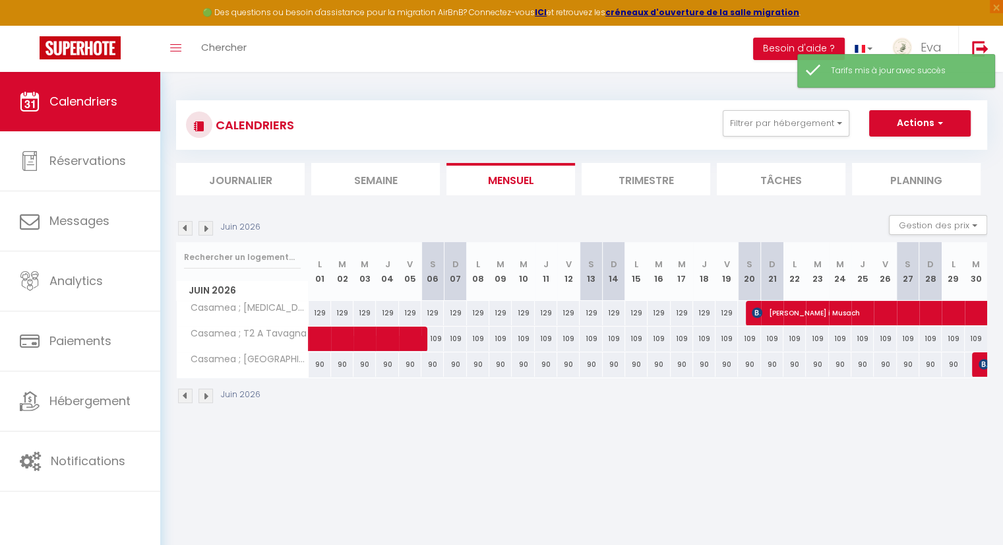
click at [208, 396] on img at bounding box center [206, 395] width 15 height 15
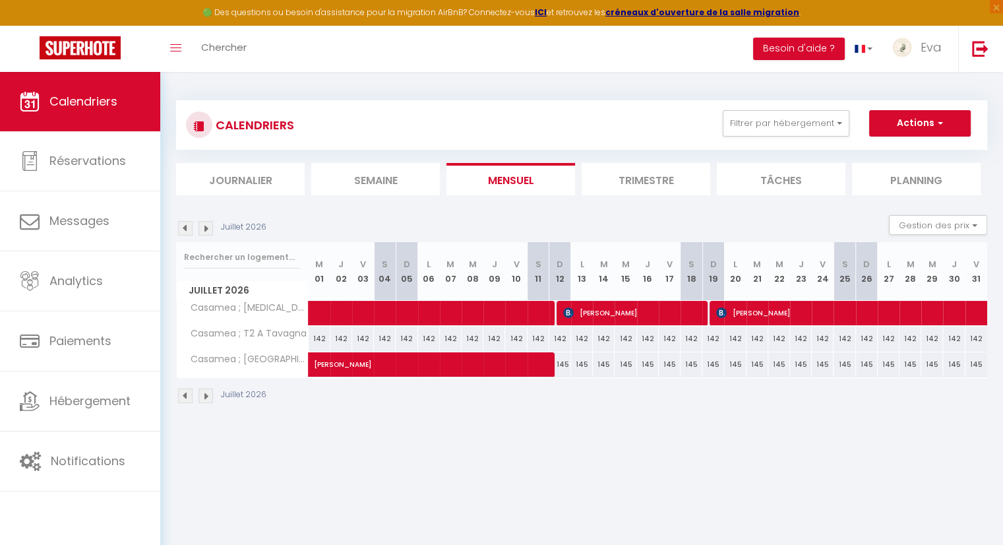
click at [185, 396] on img at bounding box center [185, 395] width 15 height 15
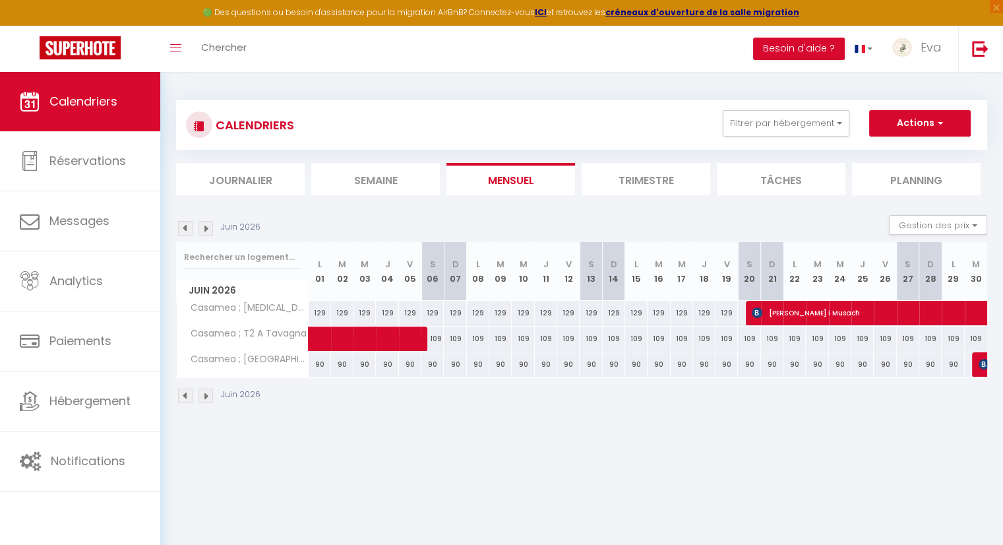
click at [208, 394] on img at bounding box center [206, 395] width 15 height 15
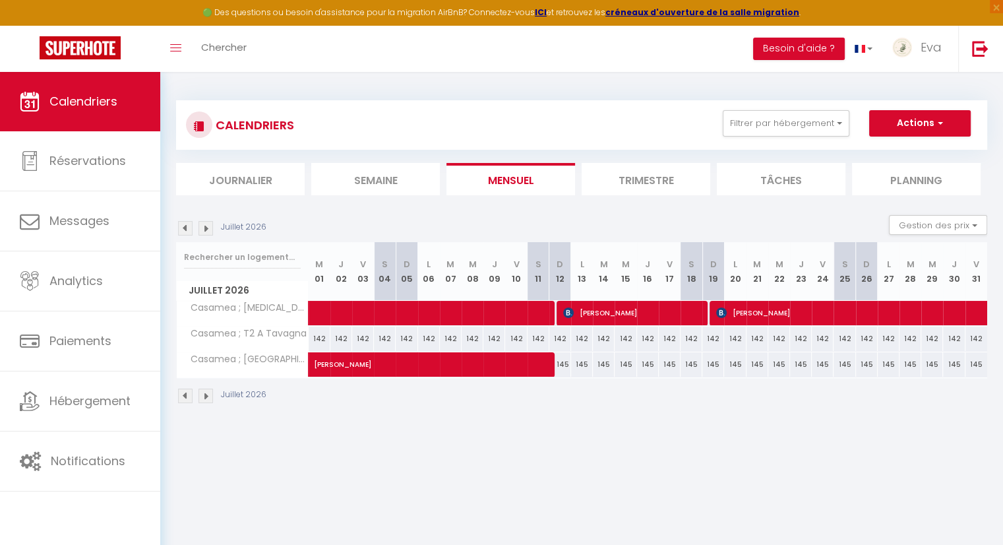
click at [208, 394] on img at bounding box center [206, 395] width 15 height 15
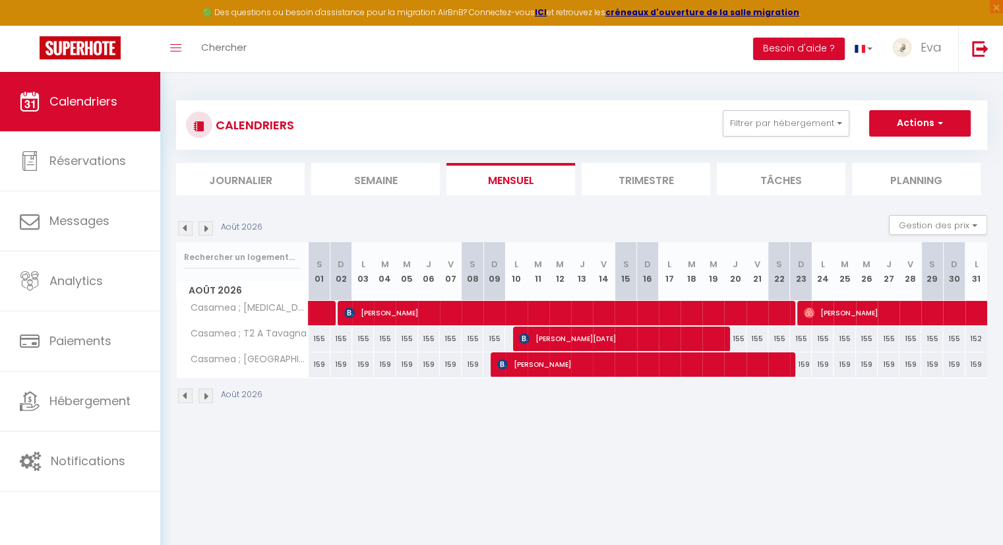
click at [208, 394] on img at bounding box center [206, 395] width 15 height 15
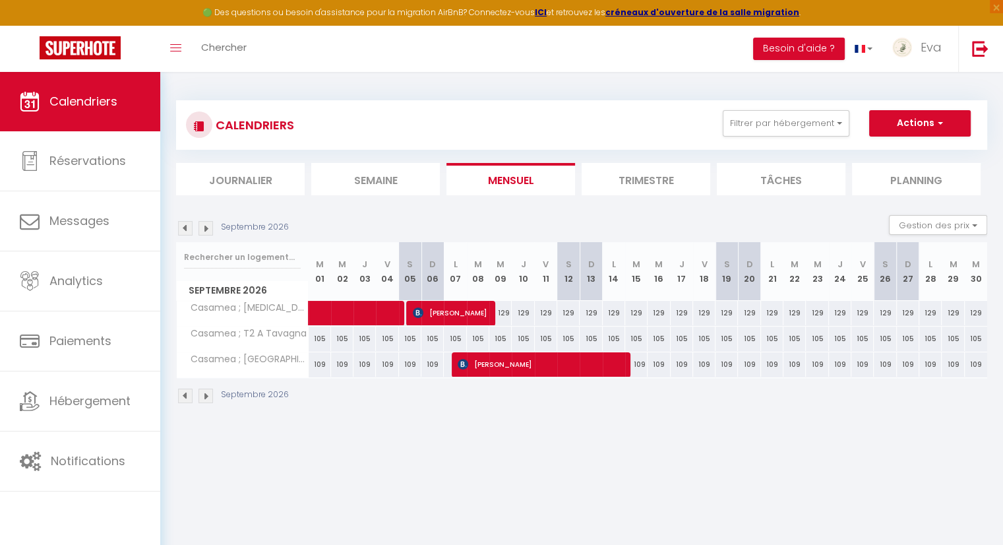
click at [187, 394] on img at bounding box center [185, 395] width 15 height 15
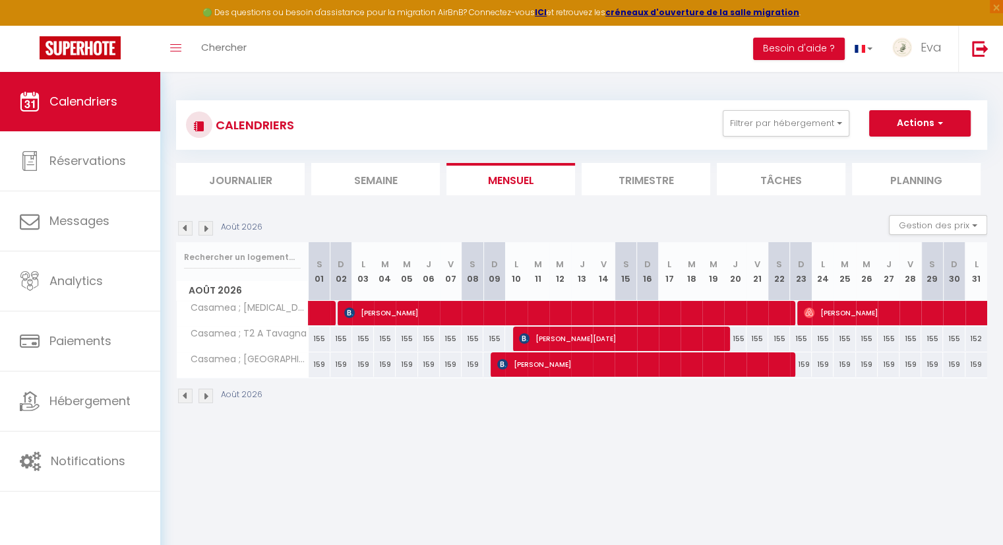
click at [187, 394] on img at bounding box center [185, 395] width 15 height 15
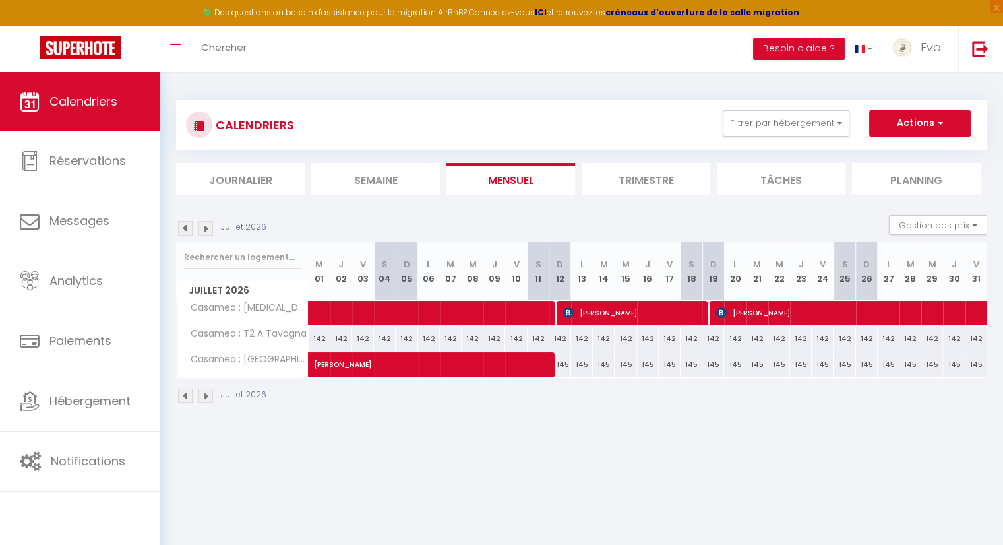
click at [187, 394] on img at bounding box center [185, 395] width 15 height 15
